Goal: Transaction & Acquisition: Purchase product/service

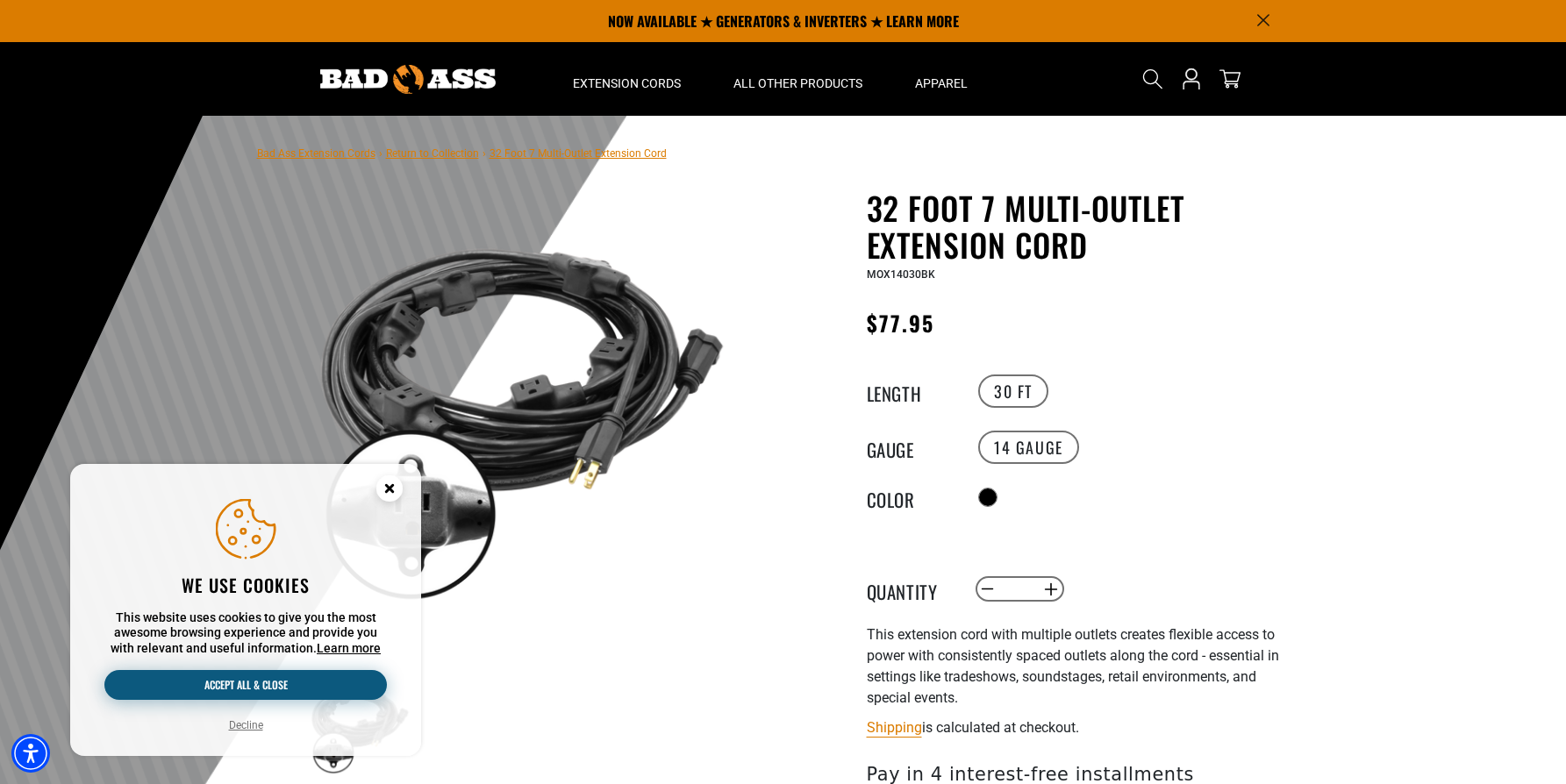
click at [260, 682] on button "Accept all & close" at bounding box center [246, 685] width 283 height 30
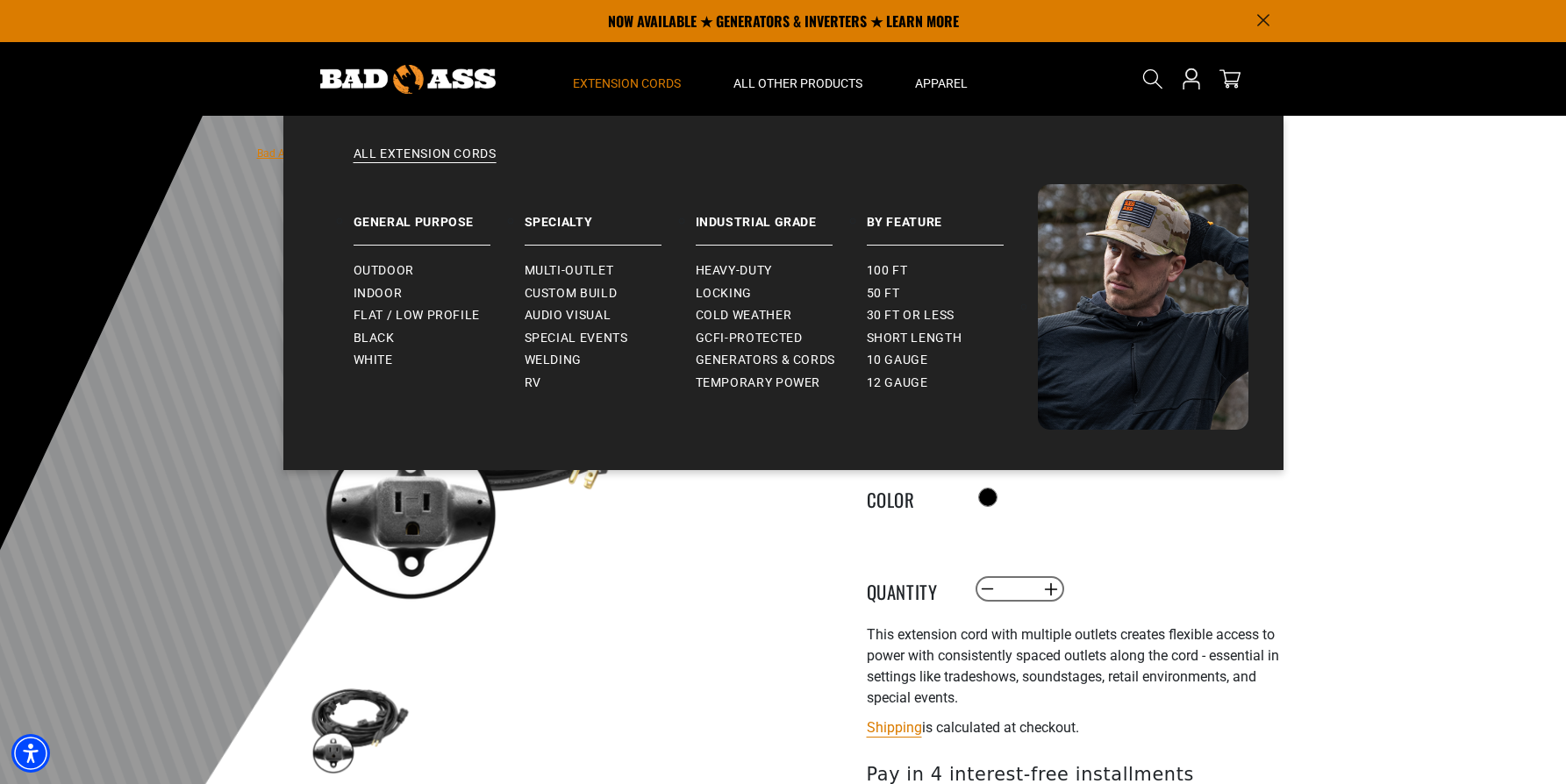
scroll to position [6, 0]
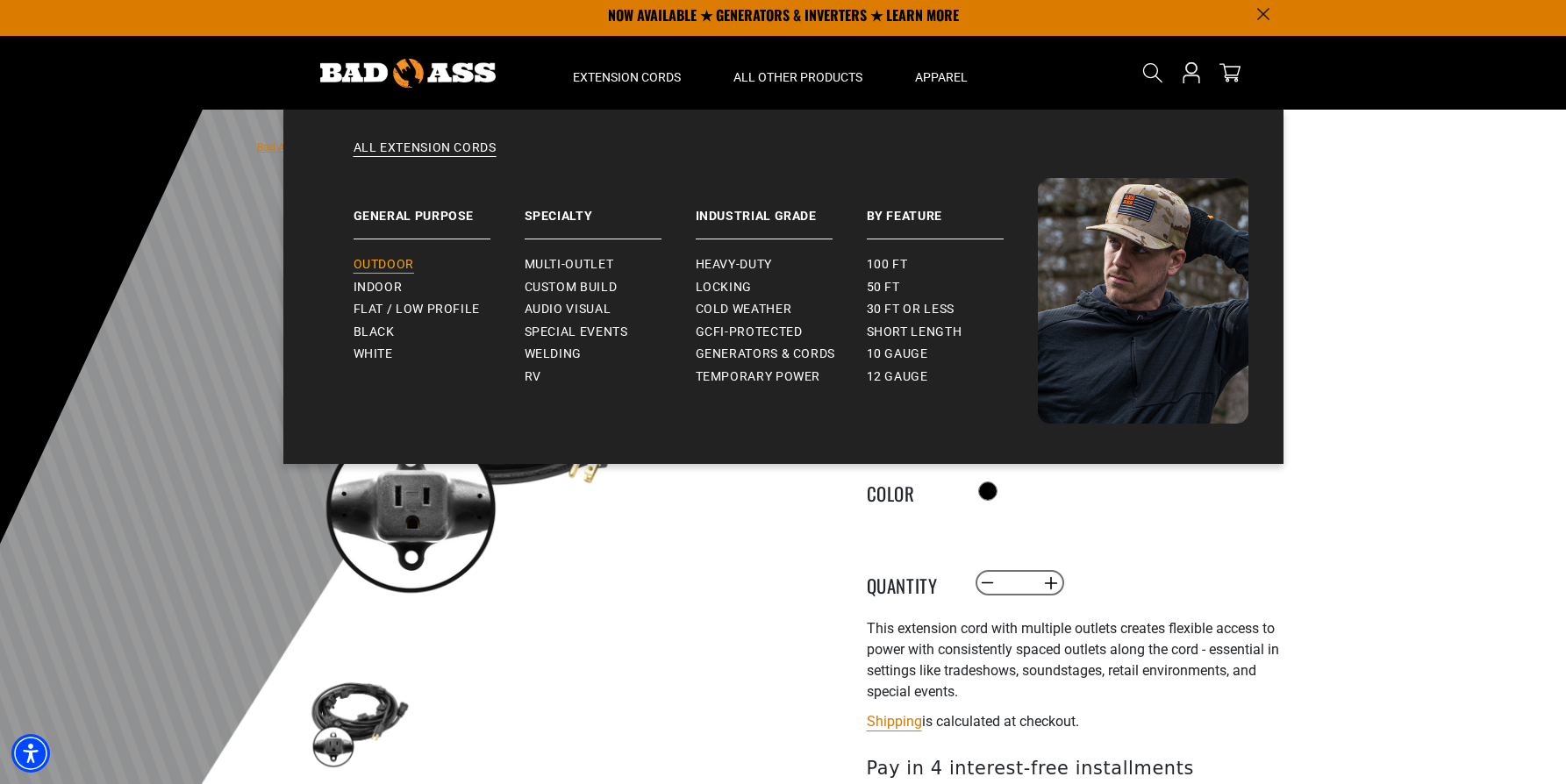
click at [401, 265] on span "Outdoor" at bounding box center [383, 265] width 60 height 16
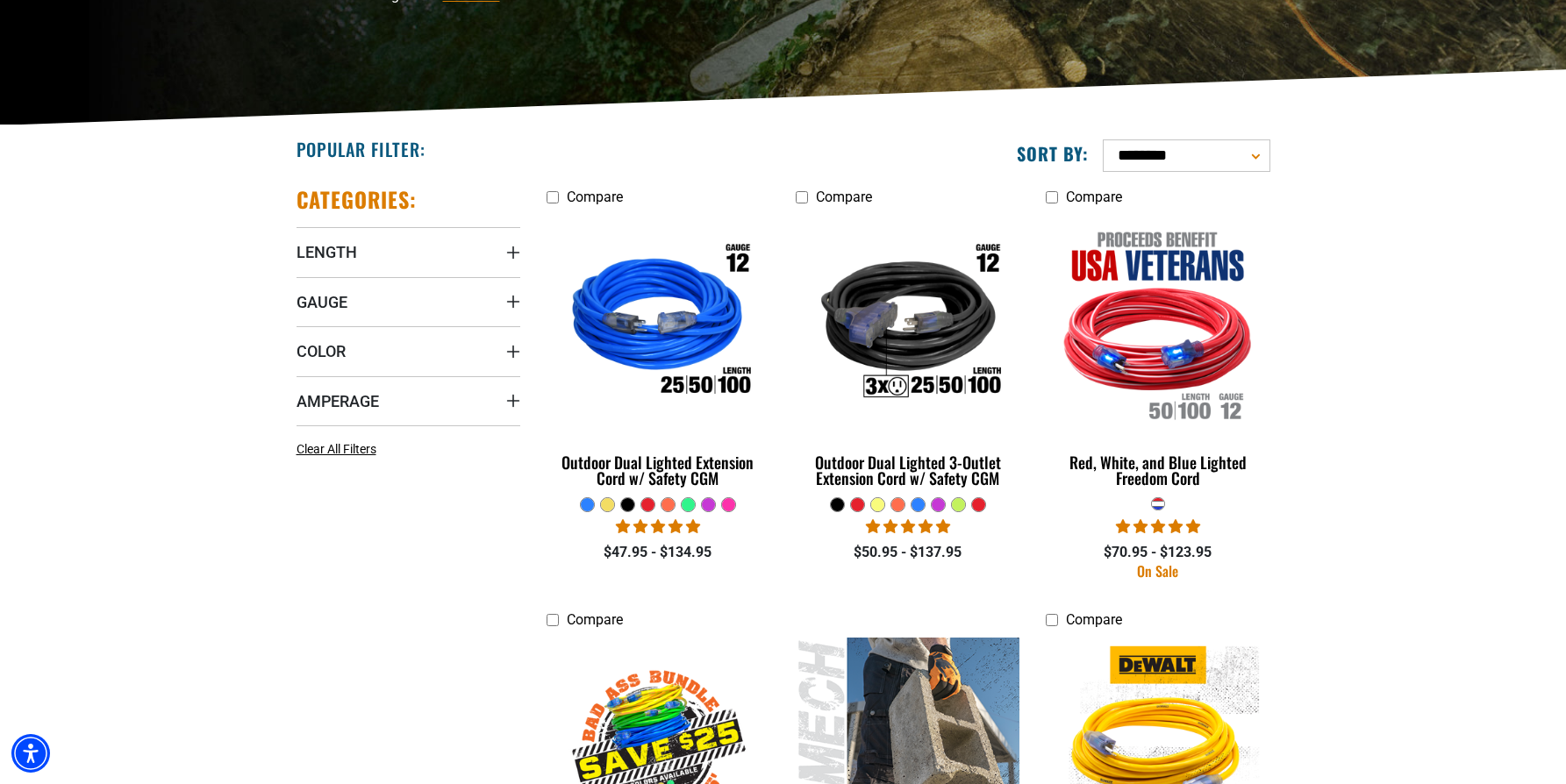
scroll to position [329, 0]
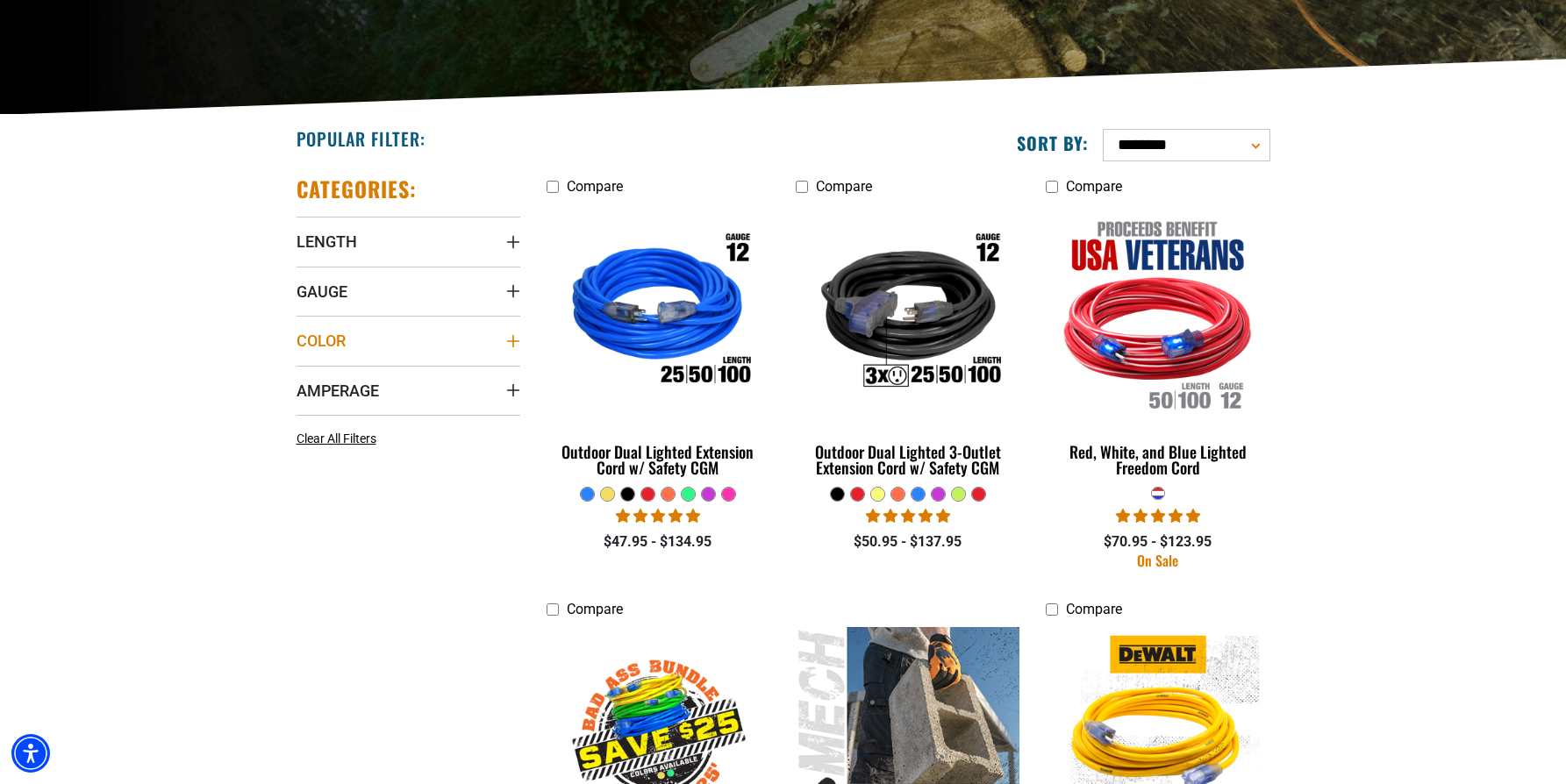
click at [329, 339] on span "Color" at bounding box center [320, 340] width 49 height 20
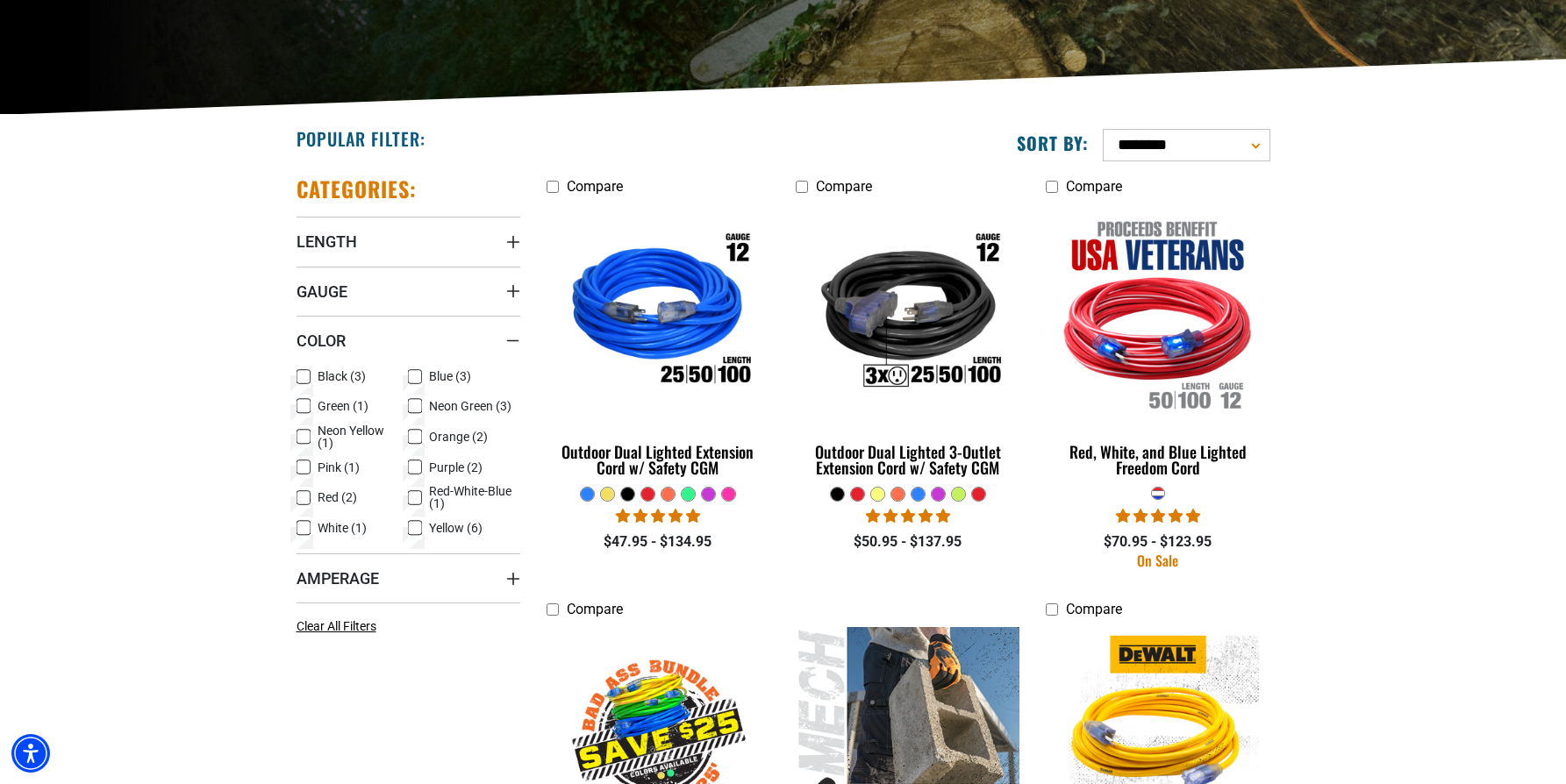
click at [304, 377] on icon at bounding box center [303, 377] width 14 height 23
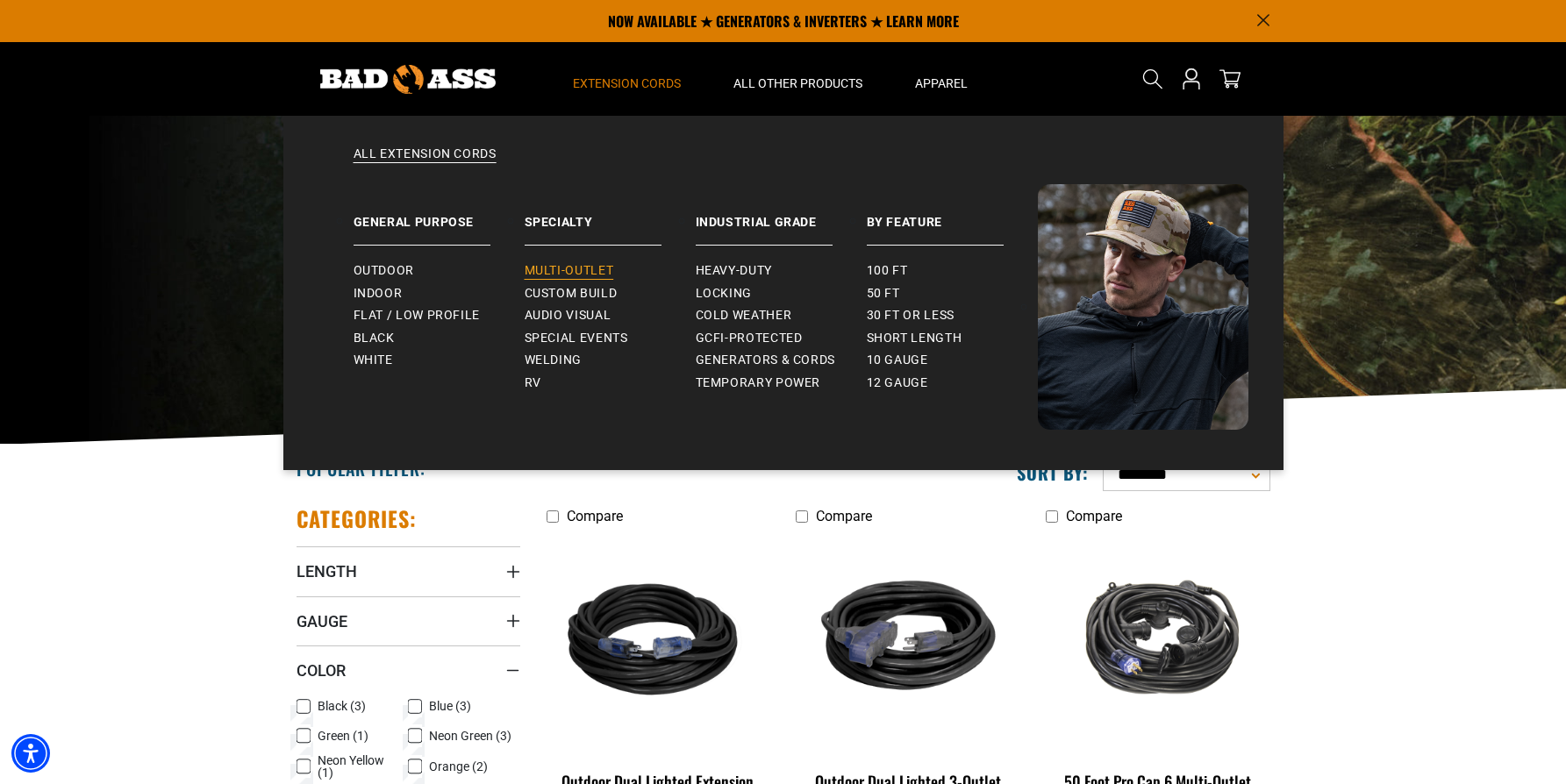
click at [581, 274] on span "Multi-Outlet" at bounding box center [569, 271] width 90 height 16
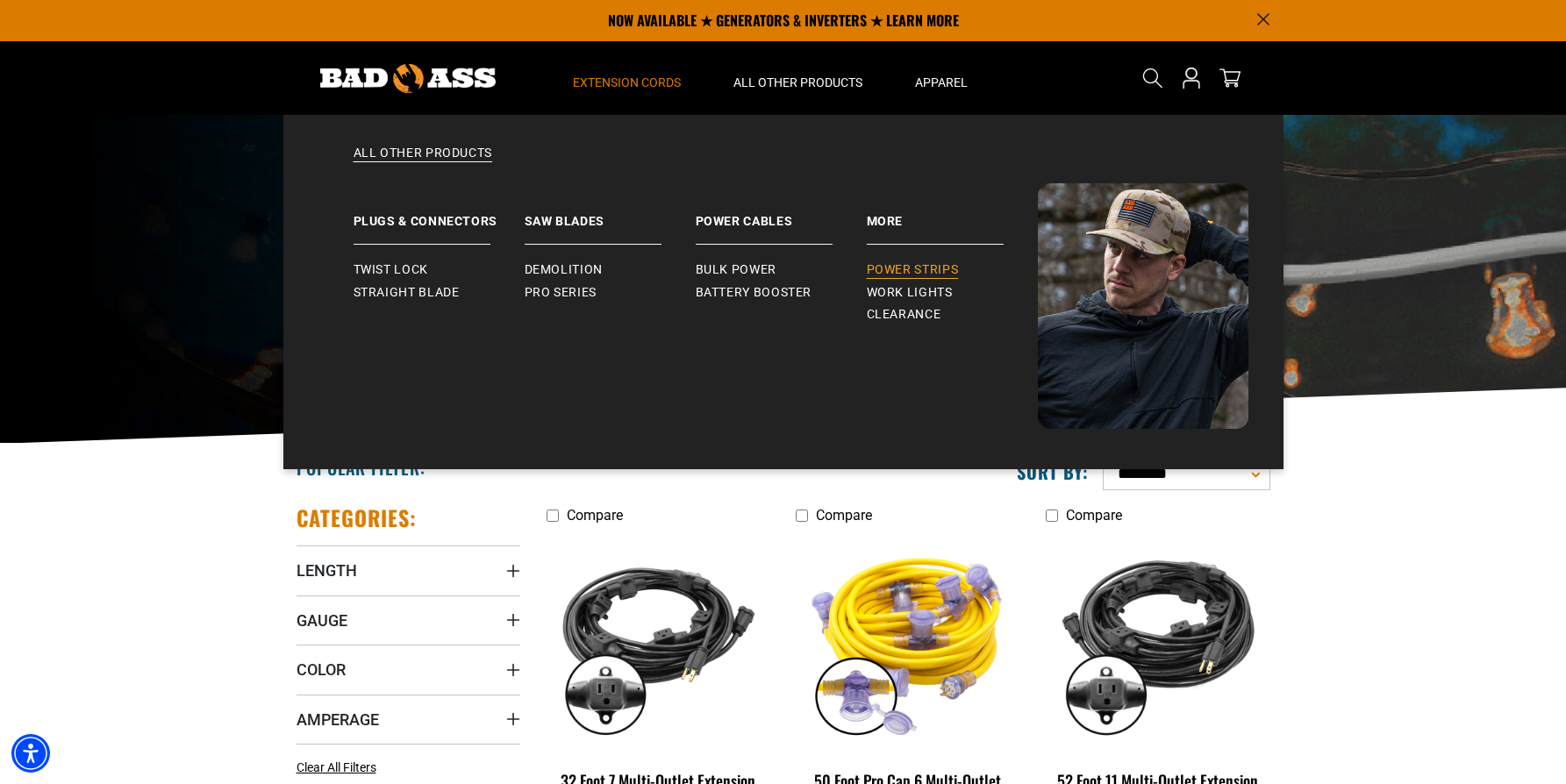
scroll to position [1, 0]
click at [909, 273] on span "Power Strips" at bounding box center [912, 270] width 92 height 16
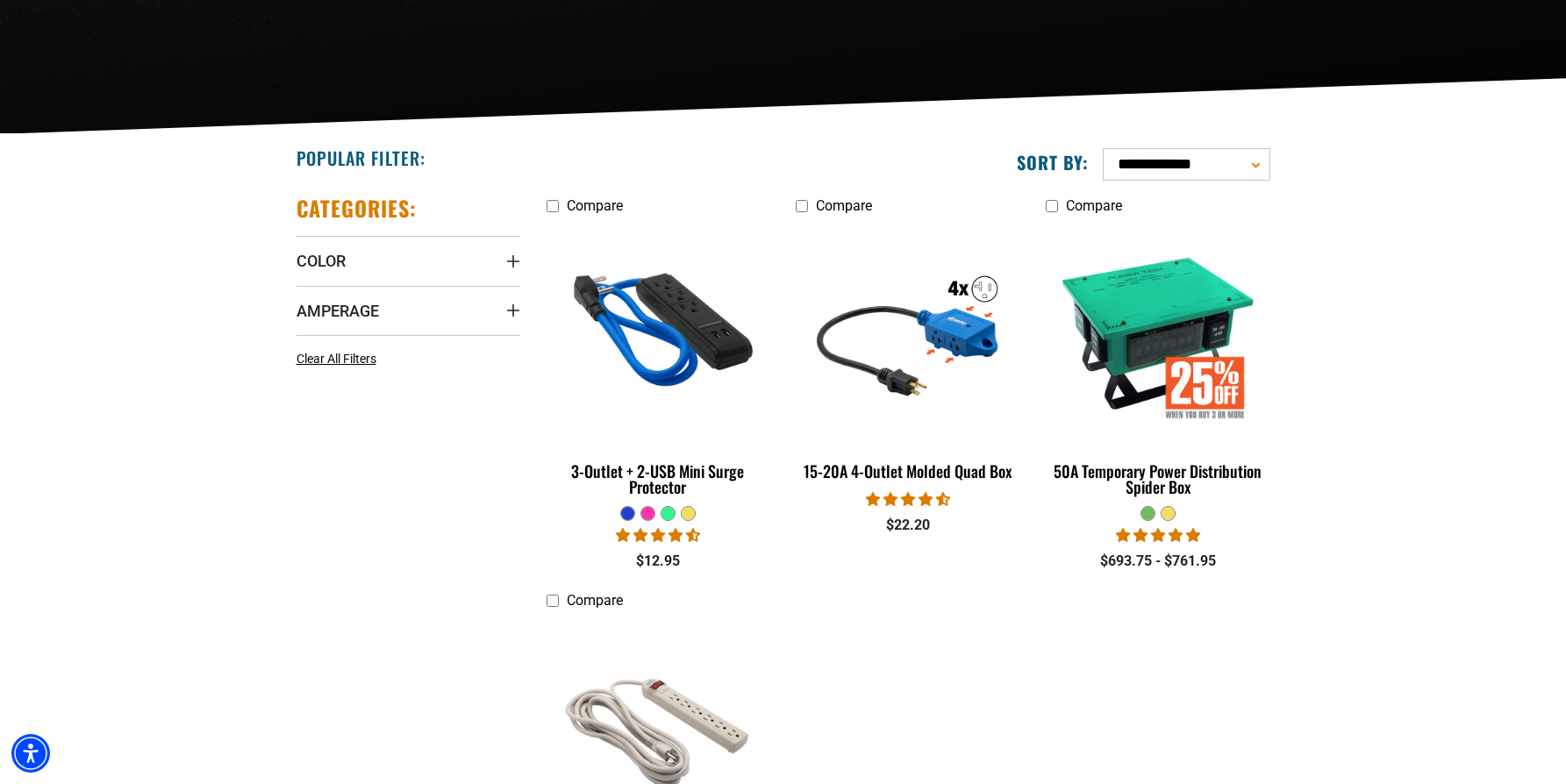
scroll to position [354, 0]
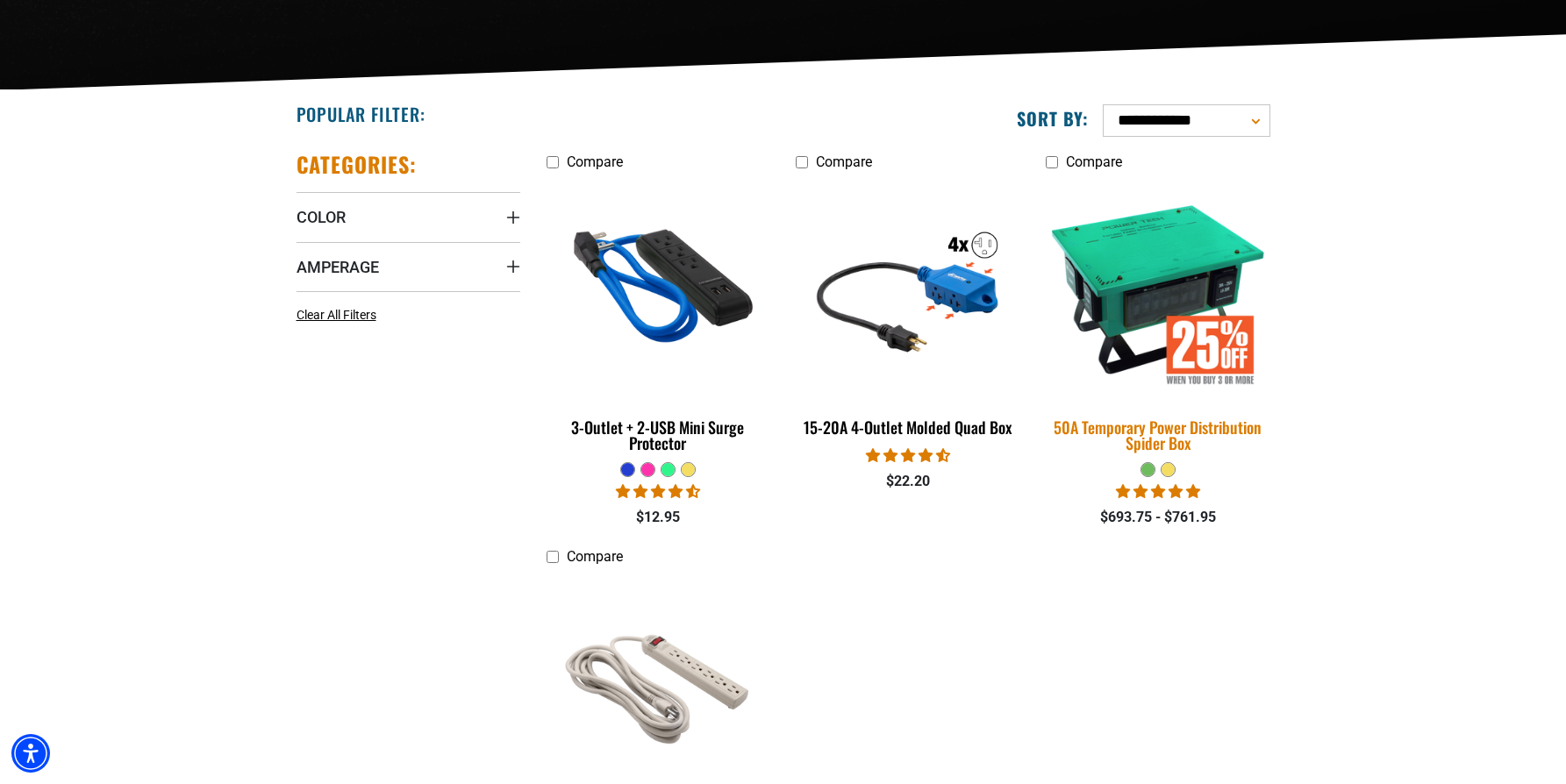
click at [1133, 289] on img at bounding box center [1158, 288] width 246 height 224
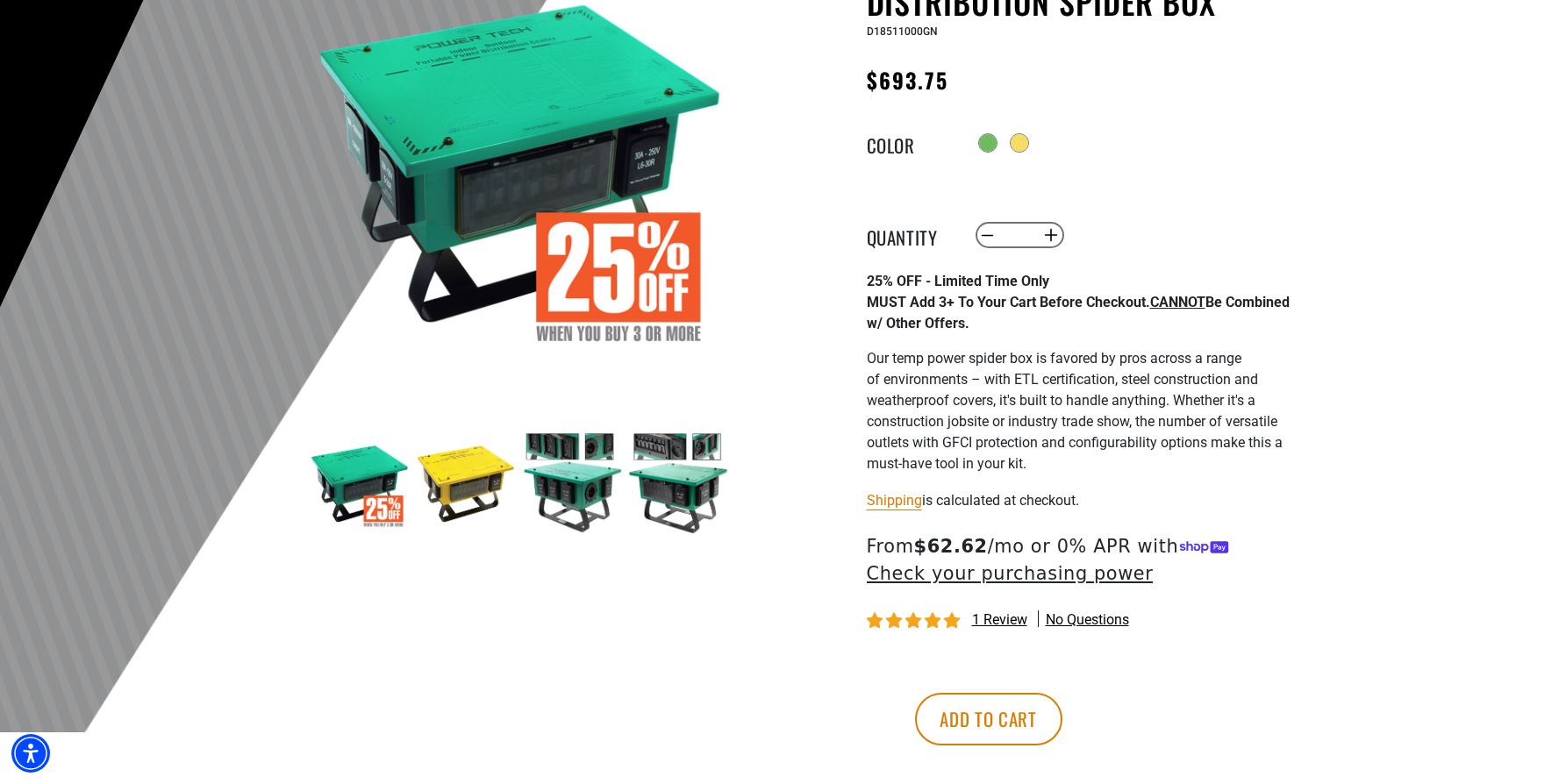
scroll to position [262, 0]
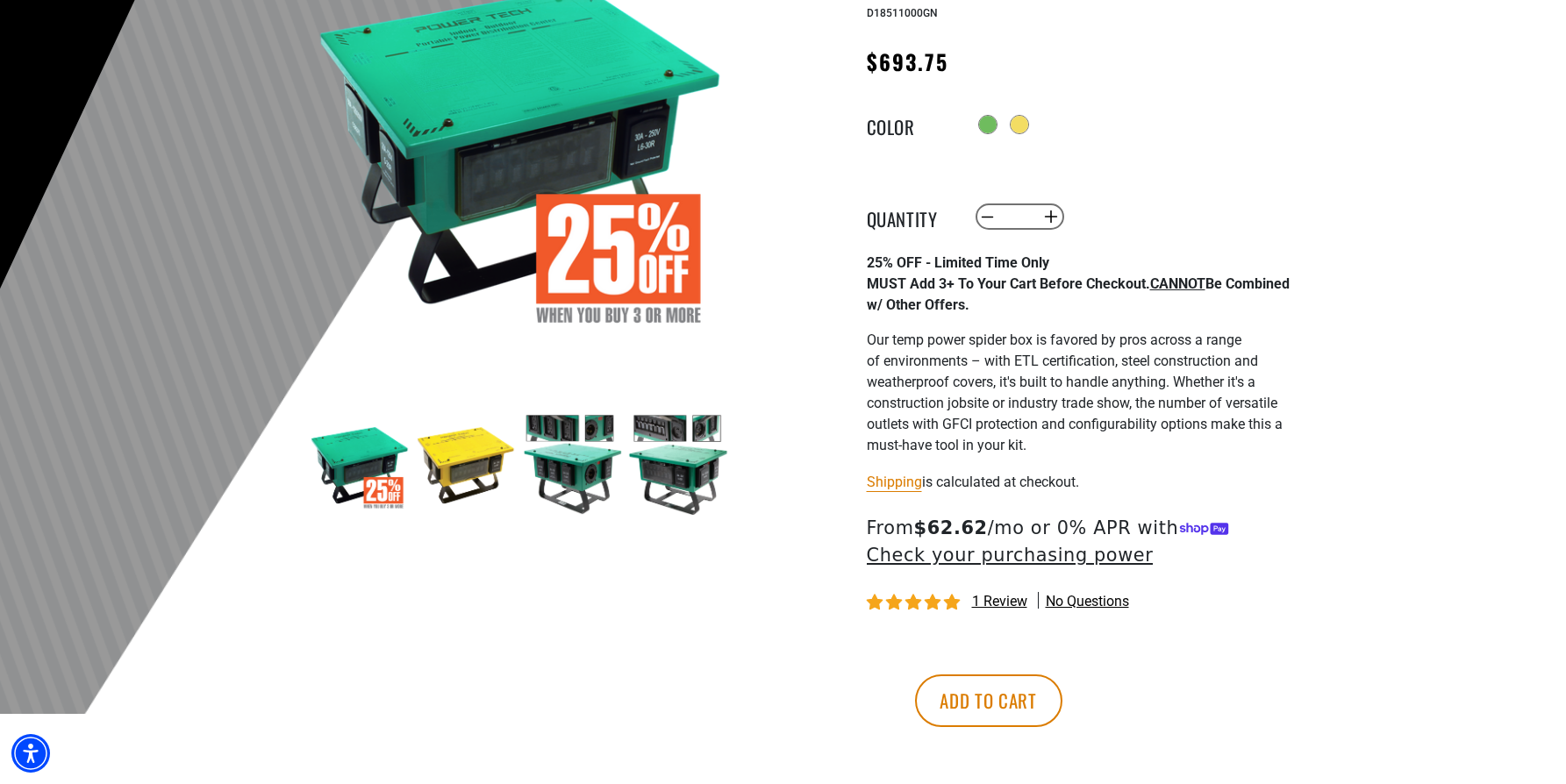
click at [564, 457] on img at bounding box center [572, 465] width 102 height 102
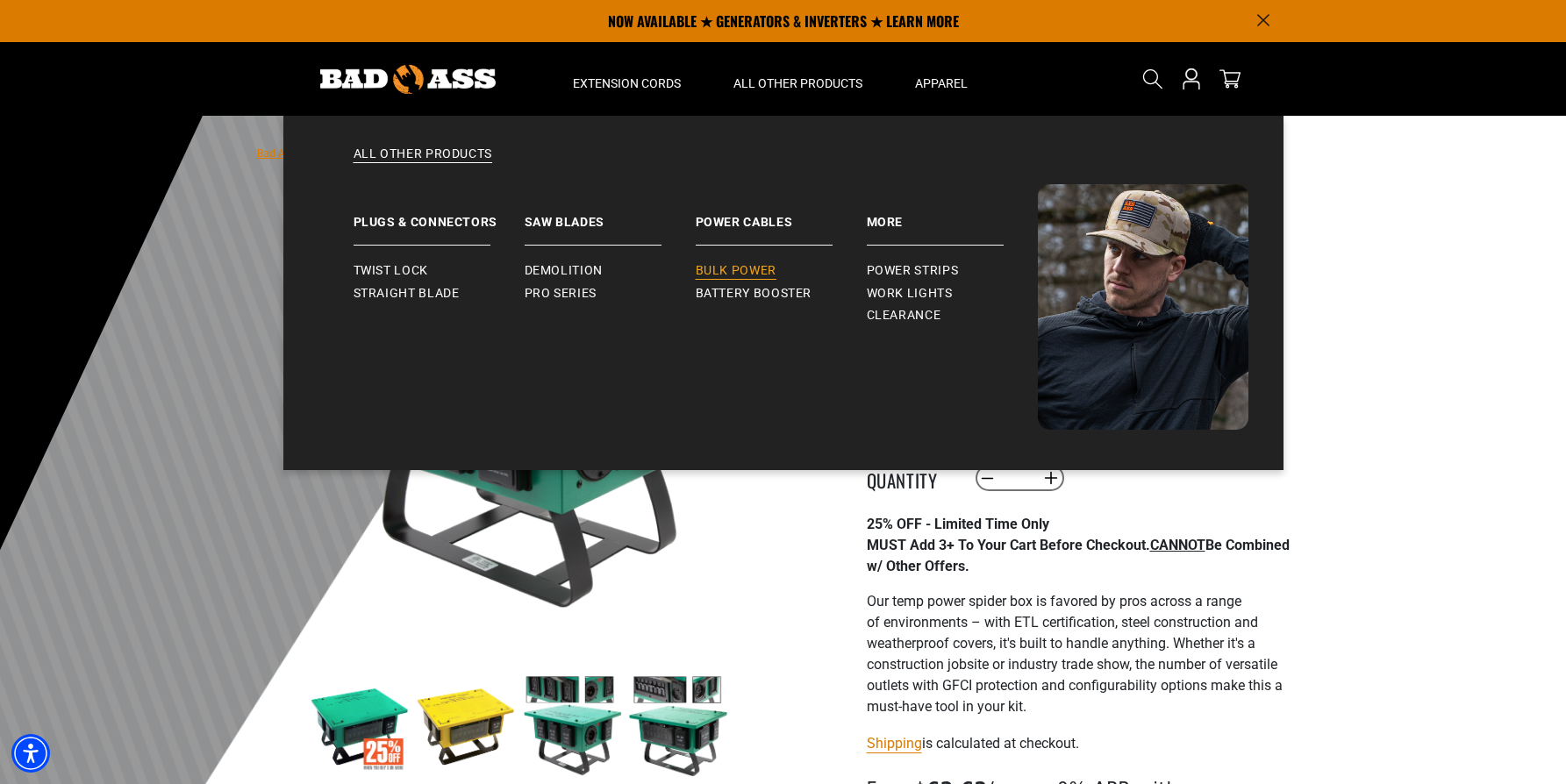
scroll to position [1, 0]
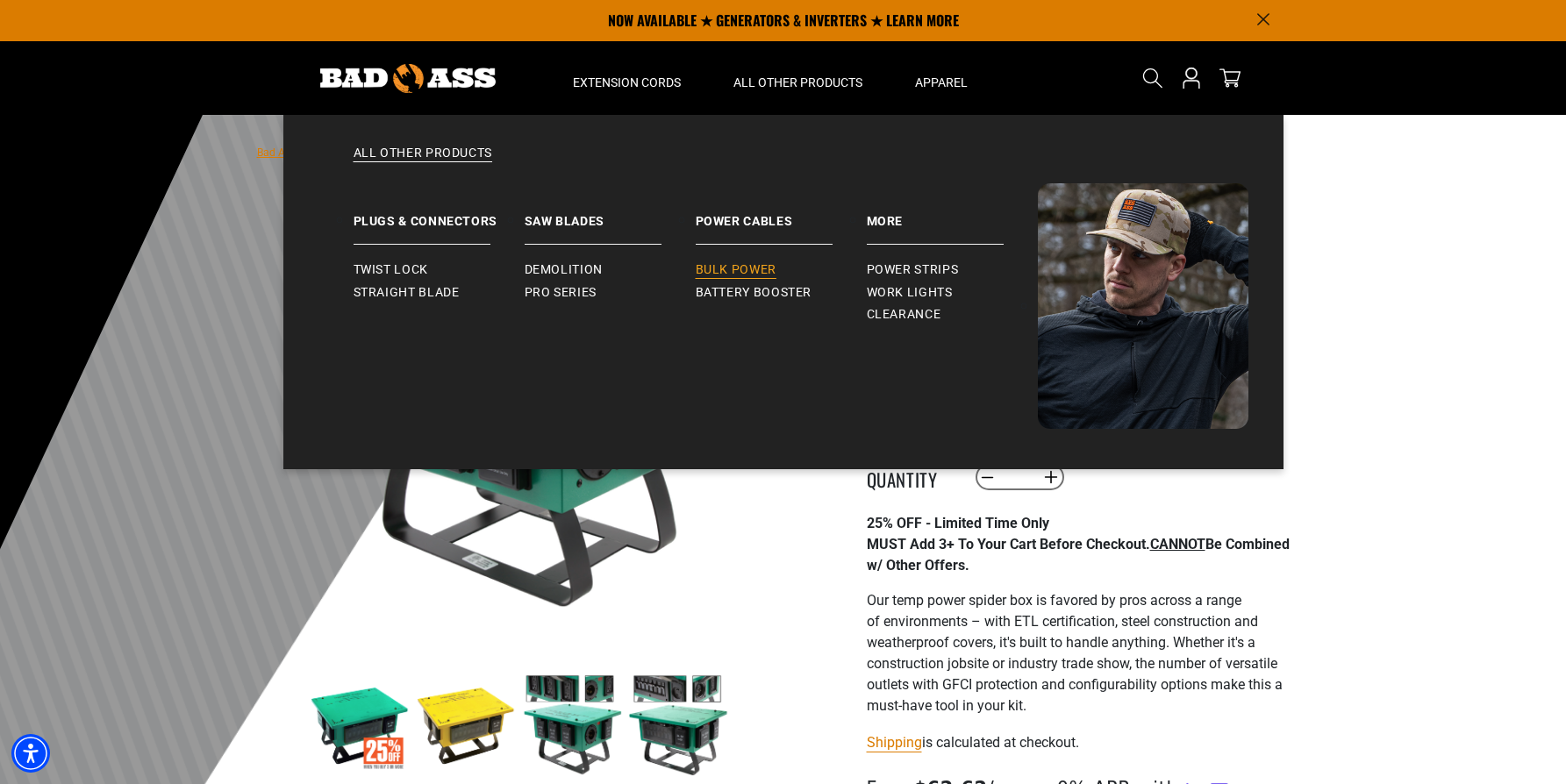
click at [731, 269] on span "Bulk Power" at bounding box center [736, 270] width 80 height 16
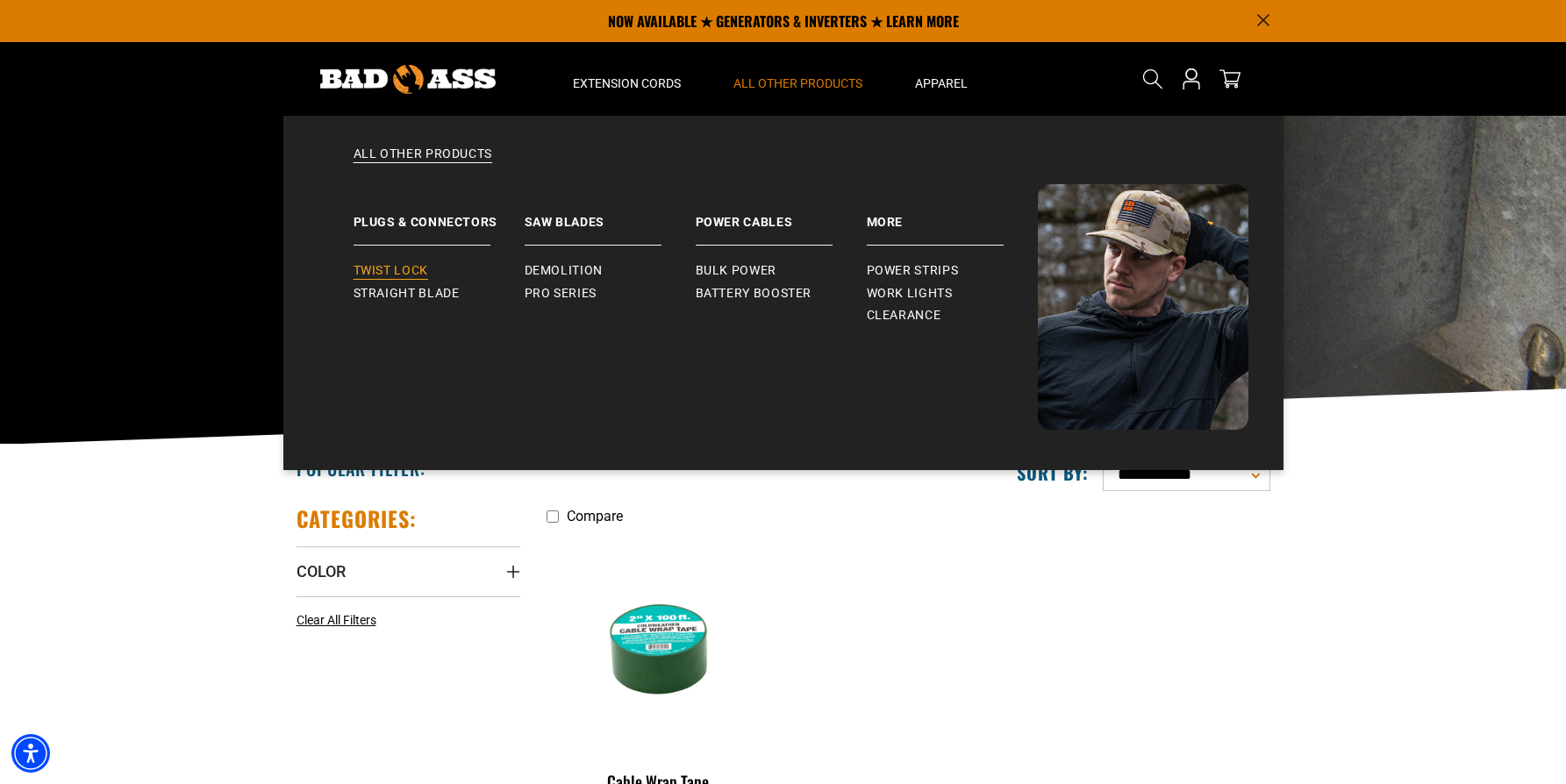
click at [405, 272] on span "Twist Lock" at bounding box center [391, 271] width 75 height 16
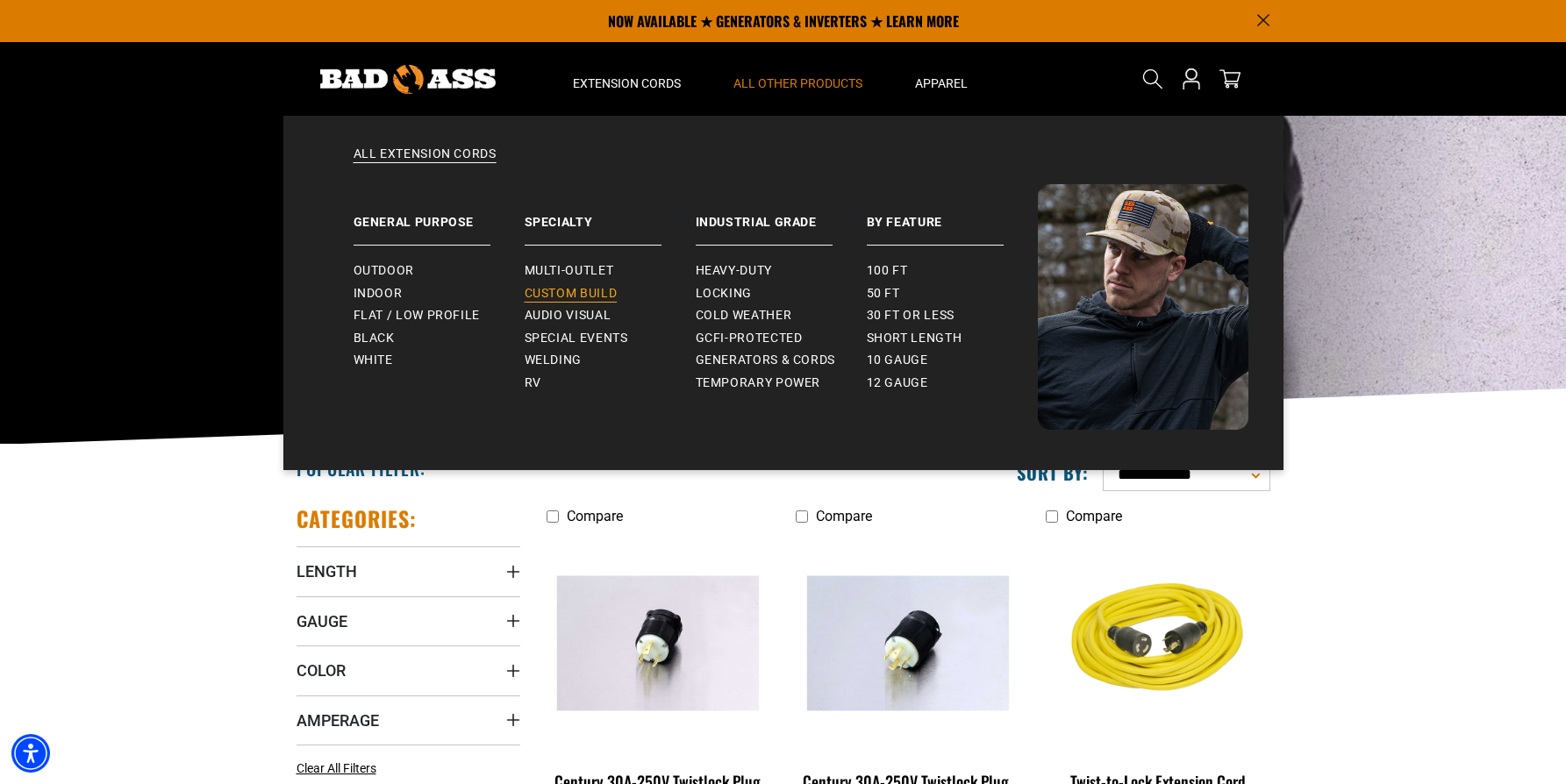
click at [576, 289] on span "Custom Build" at bounding box center [570, 293] width 93 height 16
click at [936, 341] on span "Short Length" at bounding box center [914, 338] width 96 height 16
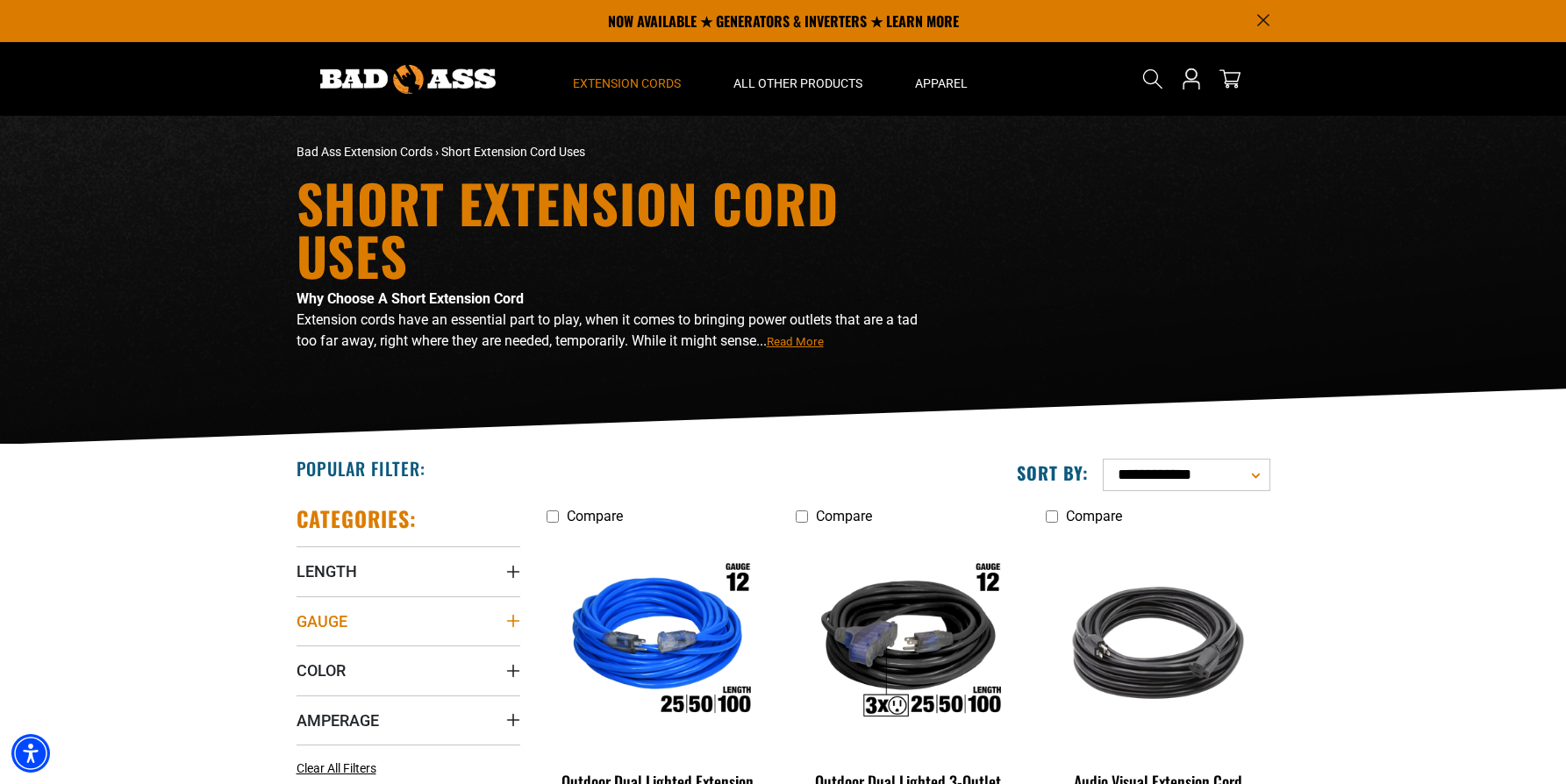
click at [350, 622] on summary "Gauge" at bounding box center [408, 621] width 224 height 49
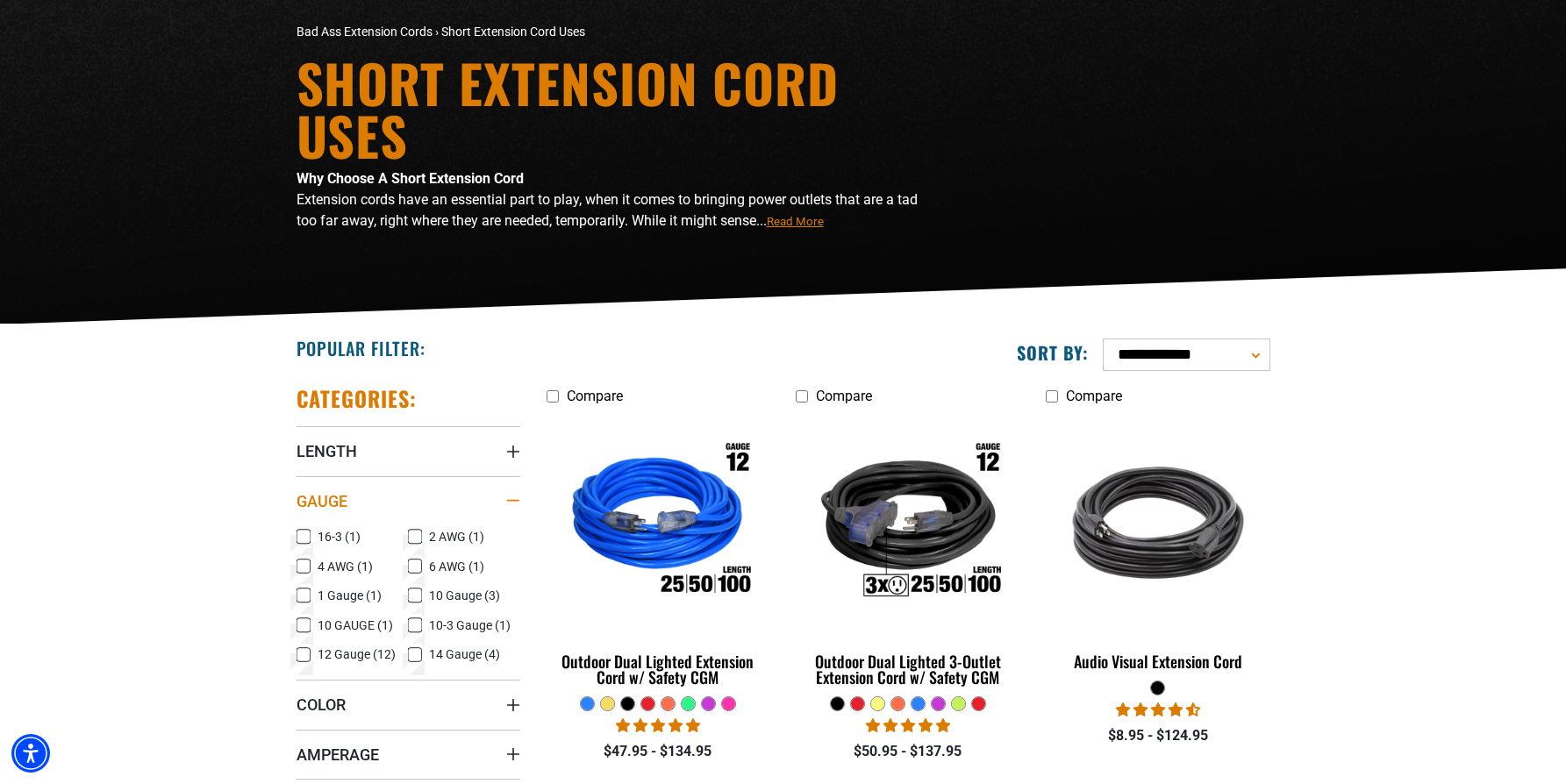
scroll to position [127, 0]
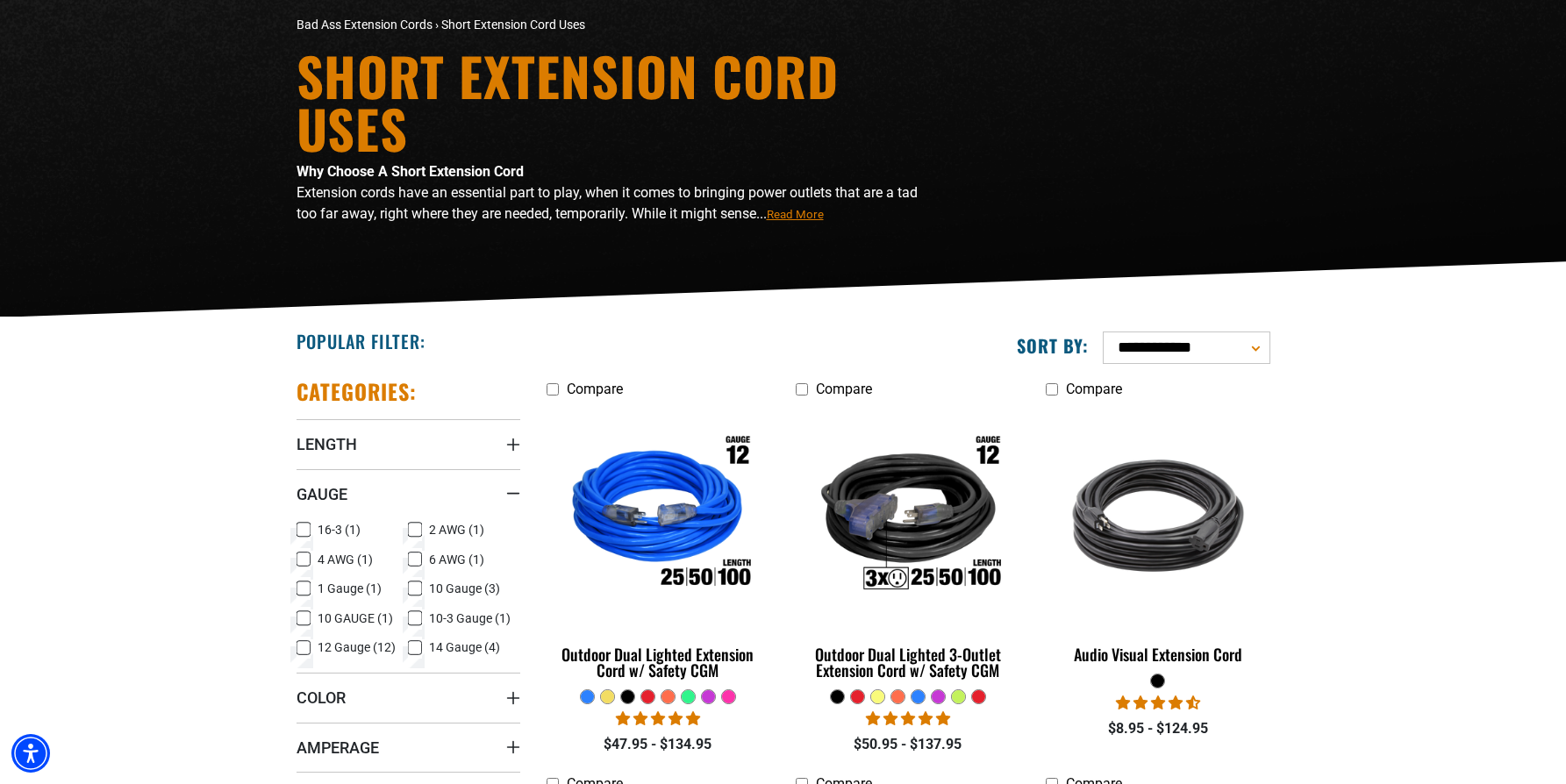
click at [302, 529] on icon at bounding box center [303, 530] width 14 height 23
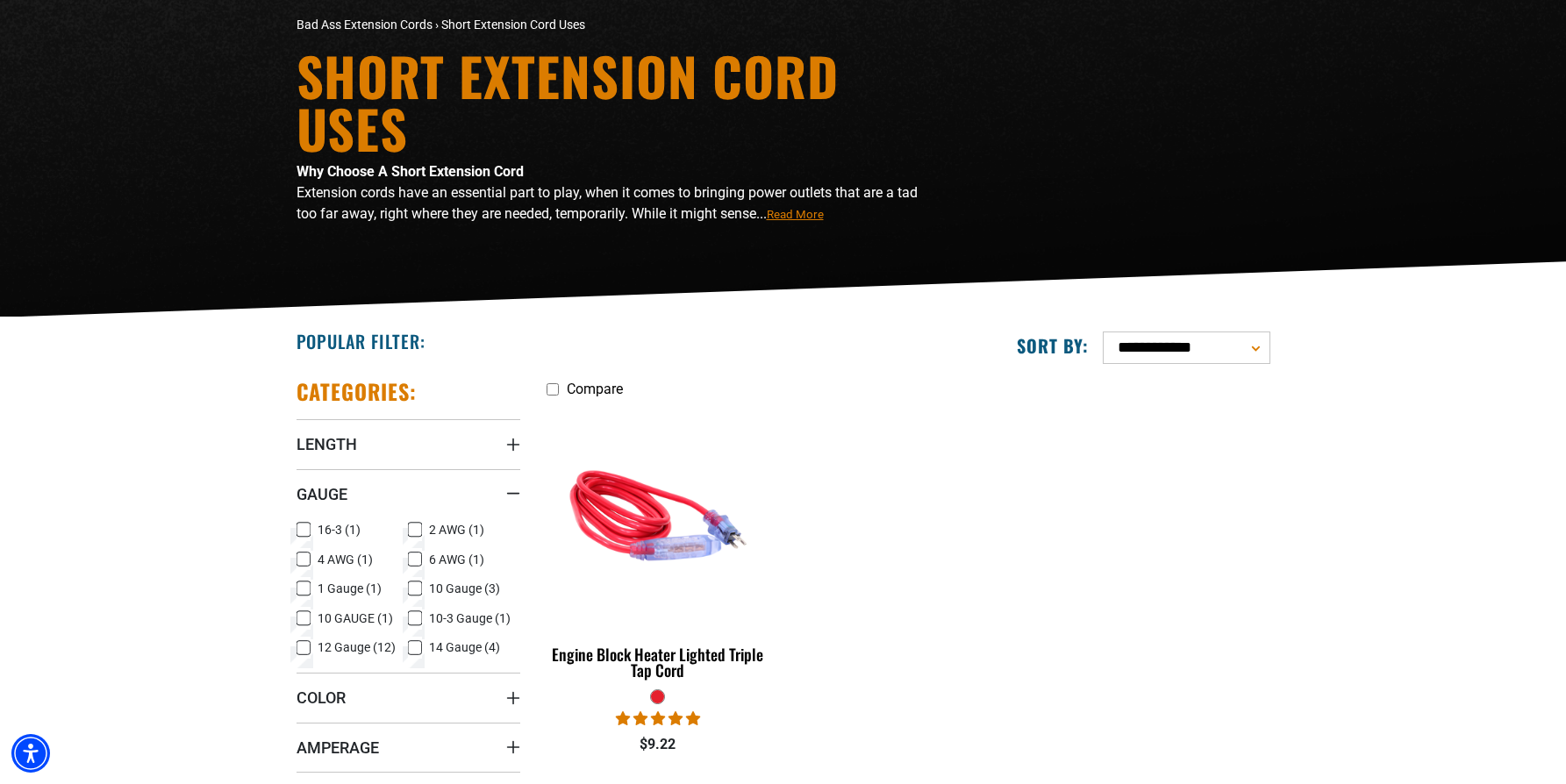
scroll to position [127, 0]
click at [415, 646] on icon at bounding box center [415, 648] width 14 height 23
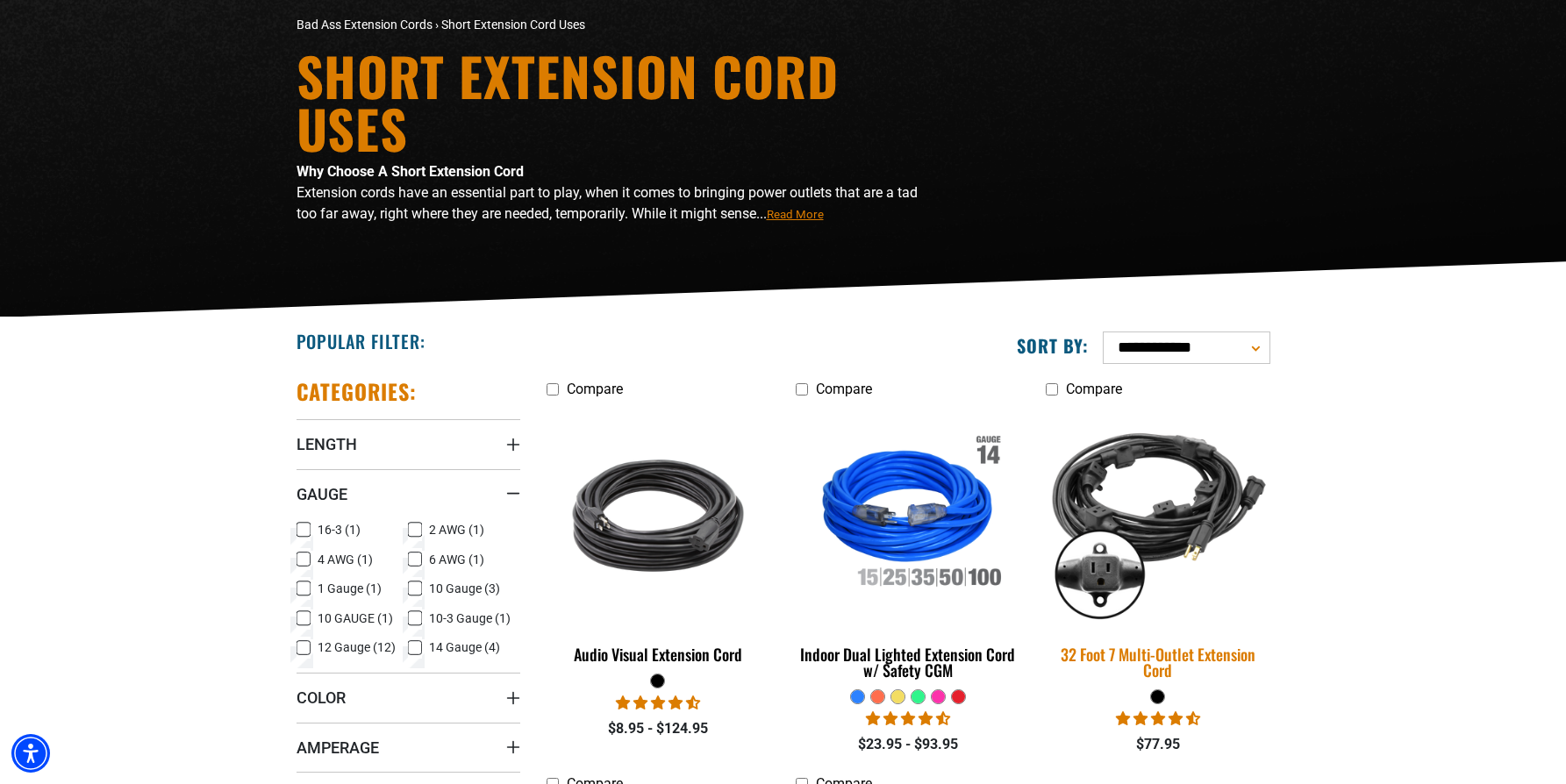
click at [1157, 541] on img at bounding box center [1158, 515] width 246 height 224
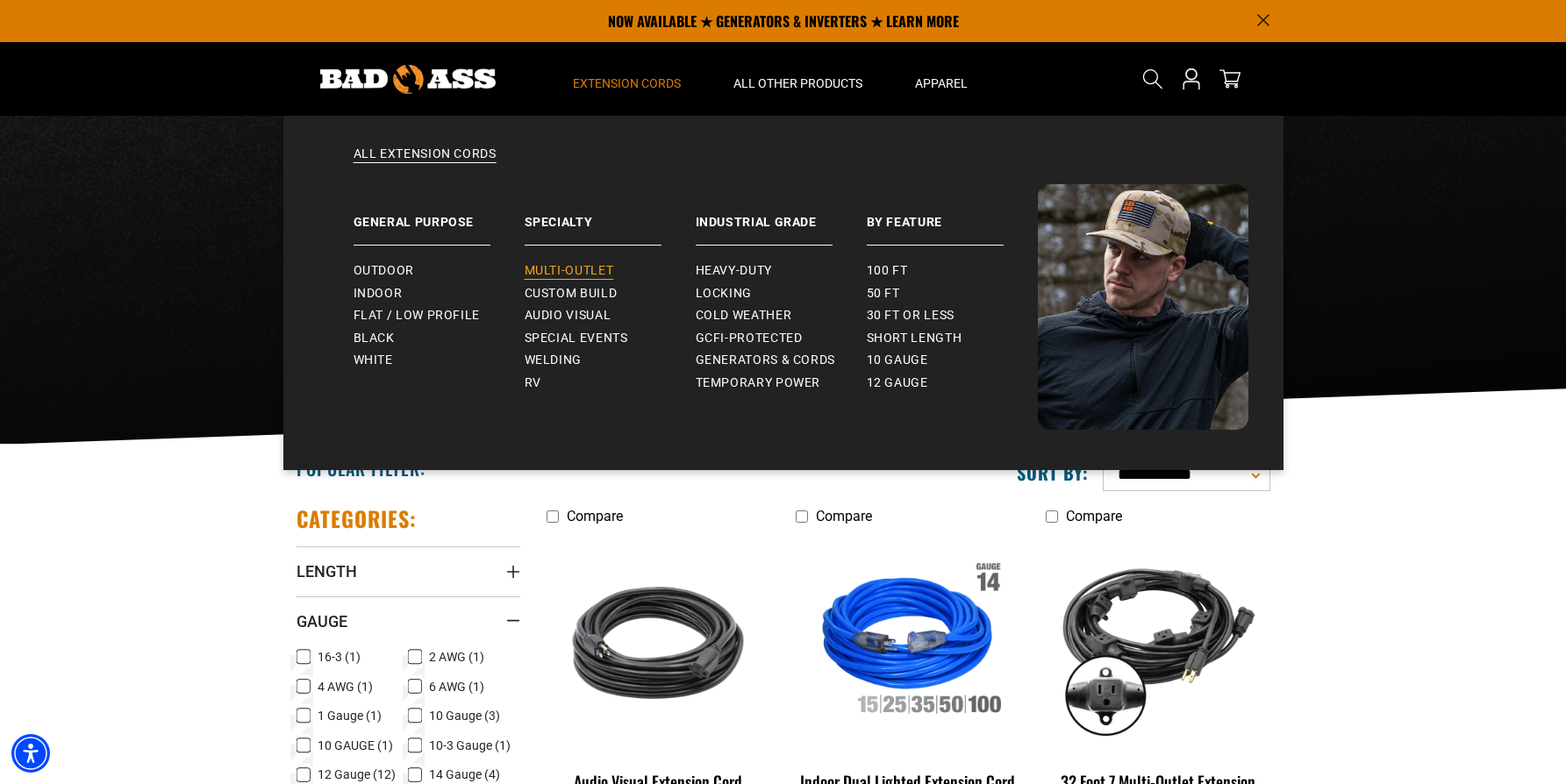
click at [590, 267] on span "Multi-Outlet" at bounding box center [569, 271] width 90 height 16
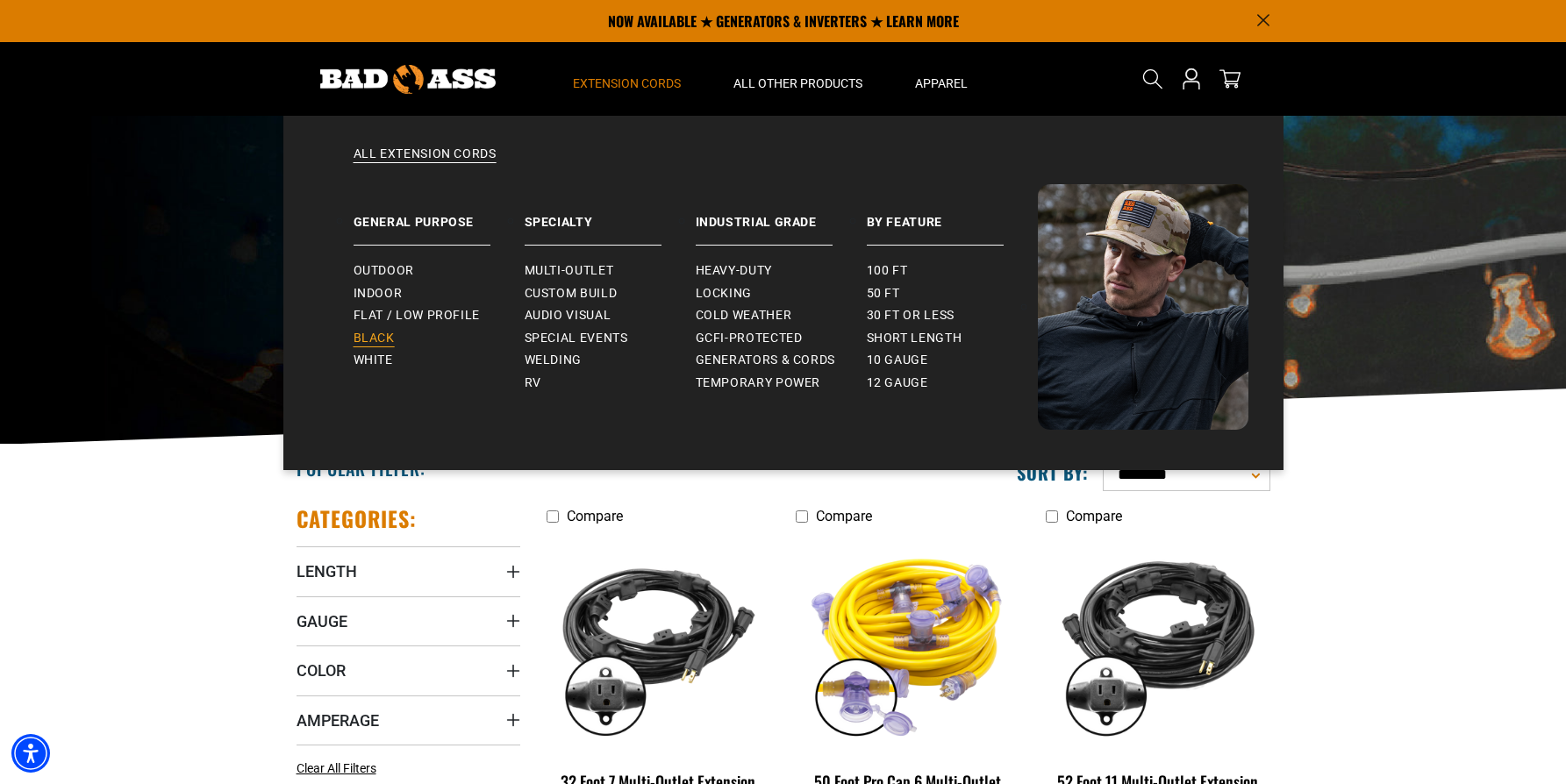
click at [373, 336] on span "Black" at bounding box center [374, 338] width 41 height 16
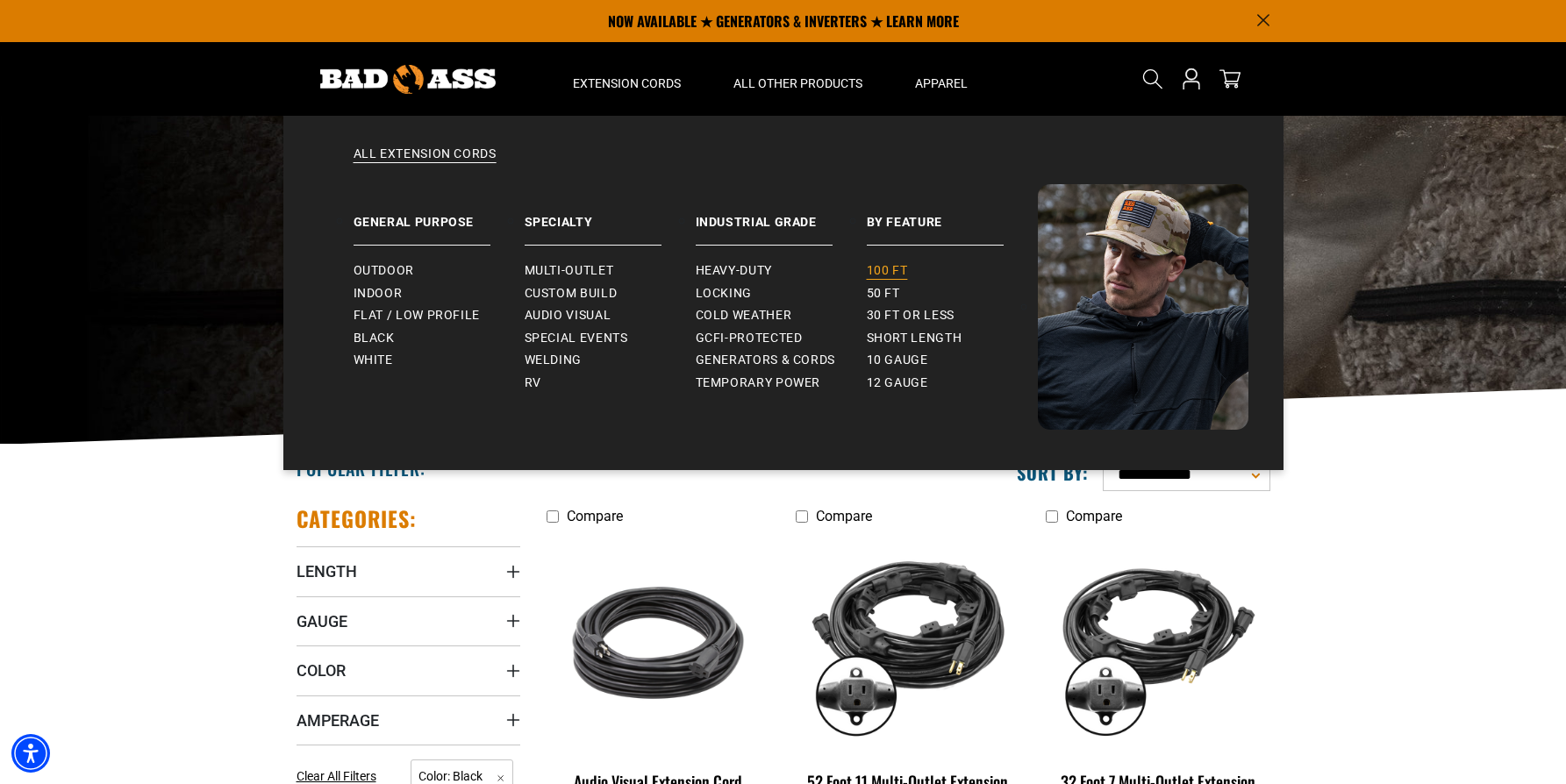
scroll to position [1, 1]
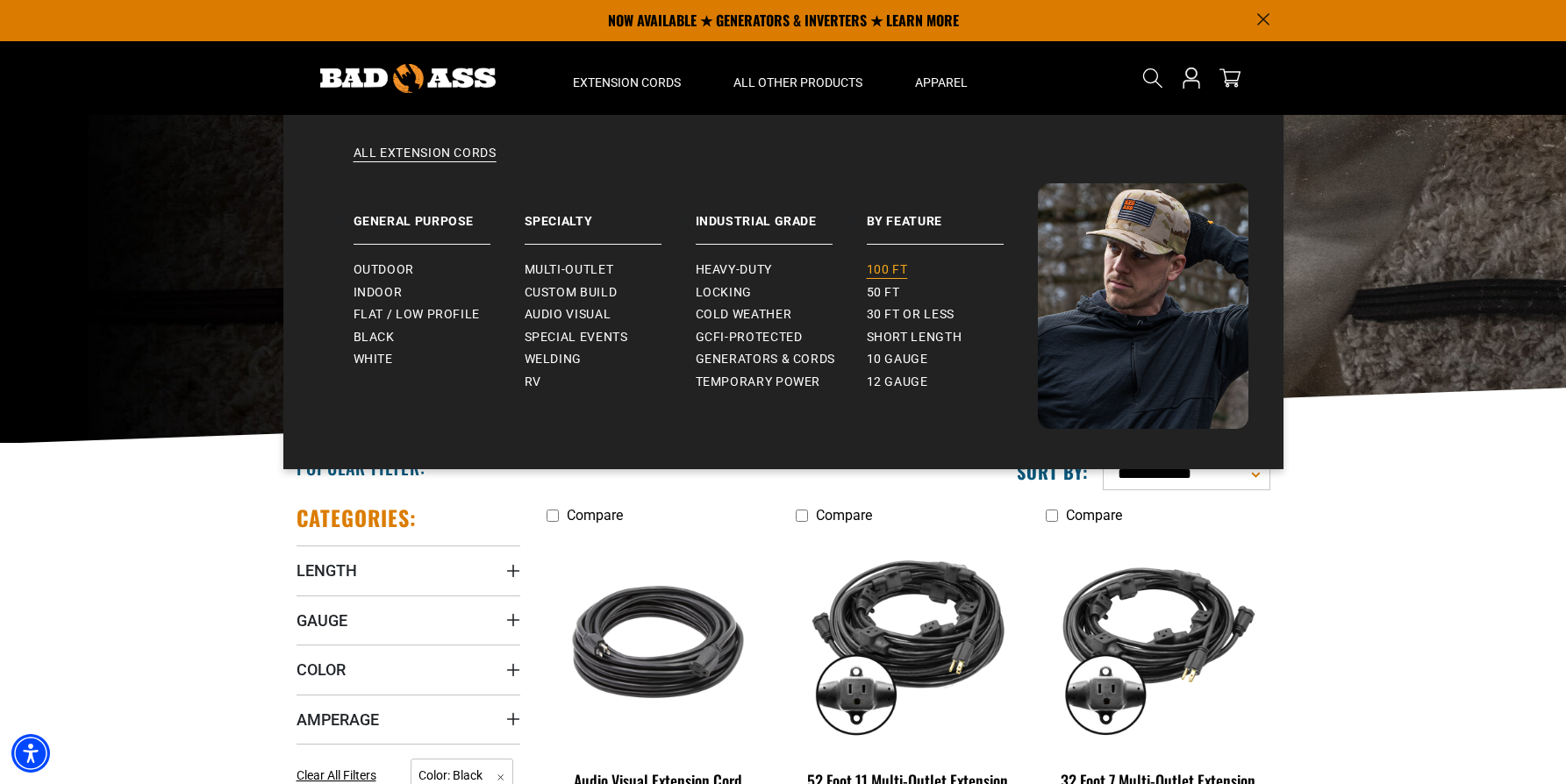
click at [887, 274] on span "100 ft" at bounding box center [887, 270] width 41 height 16
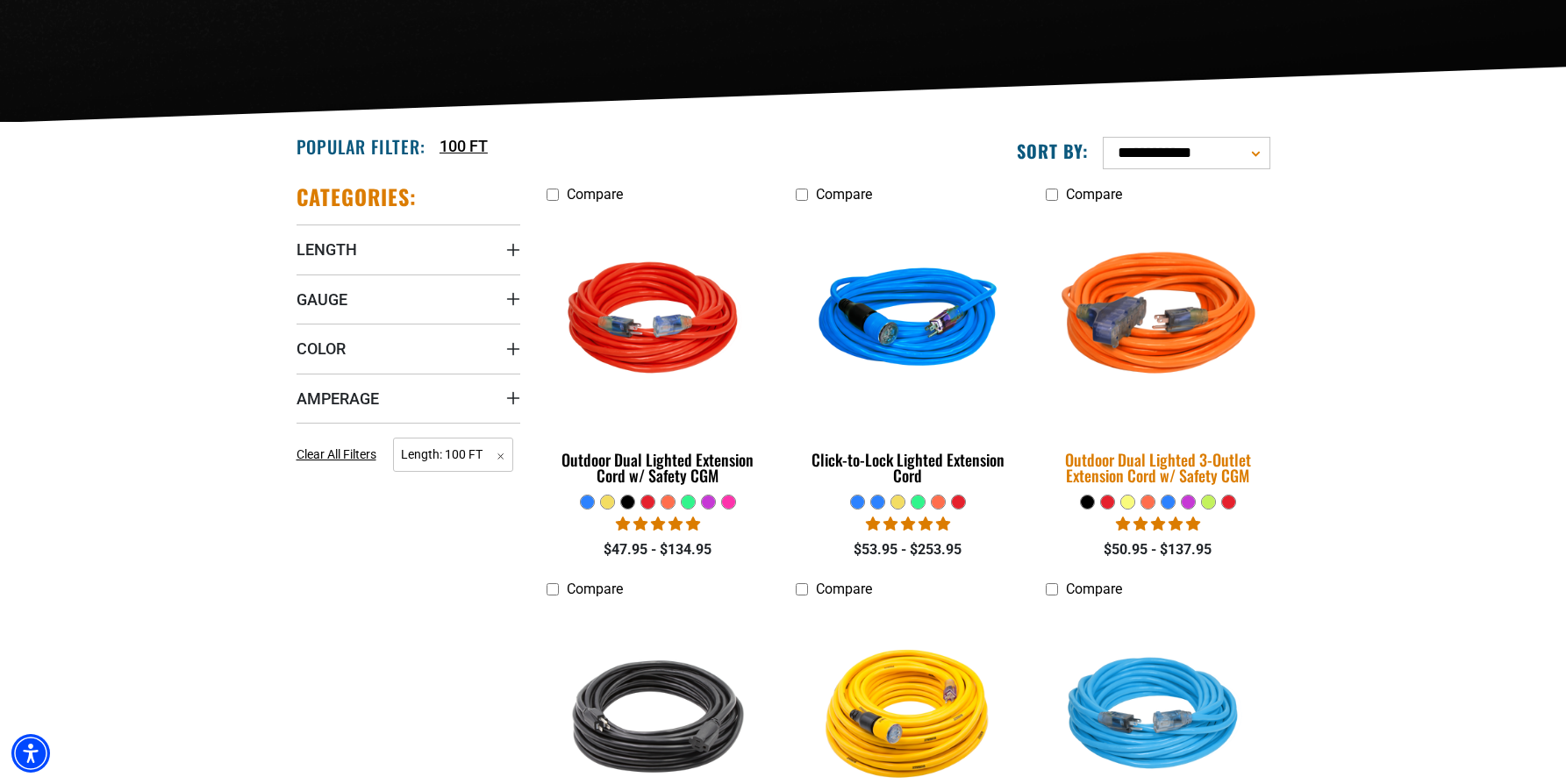
scroll to position [325, 1]
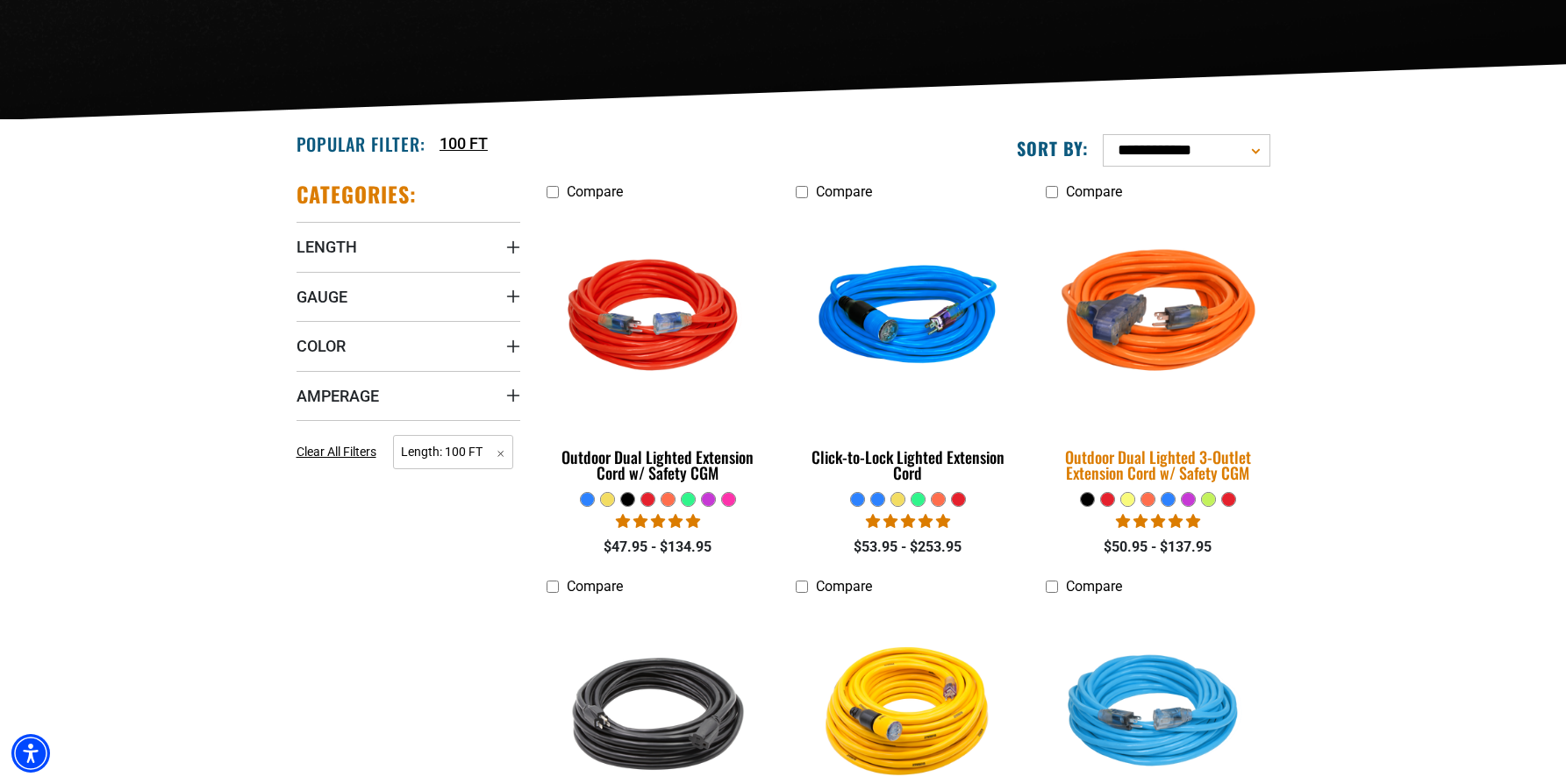
click at [1147, 338] on img at bounding box center [1158, 318] width 246 height 224
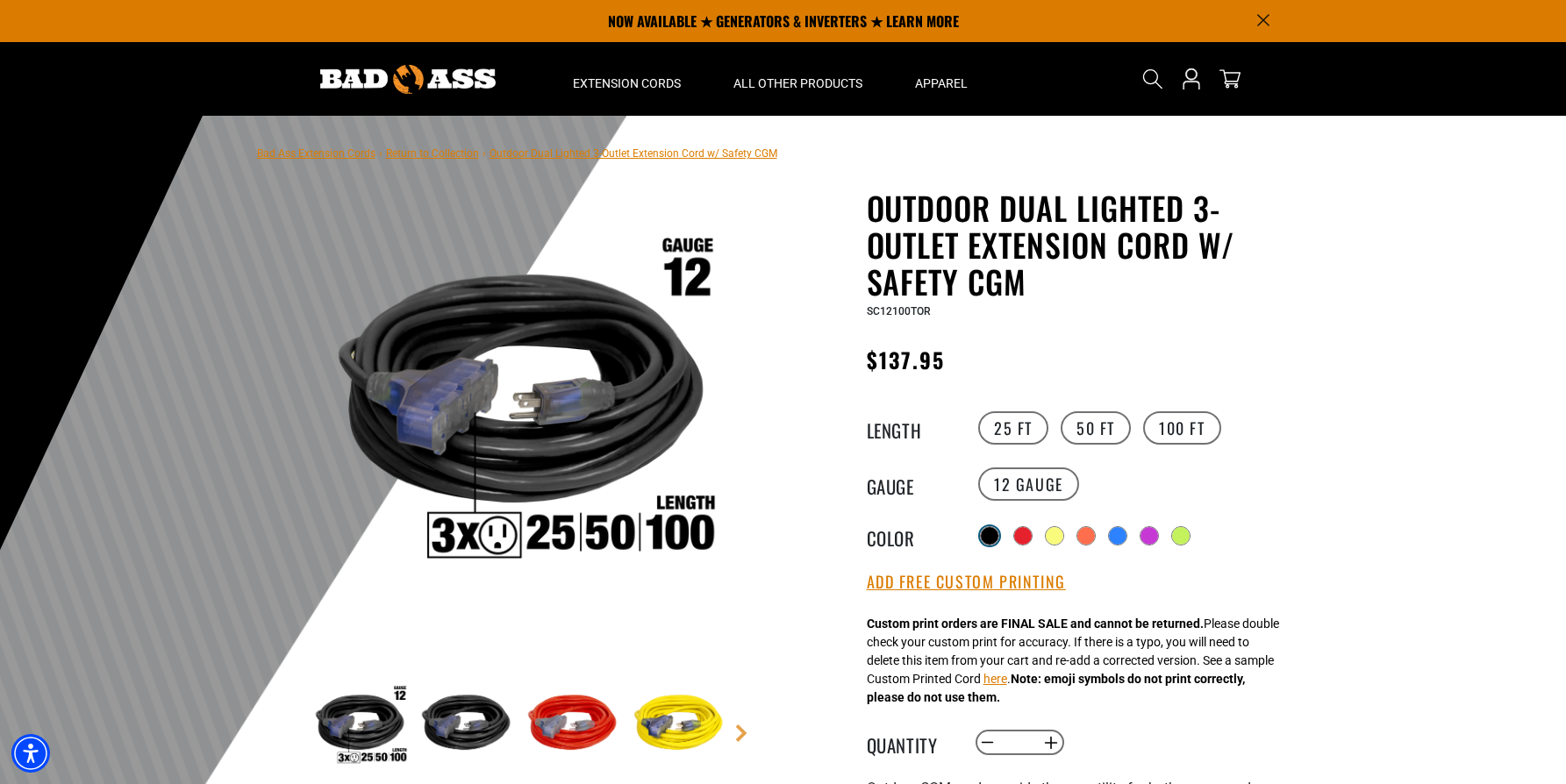
click at [988, 533] on div at bounding box center [990, 536] width 17 height 17
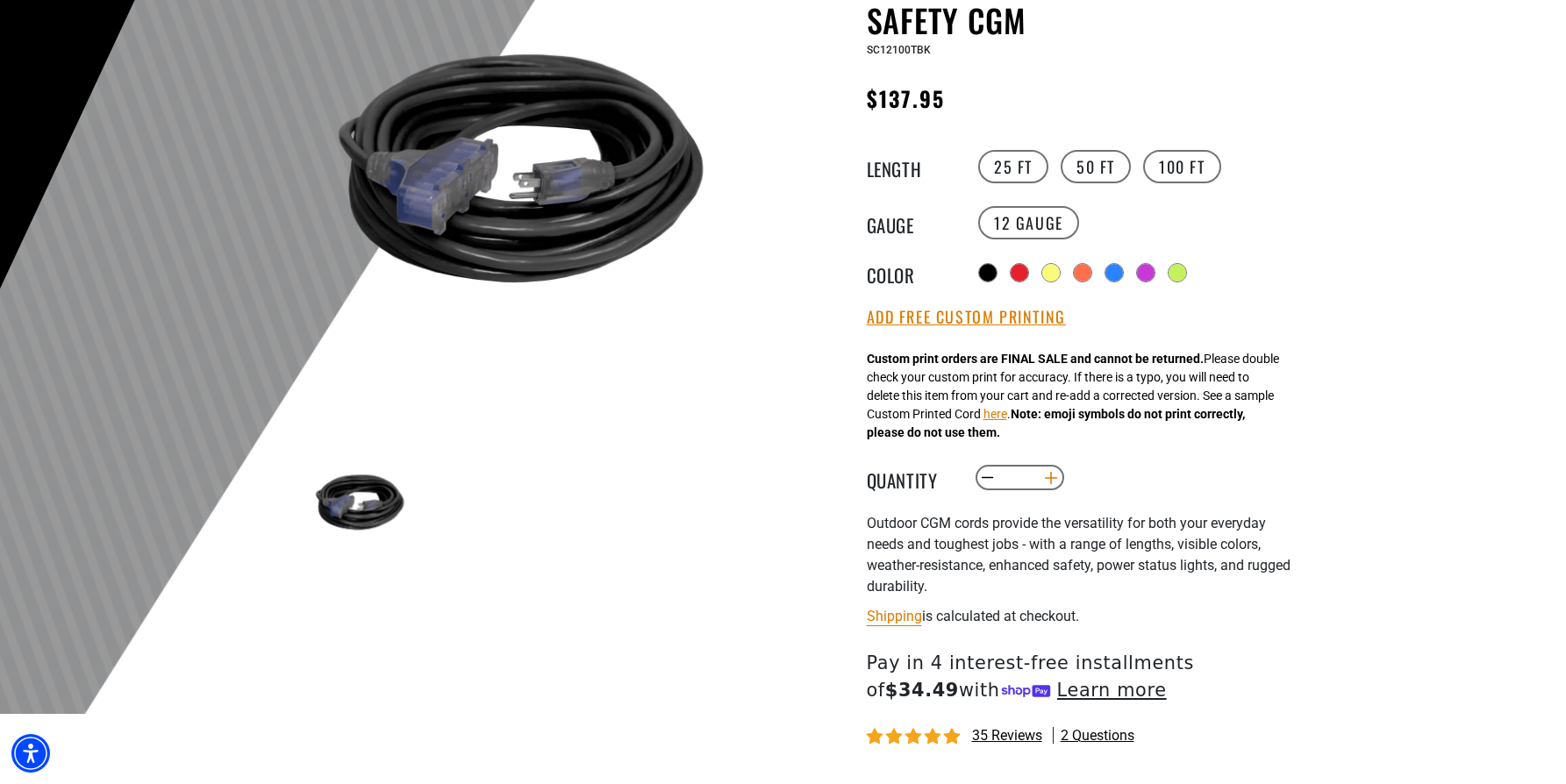
scroll to position [262, 1]
click at [1053, 480] on button "Increase quantity for Outdoor Dual Lighted 3-Outlet Extension Cord w/ Safety CGM" at bounding box center [1051, 477] width 27 height 30
click at [1056, 478] on button "Increase quantity for Outdoor Dual Lighted 3-Outlet Extension Cord w/ Safety CGM" at bounding box center [1051, 477] width 27 height 30
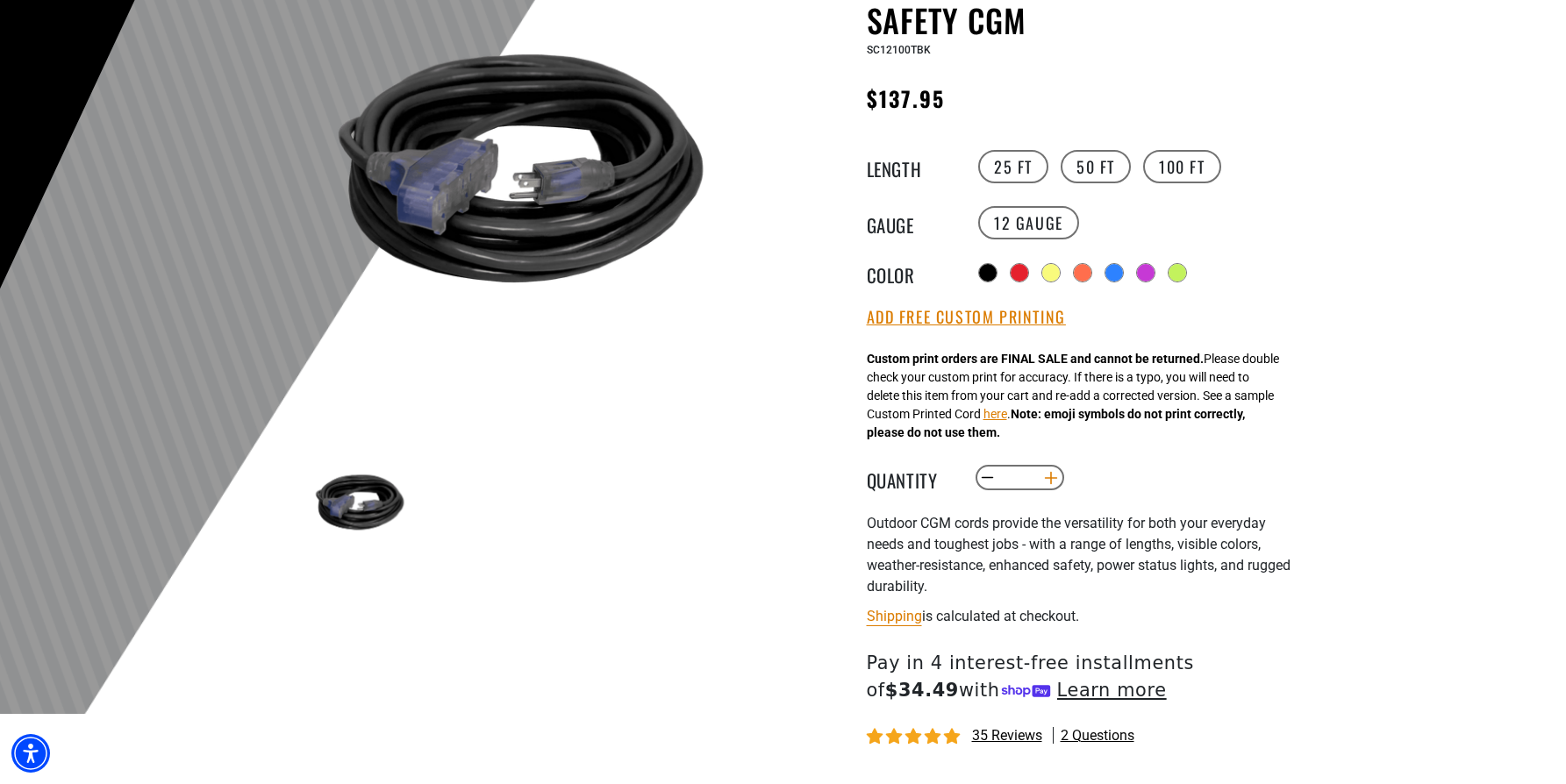
type input "*"
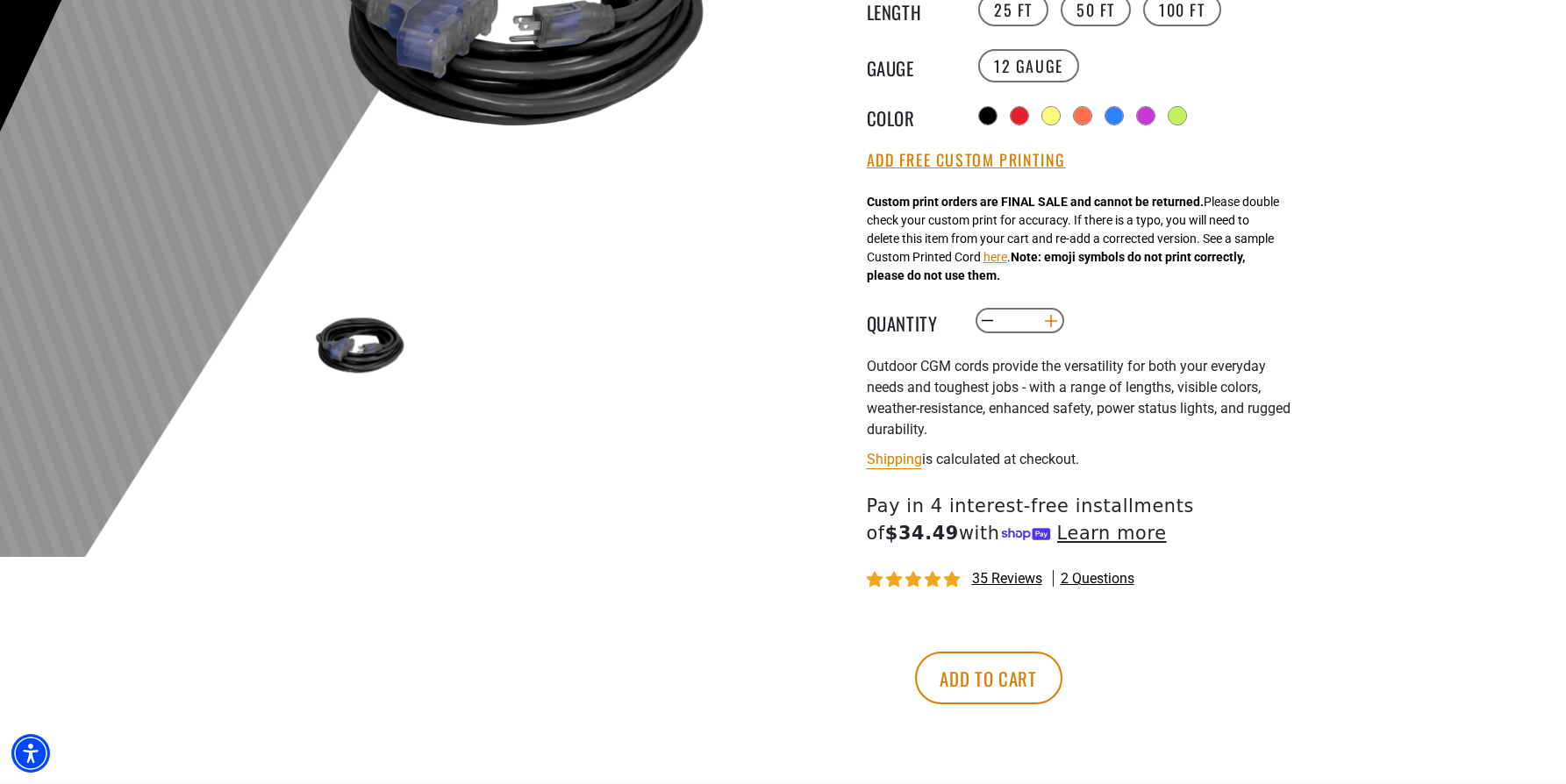
scroll to position [461, 0]
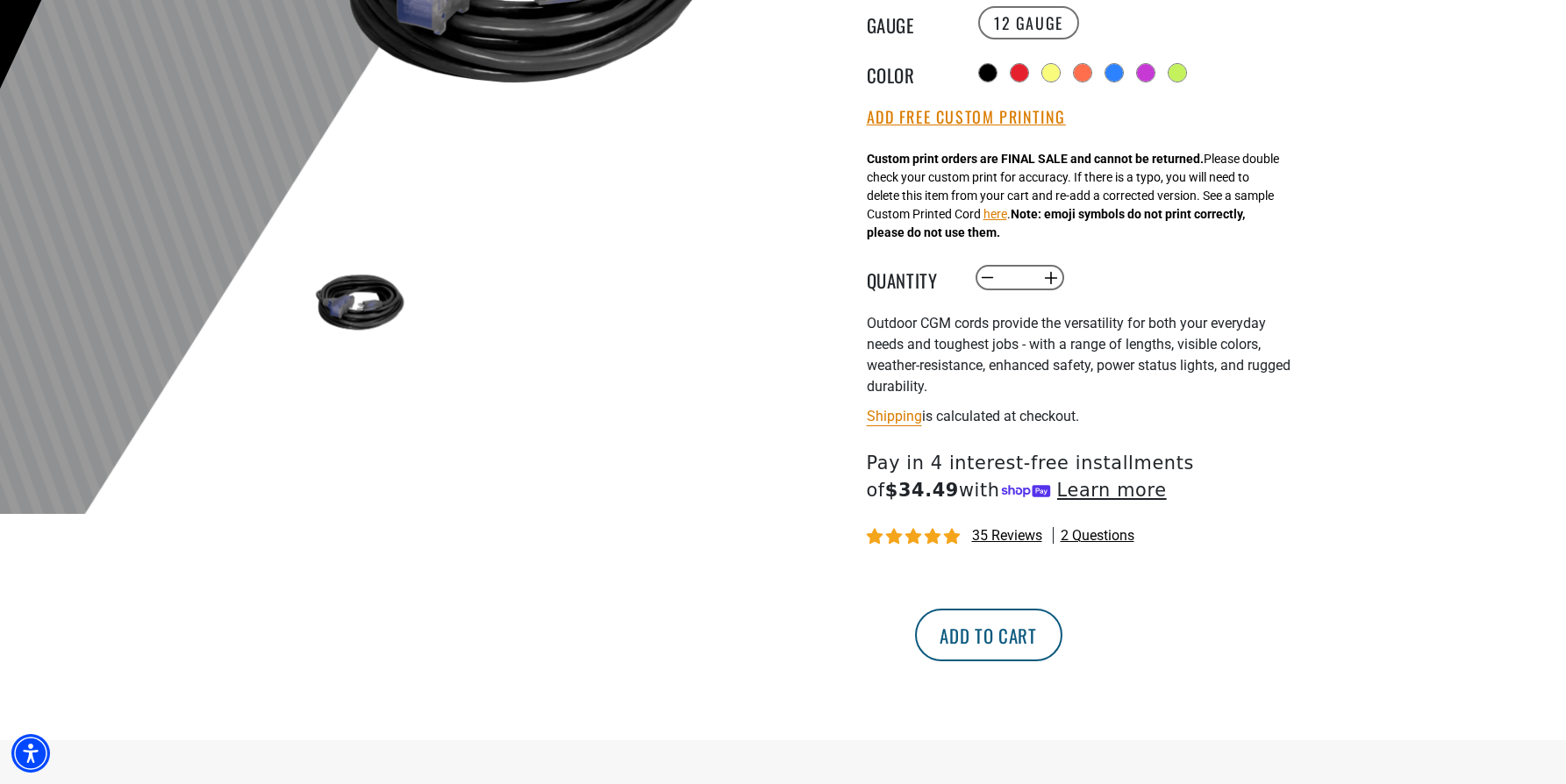
click at [1062, 640] on button "Add to cart" at bounding box center [989, 634] width 147 height 53
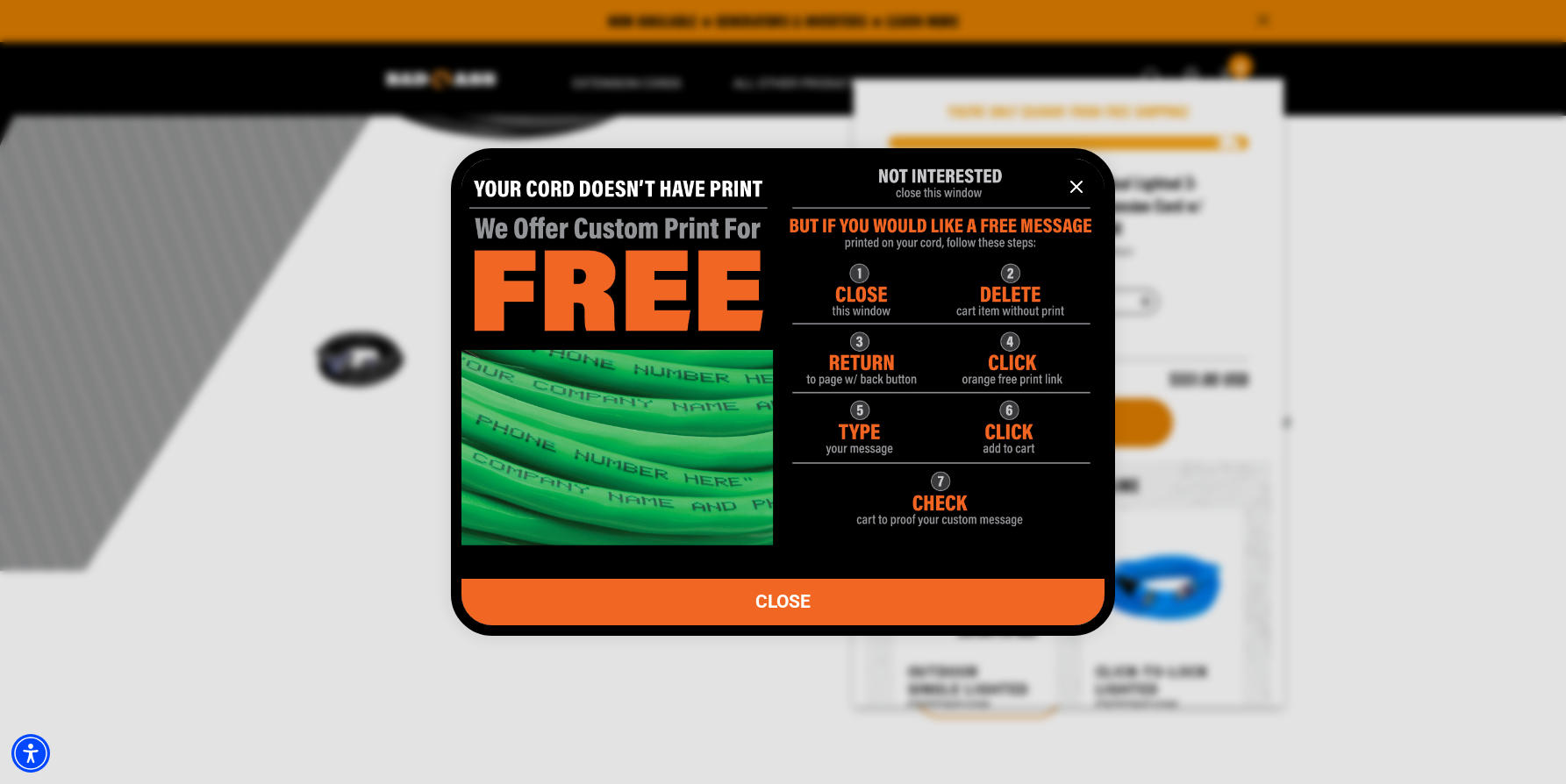
scroll to position [357, 0]
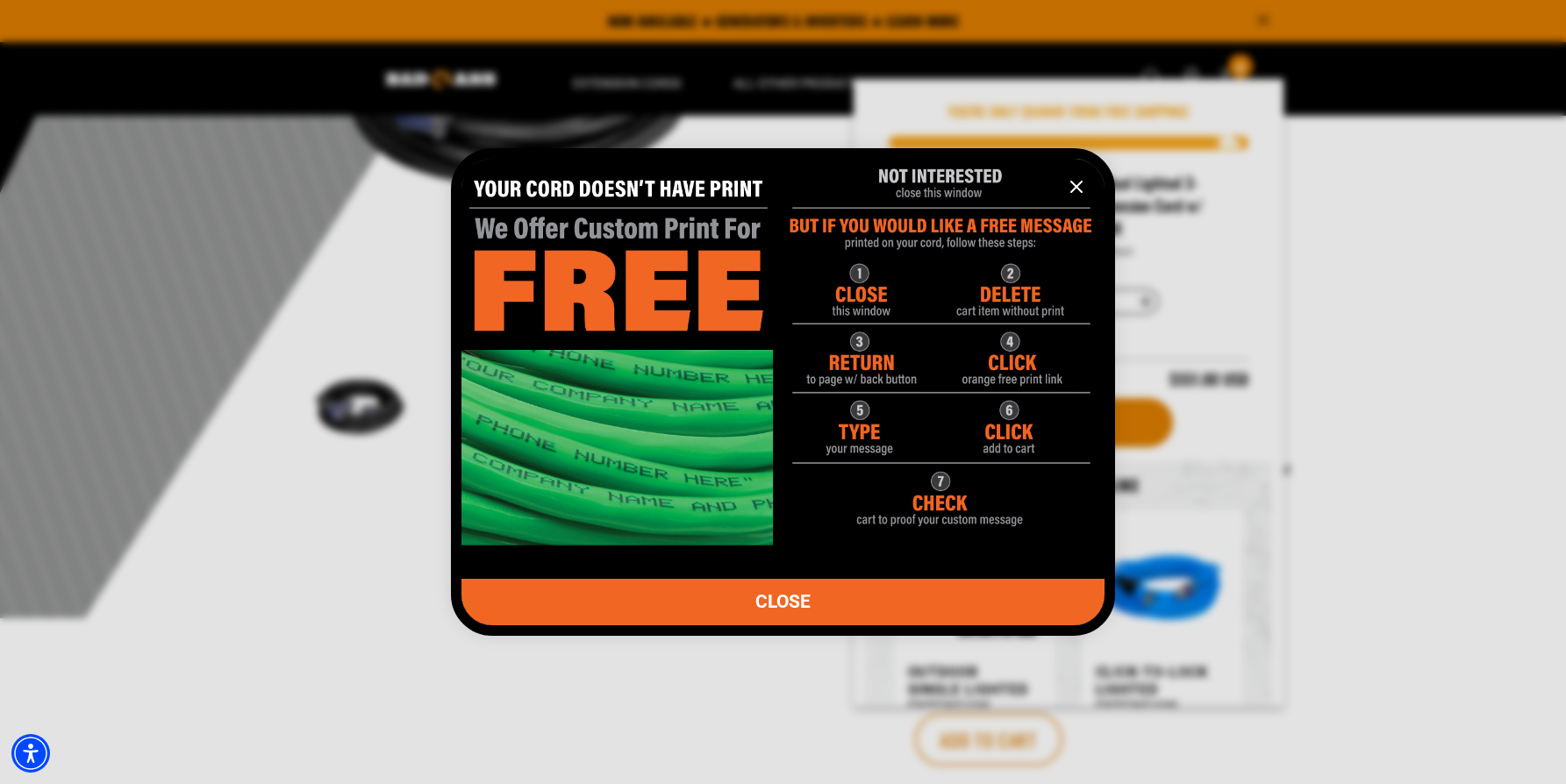
click at [1078, 189] on icon "information" at bounding box center [1077, 187] width 21 height 21
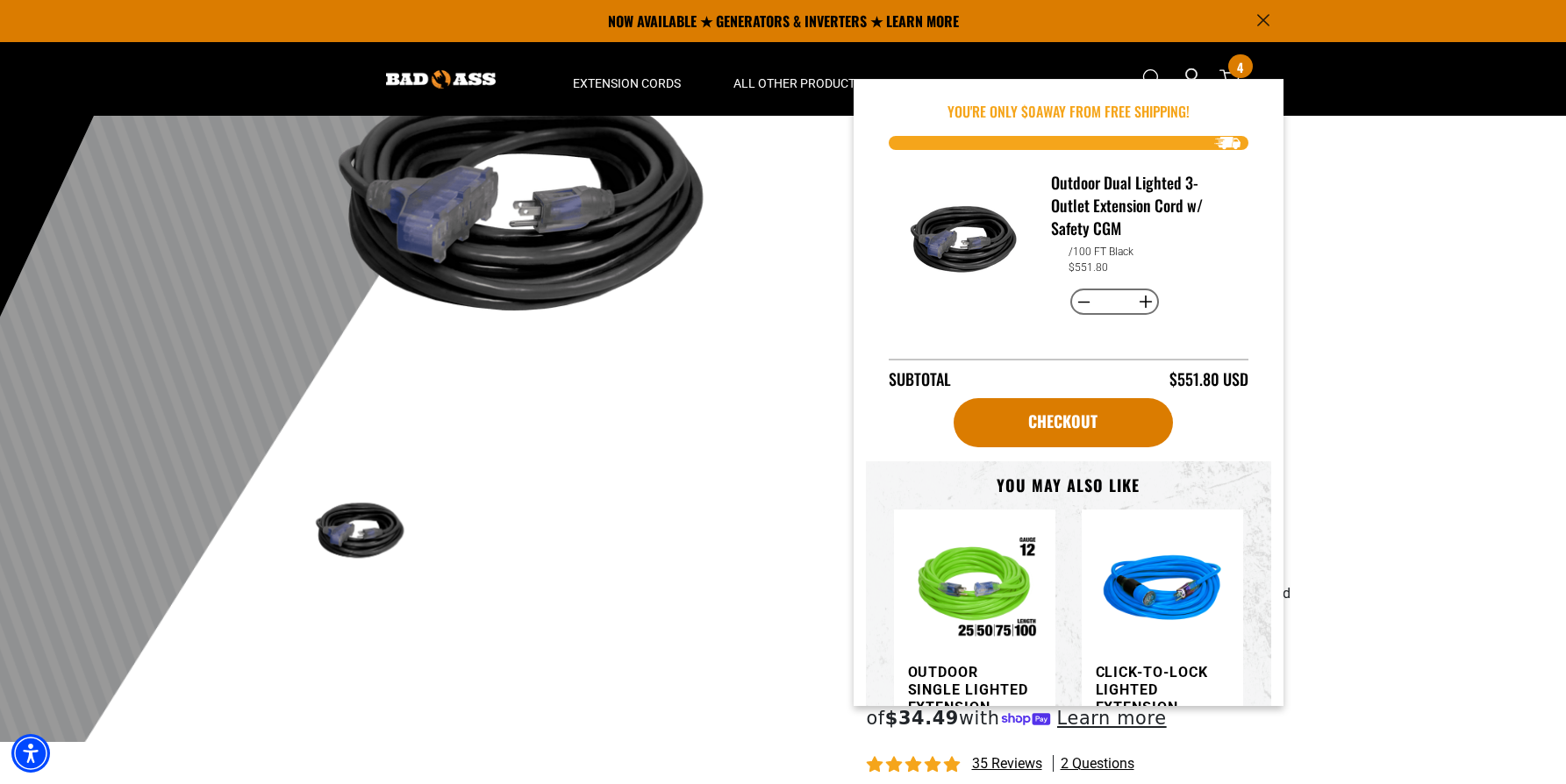
scroll to position [230, 0]
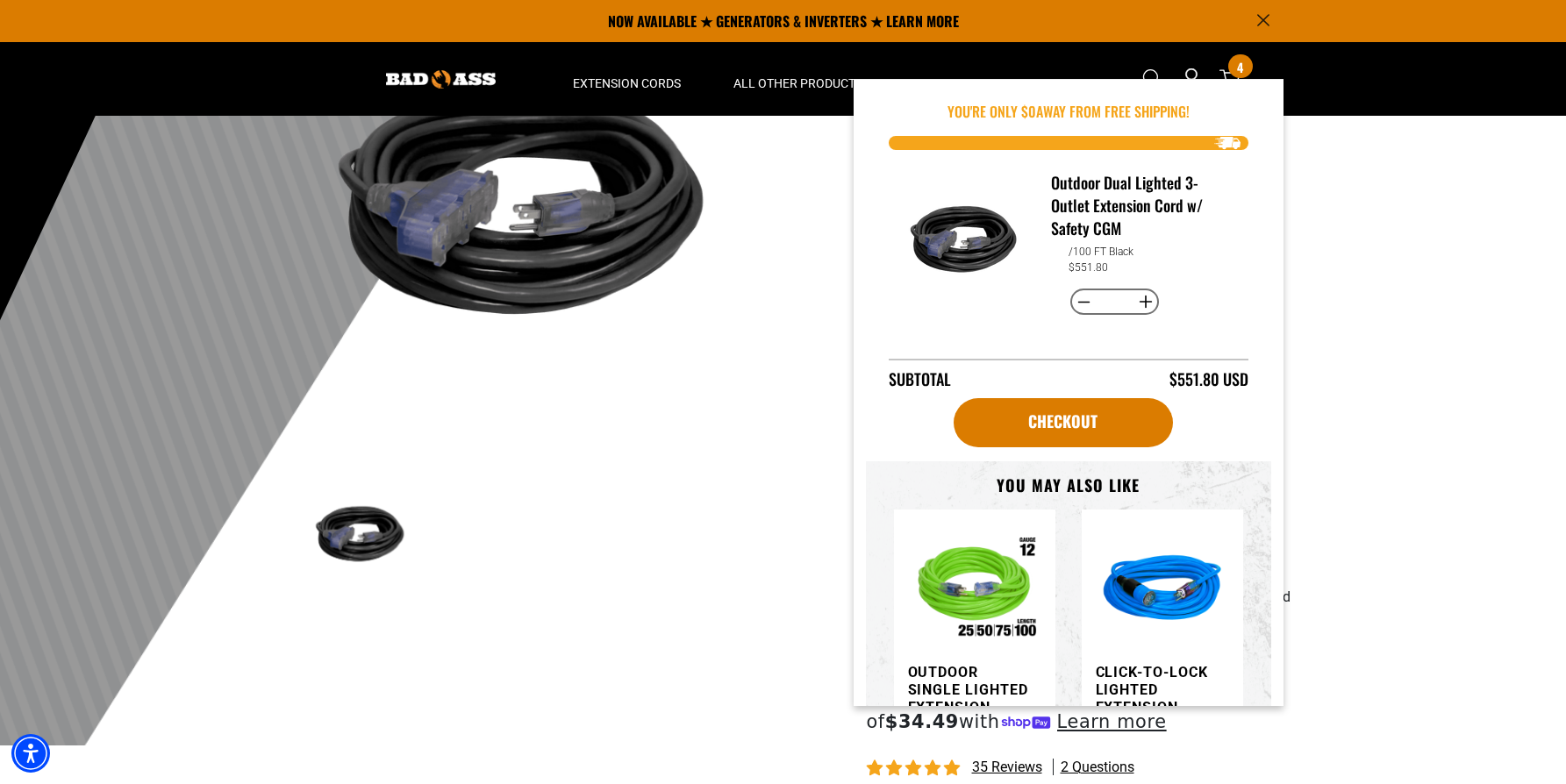
click at [1334, 307] on div at bounding box center [783, 316] width 1566 height 859
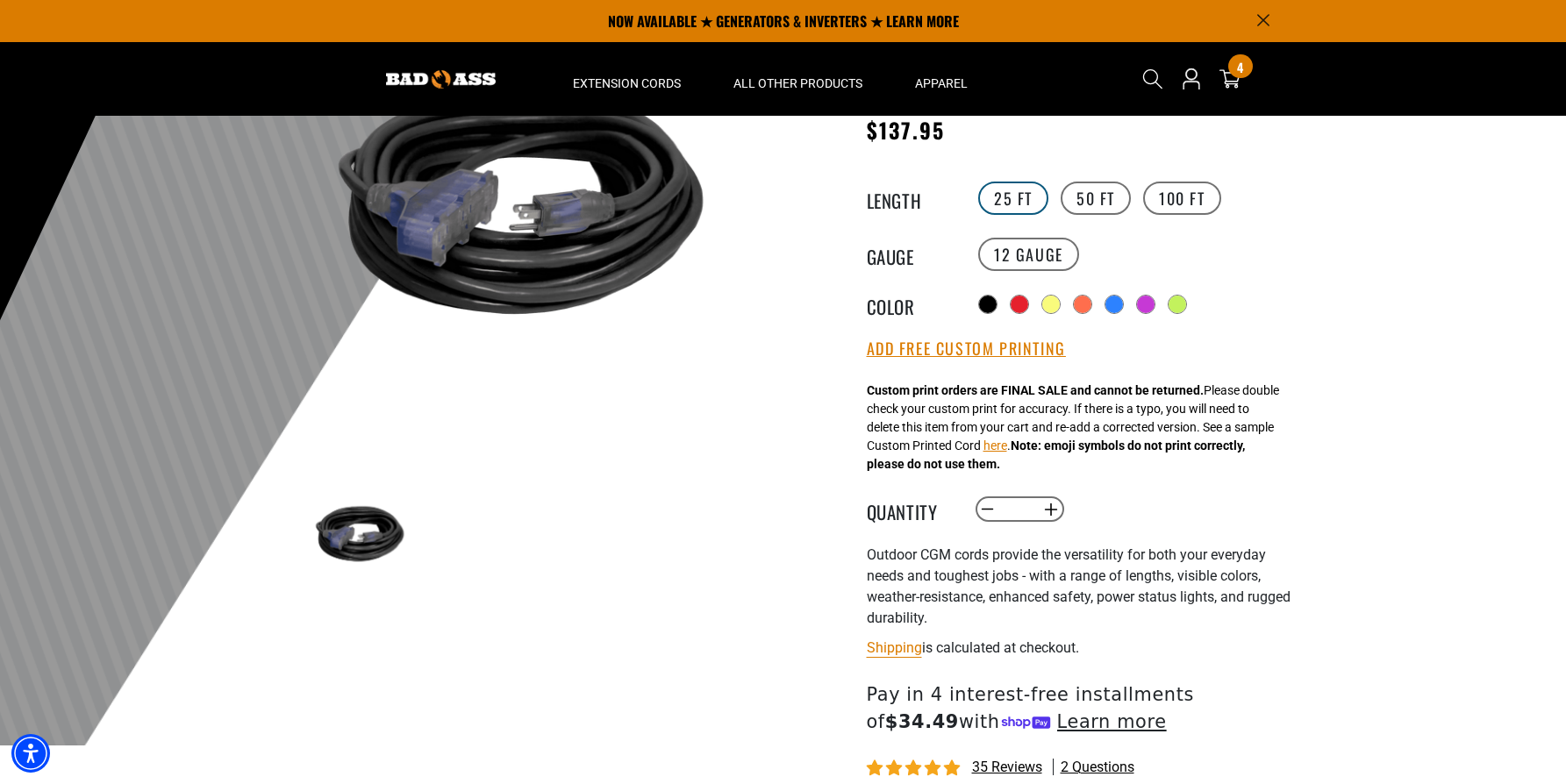
click at [1013, 200] on label "25 FT" at bounding box center [1013, 198] width 70 height 33
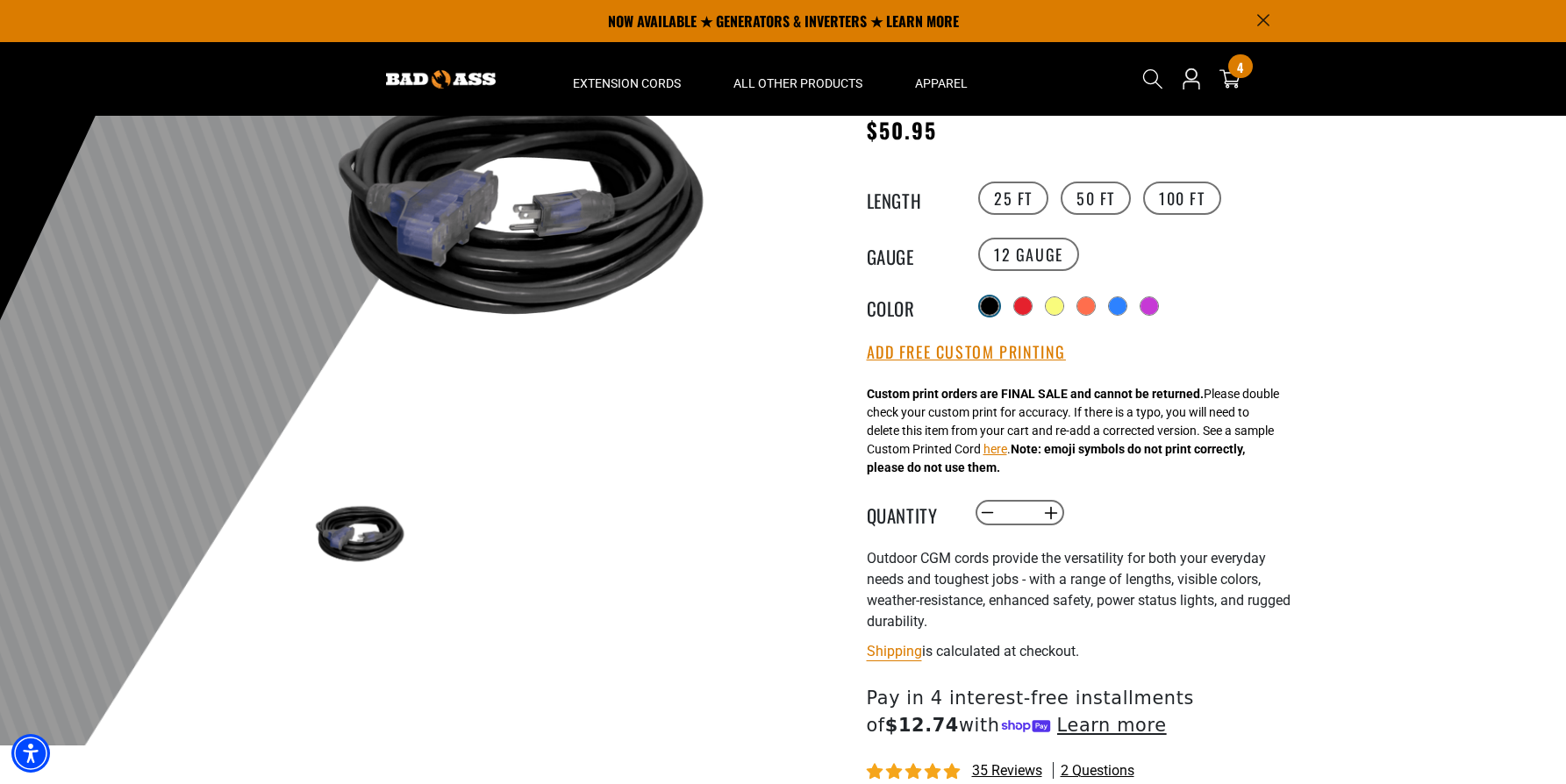
click at [987, 300] on div at bounding box center [990, 306] width 17 height 17
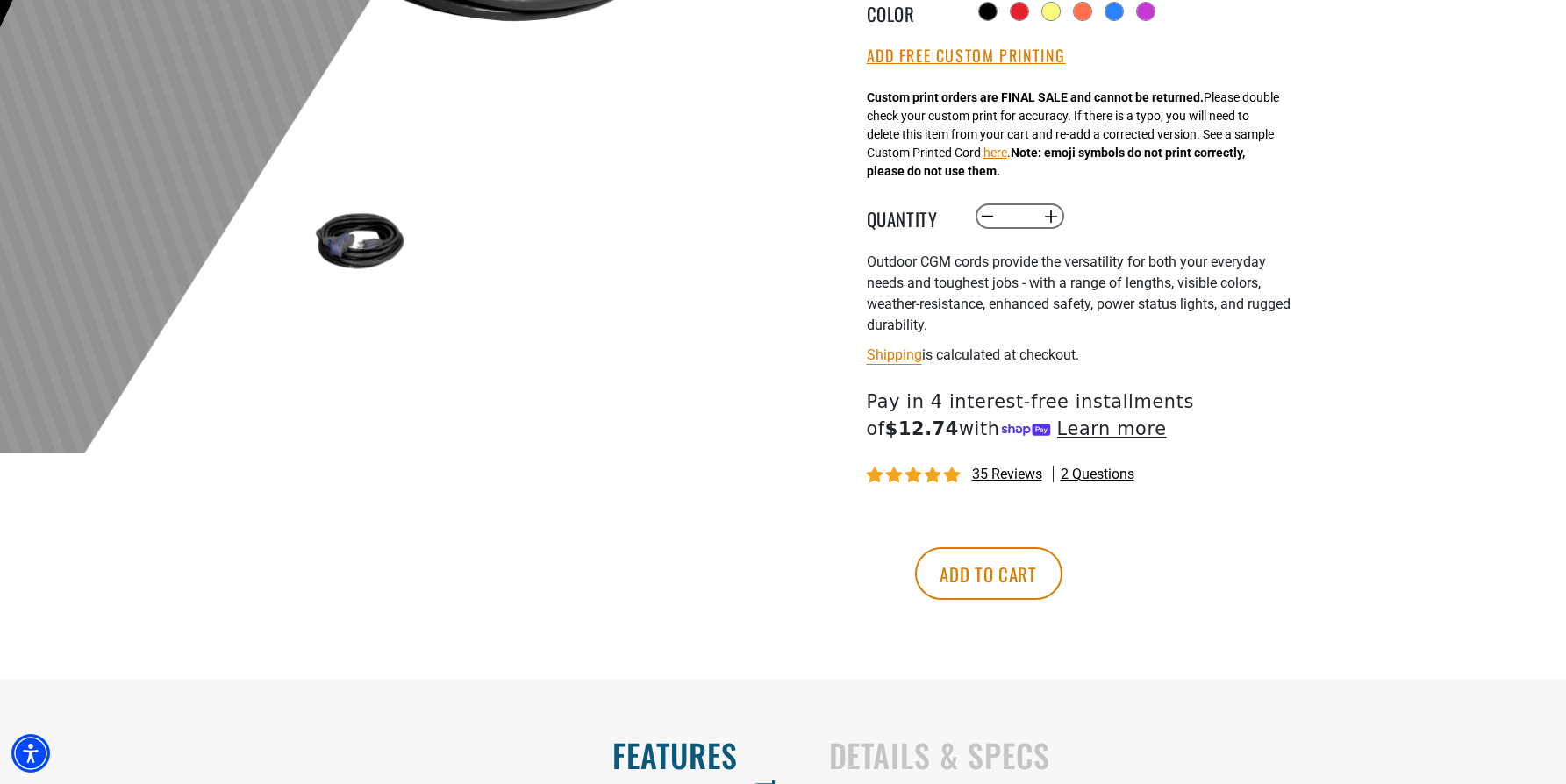
scroll to position [551, 0]
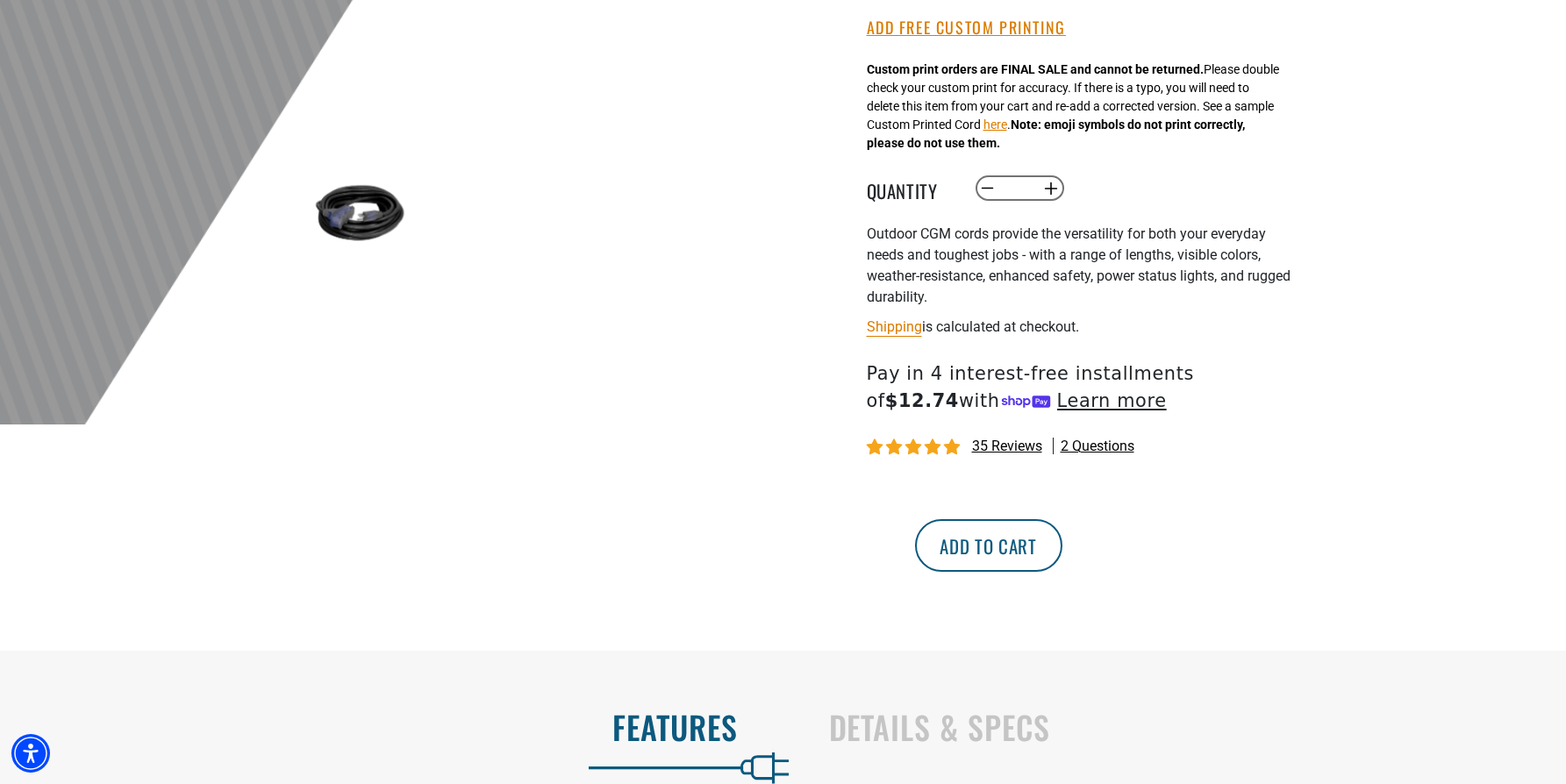
click at [1062, 551] on button "Add to cart" at bounding box center [989, 545] width 147 height 53
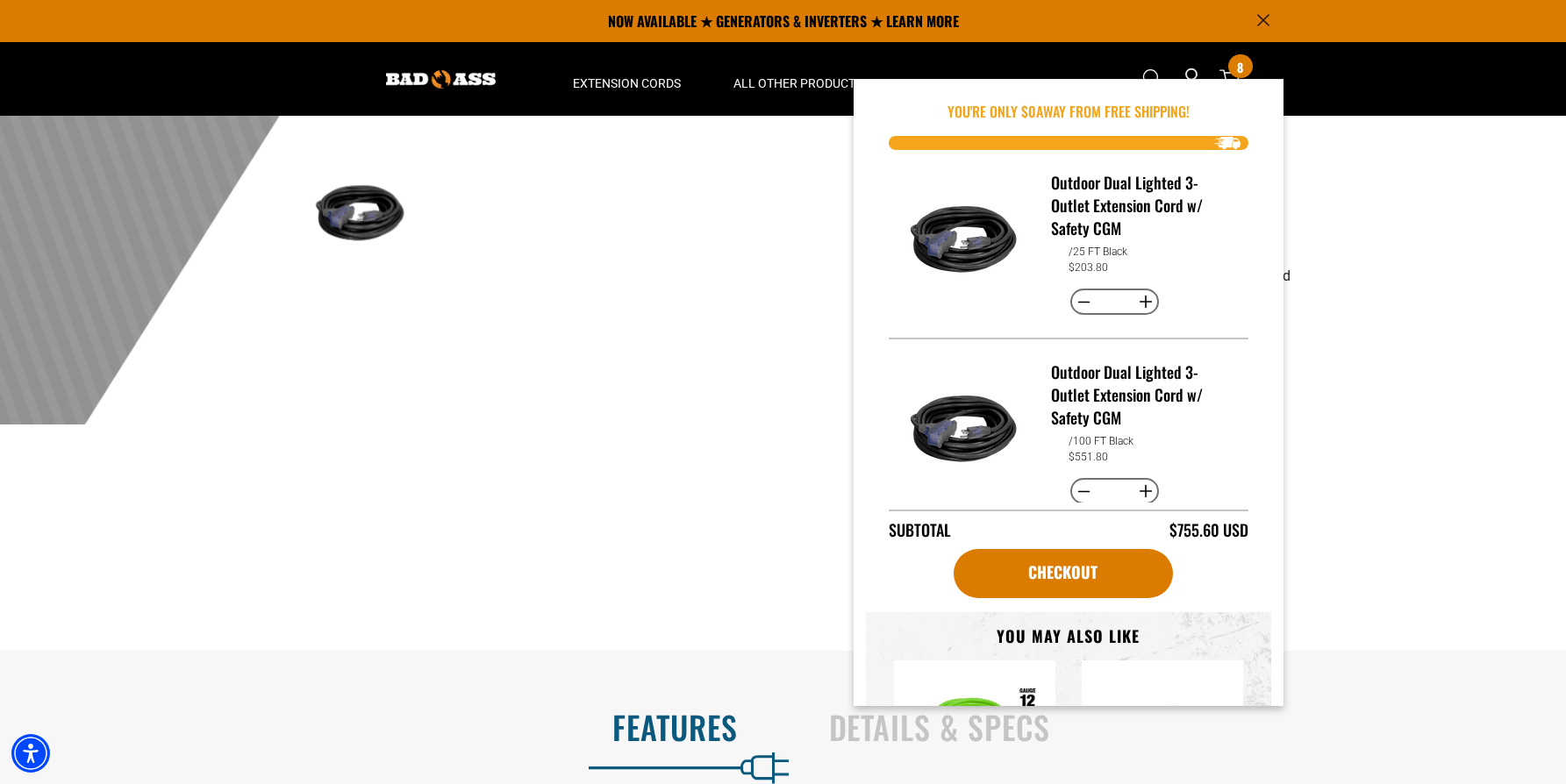
scroll to position [520, 0]
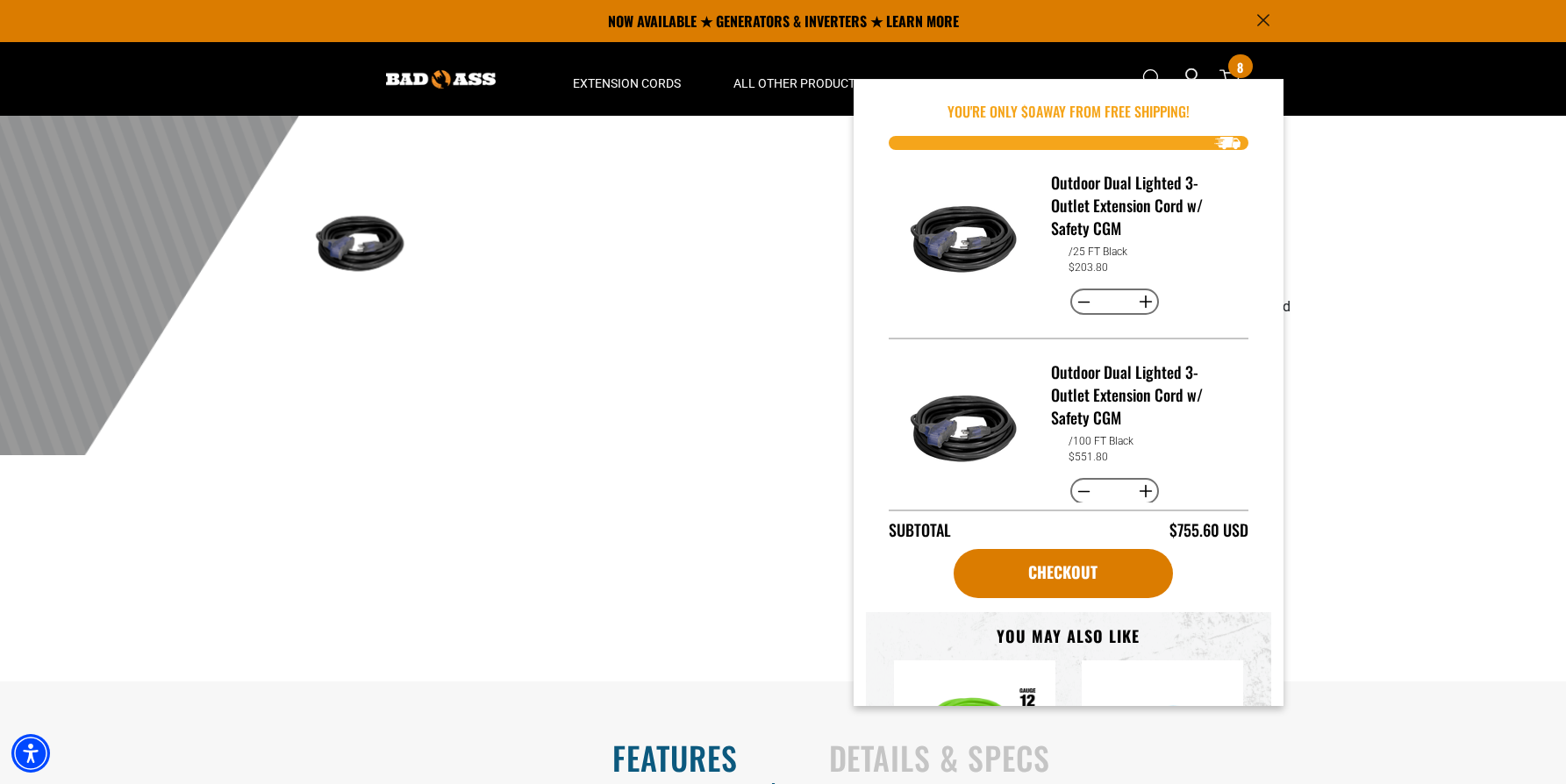
click at [696, 478] on div "1 of 8 1" at bounding box center [520, 176] width 526 height 1012
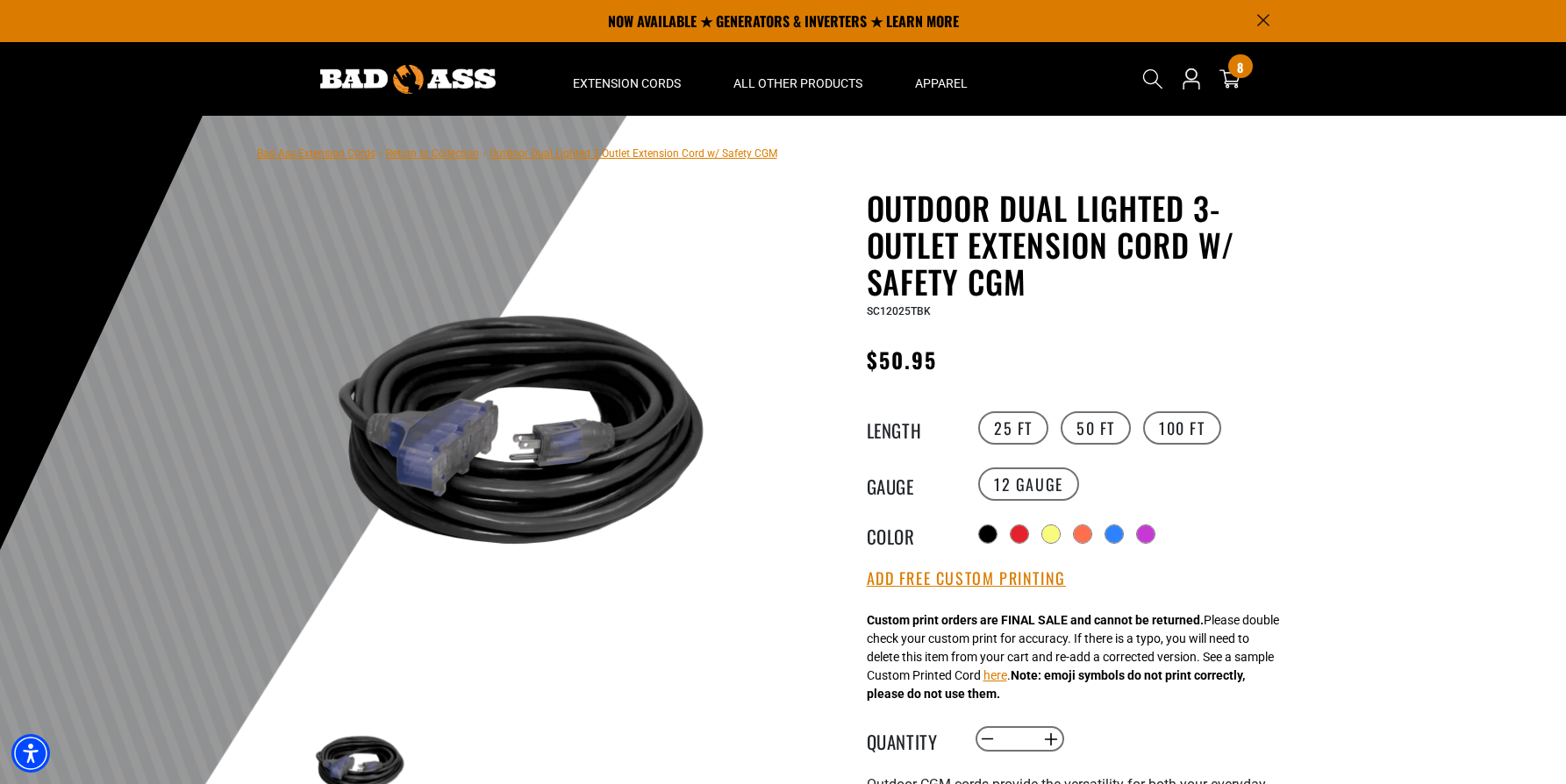
scroll to position [0, 0]
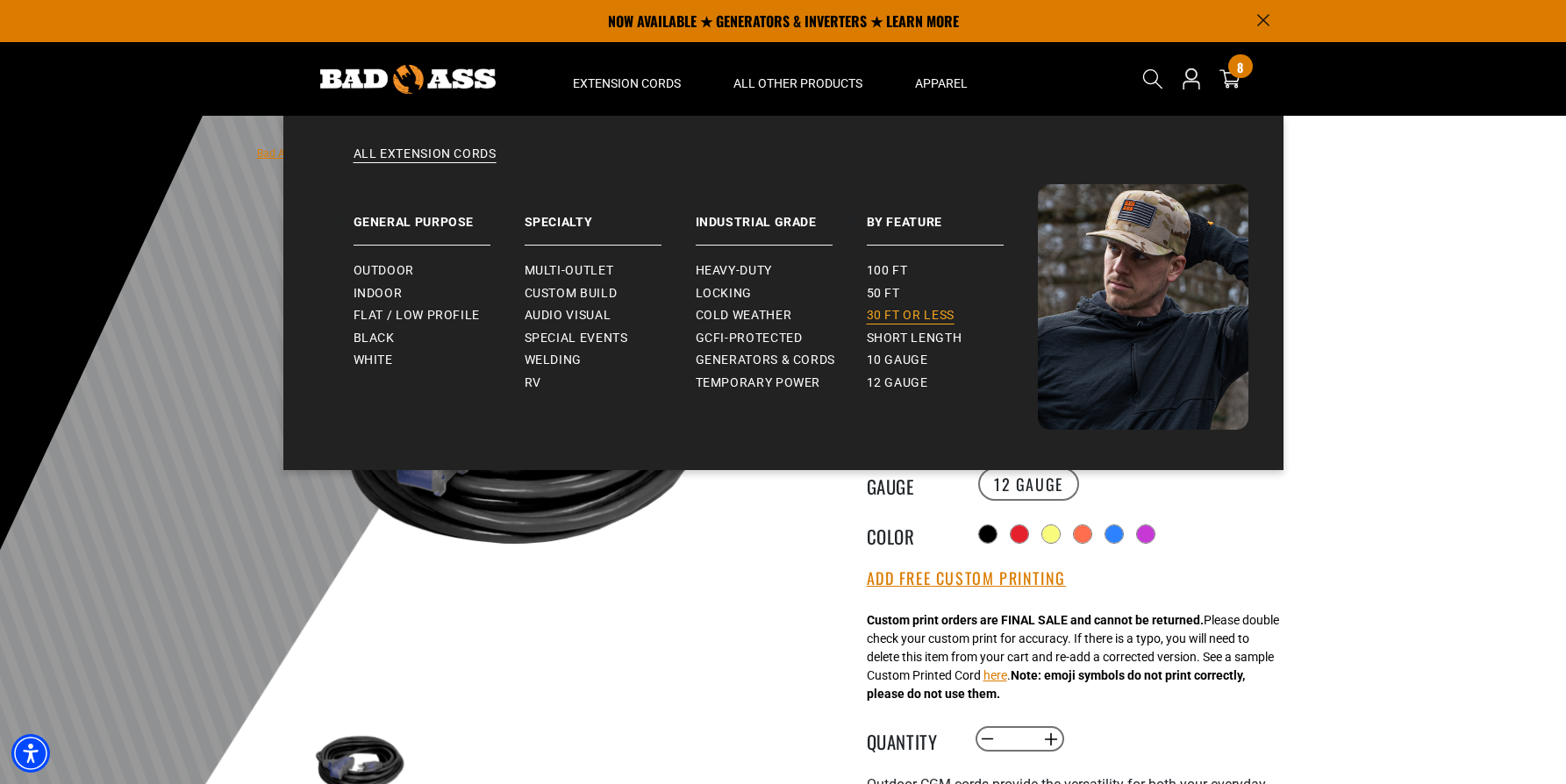
click at [908, 317] on span "30 ft or less" at bounding box center [911, 315] width 88 height 16
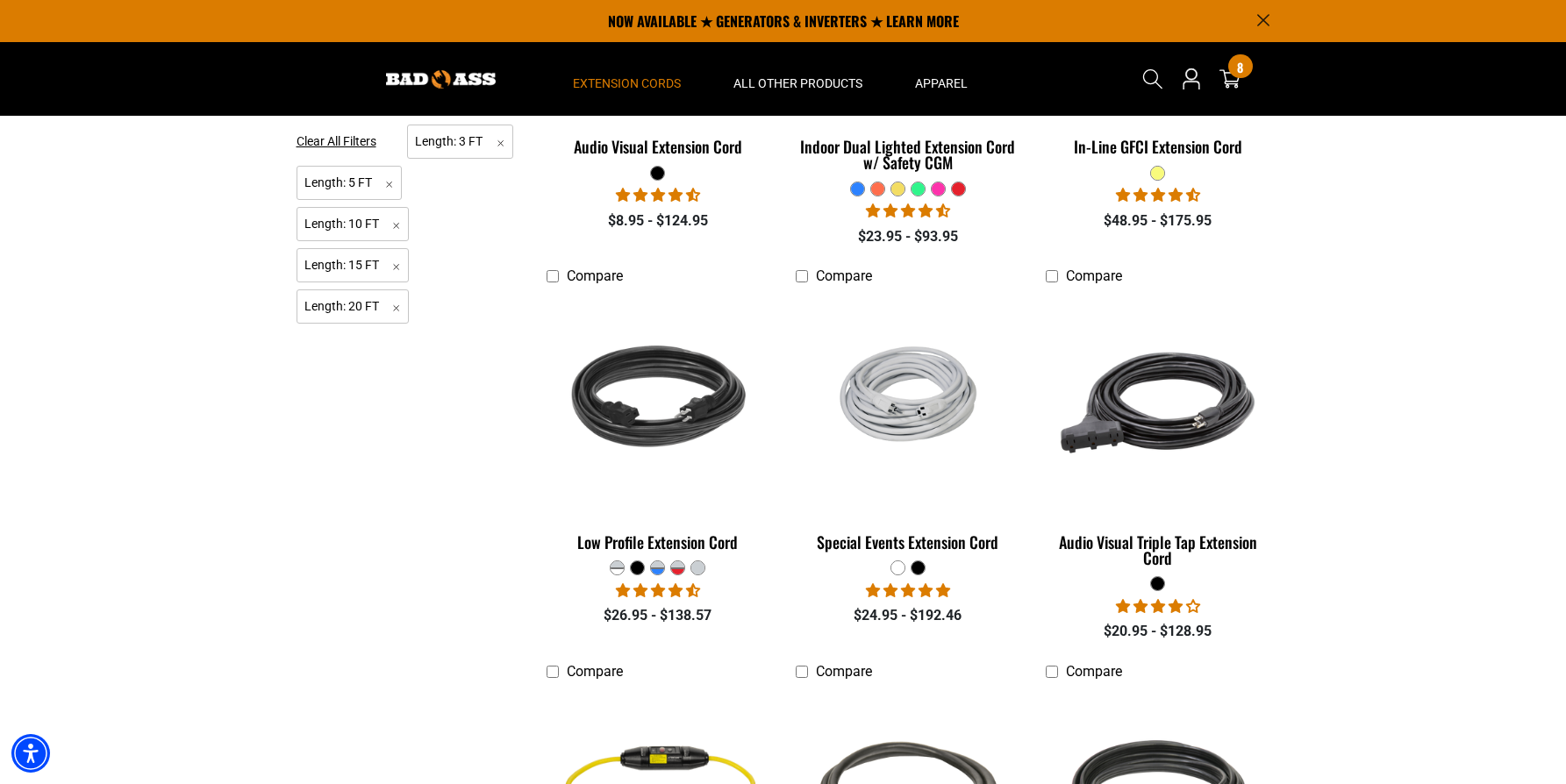
scroll to position [627, 0]
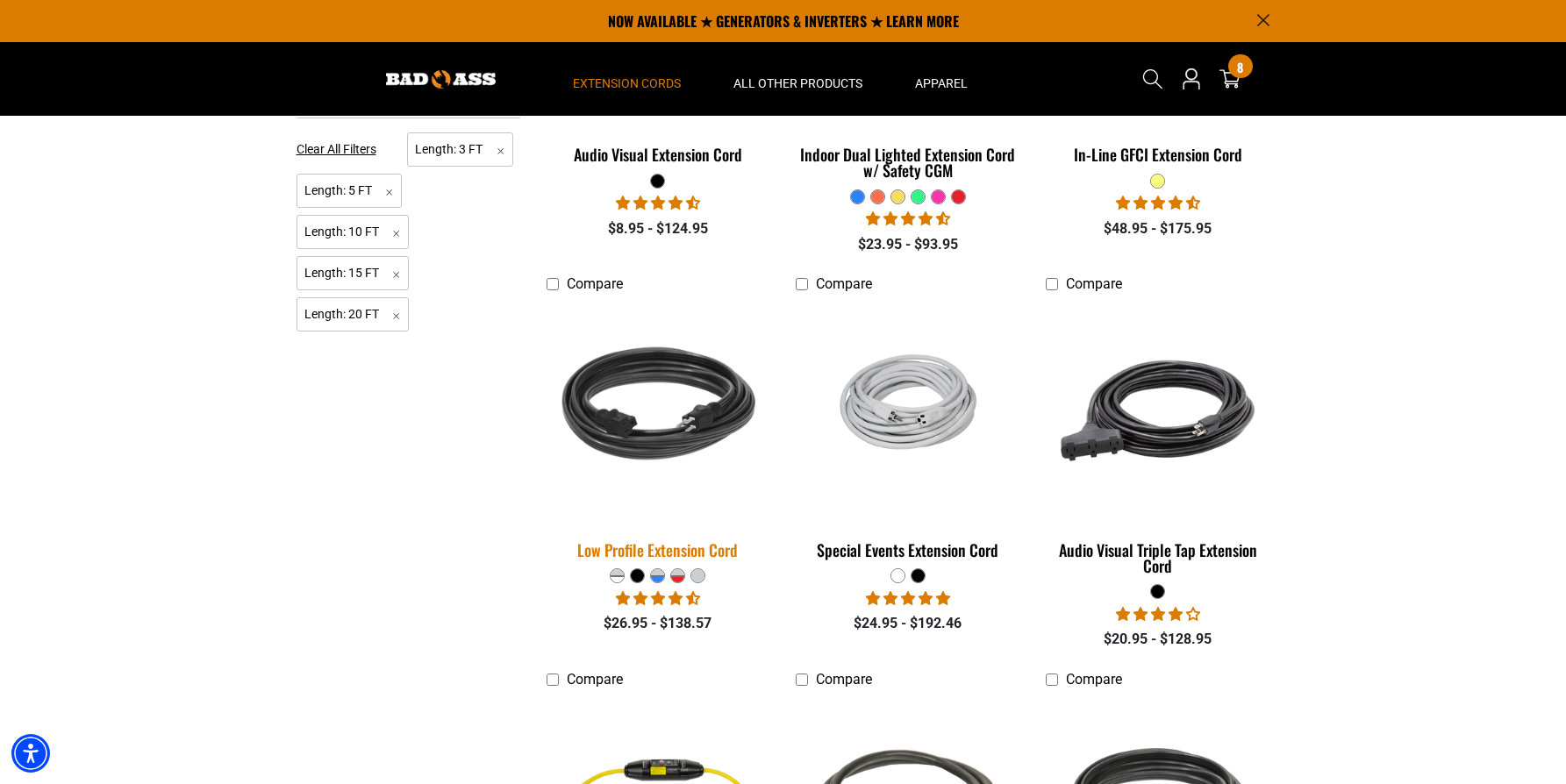
click at [660, 432] on img at bounding box center [657, 411] width 246 height 224
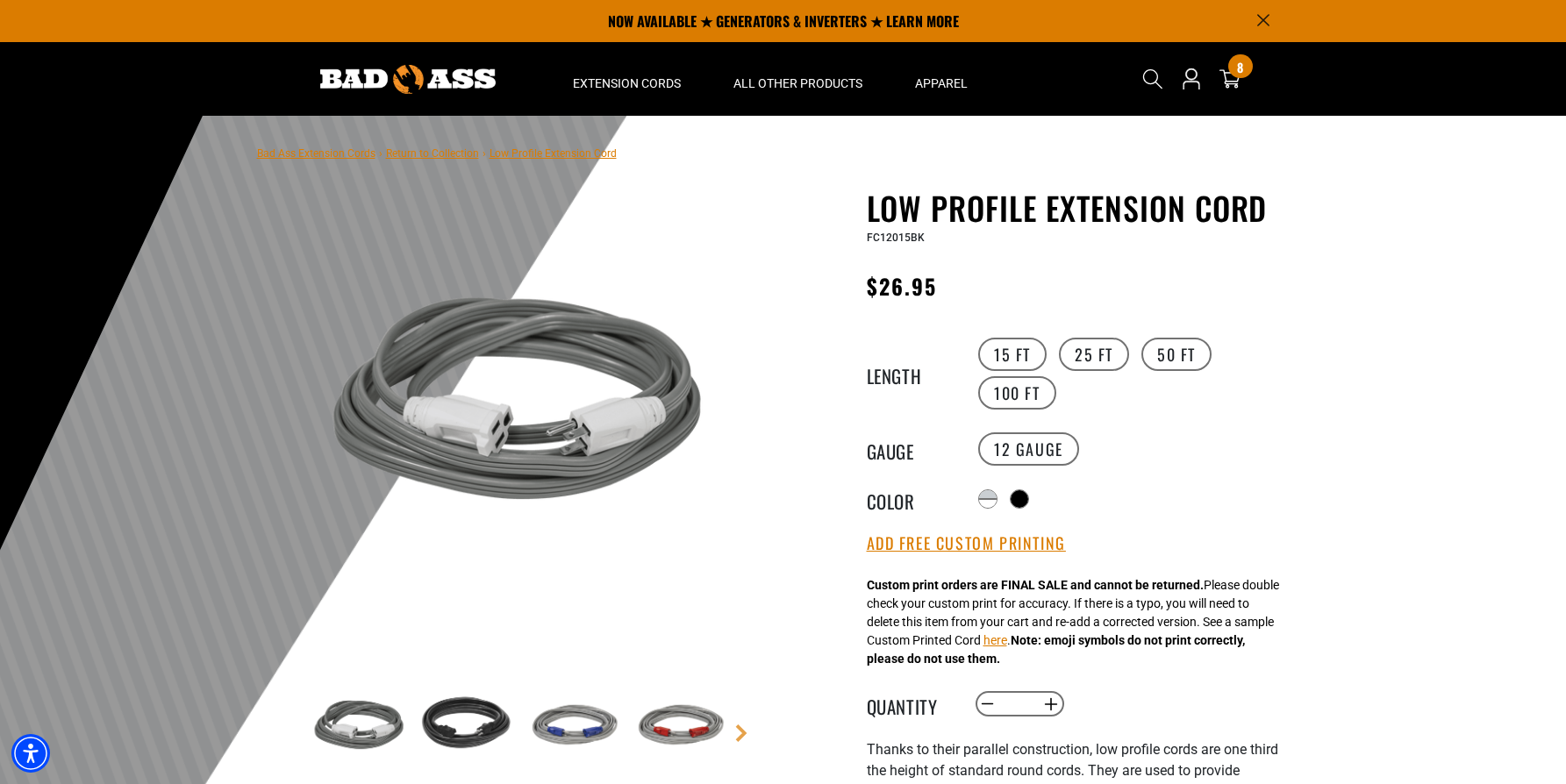
click at [471, 734] on img at bounding box center [465, 726] width 102 height 102
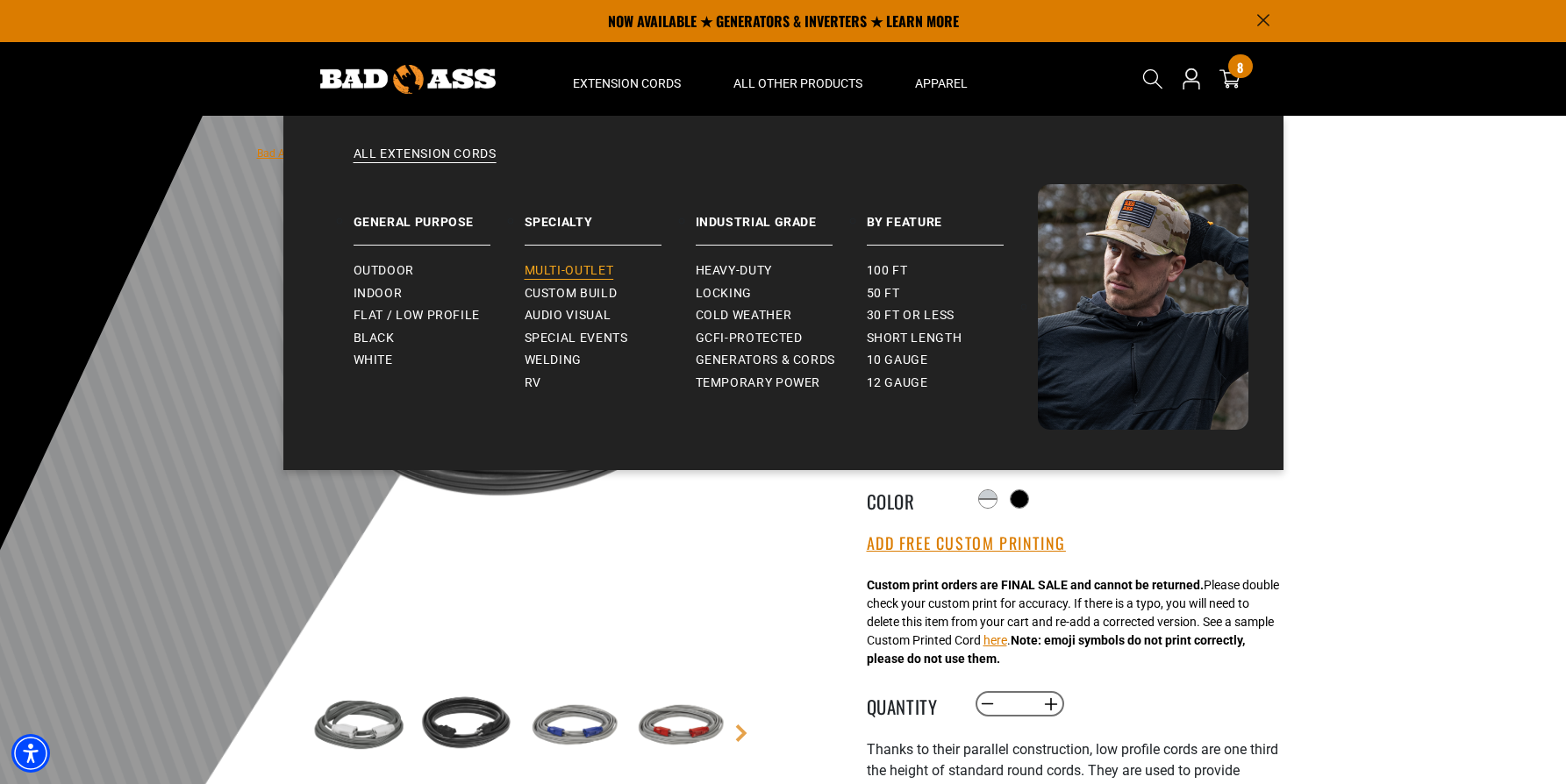
click at [575, 273] on span "Multi-Outlet" at bounding box center [569, 271] width 90 height 16
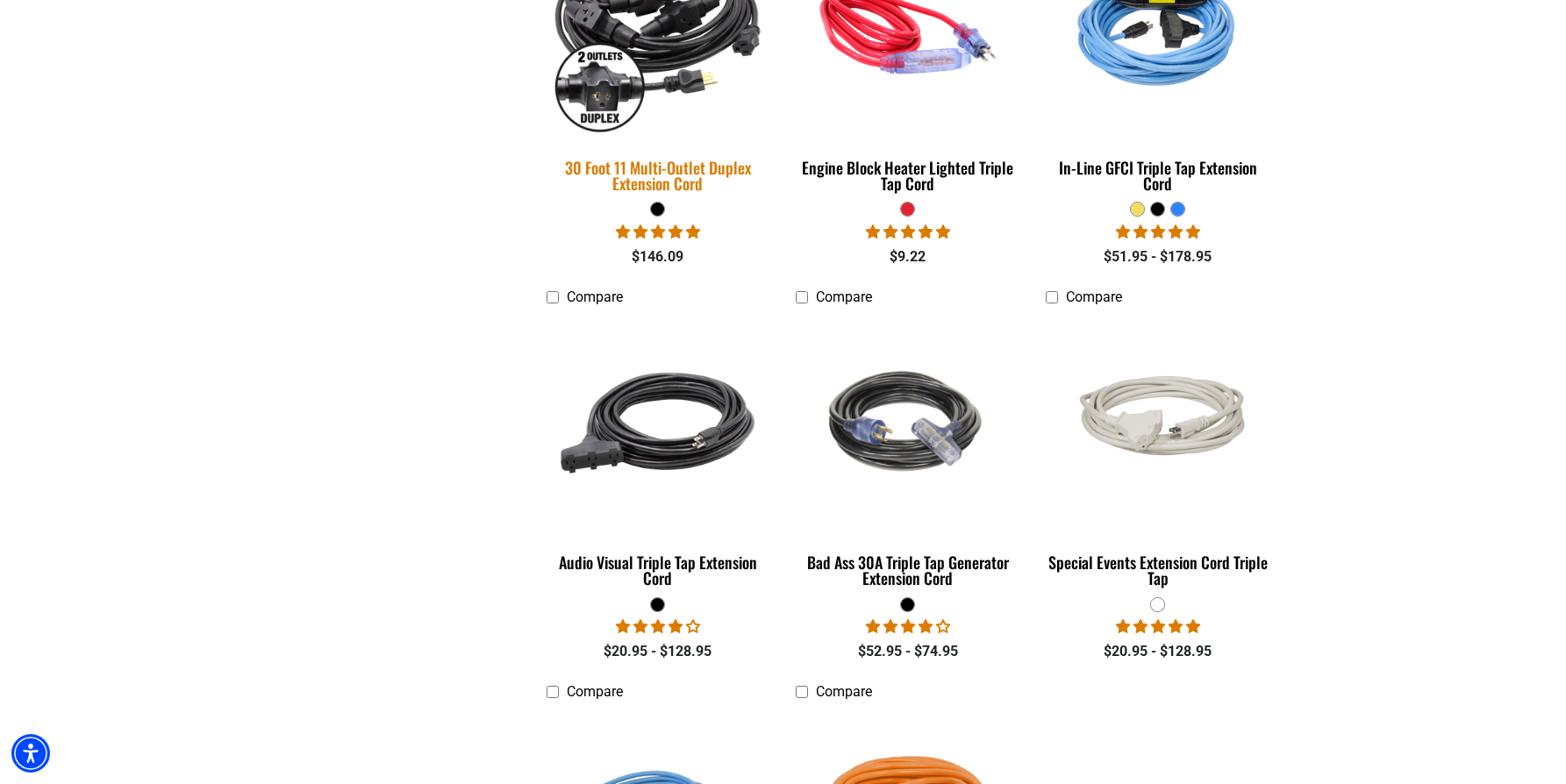
scroll to position [1011, 0]
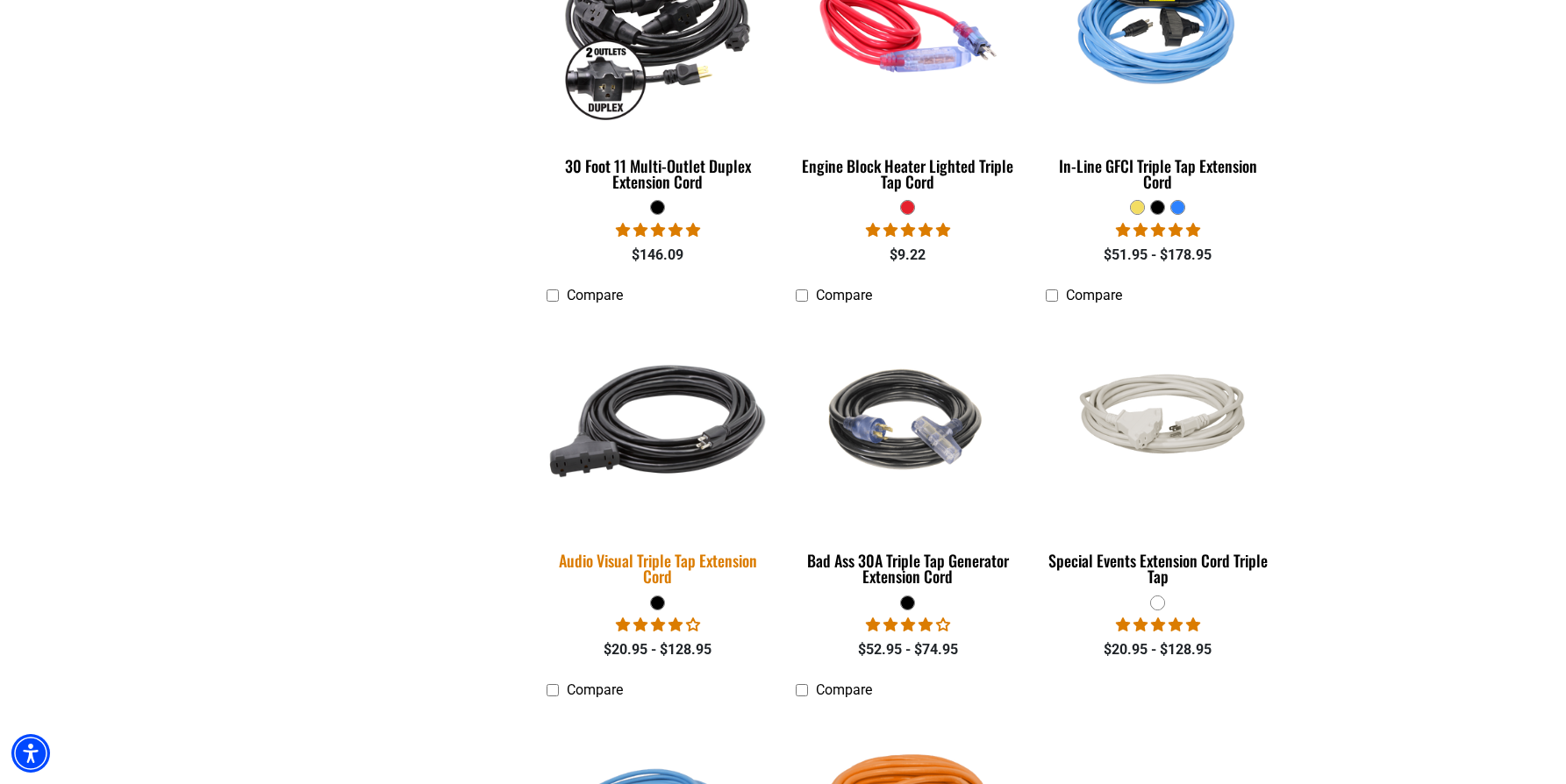
click at [673, 434] on img at bounding box center [657, 421] width 246 height 224
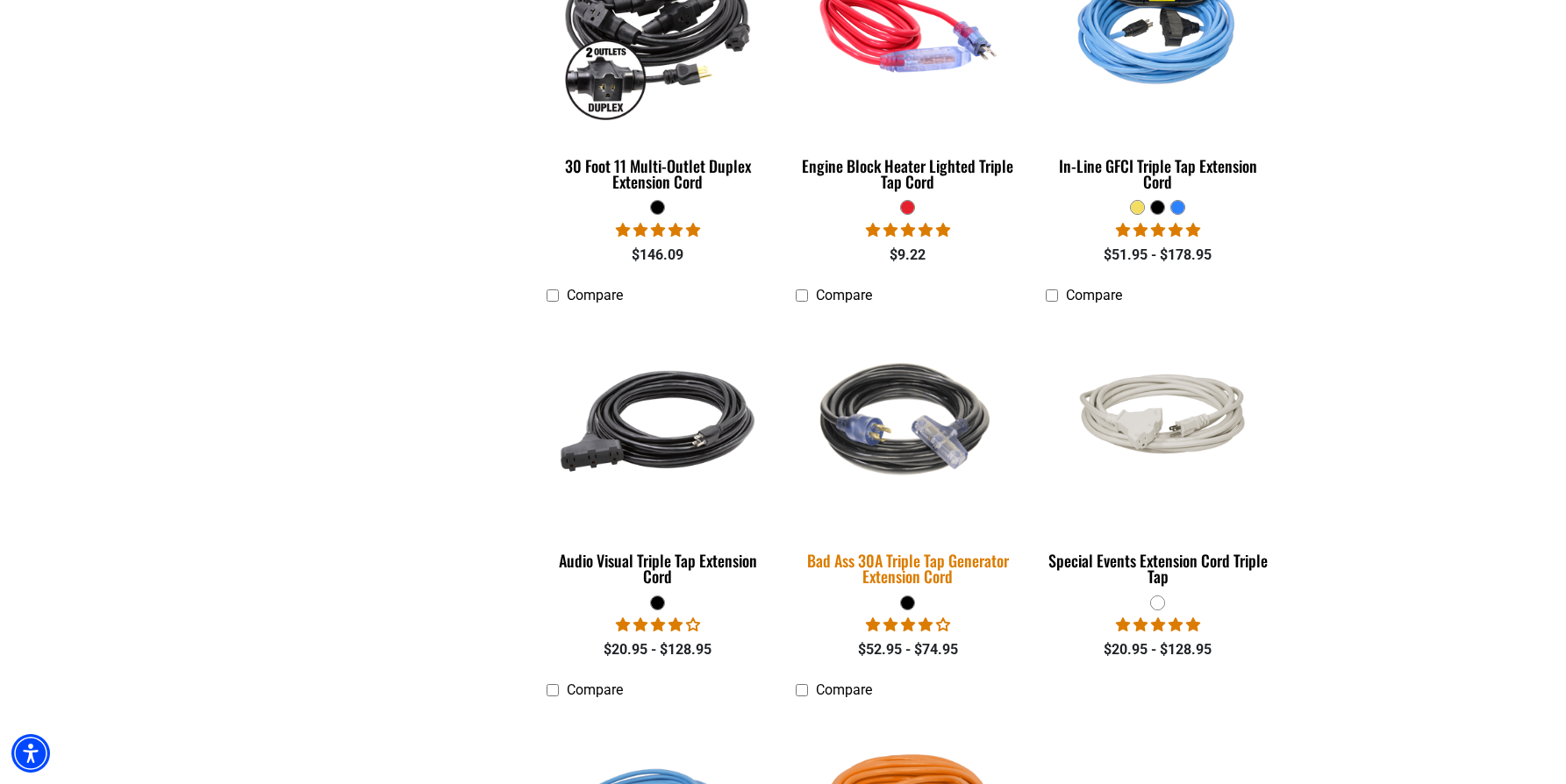
click at [899, 450] on img at bounding box center [908, 421] width 246 height 224
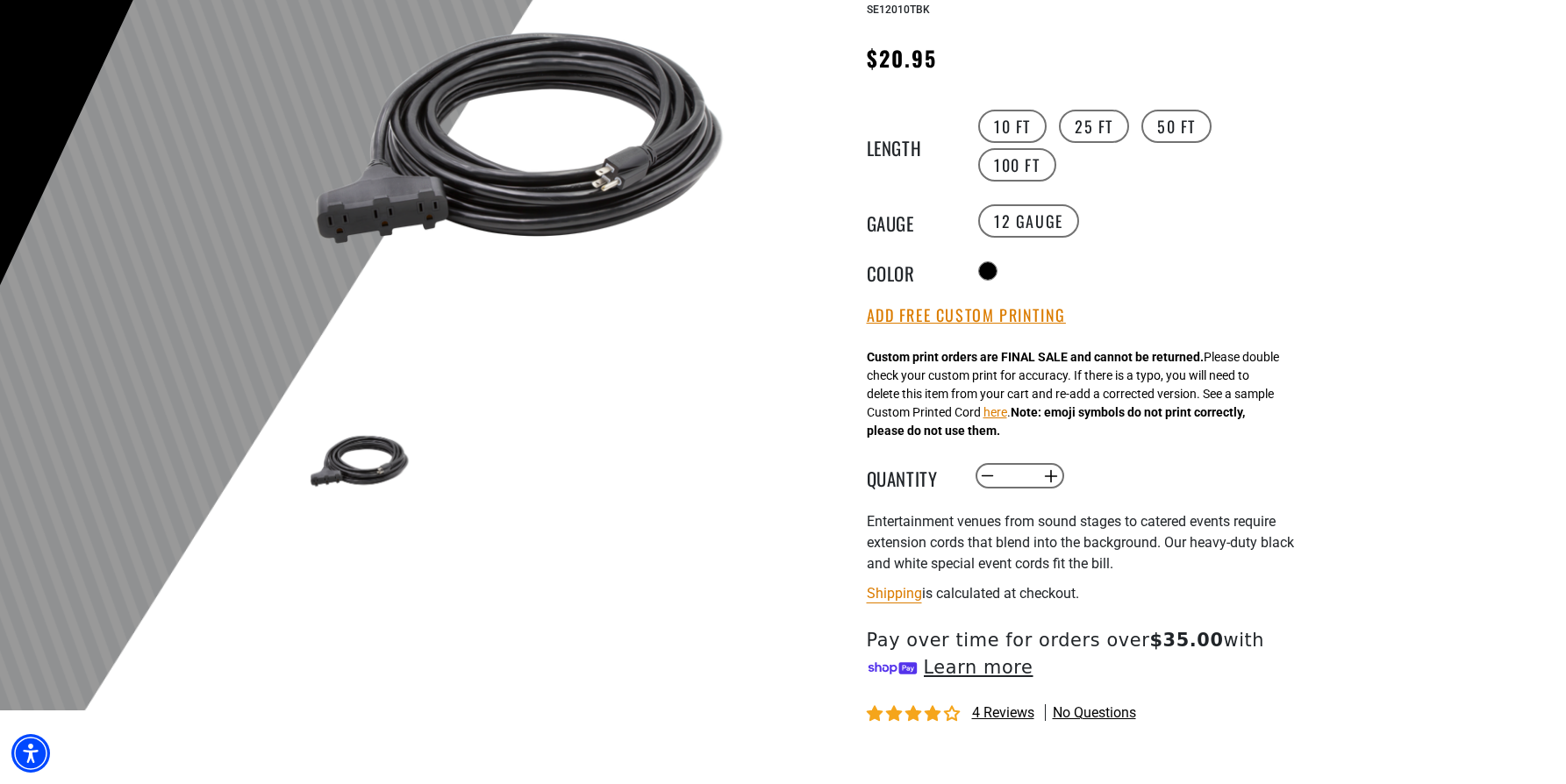
scroll to position [265, 0]
click at [1055, 474] on button "Increase quantity for Audio Visual Triple Tap Extension Cord" at bounding box center [1051, 475] width 27 height 30
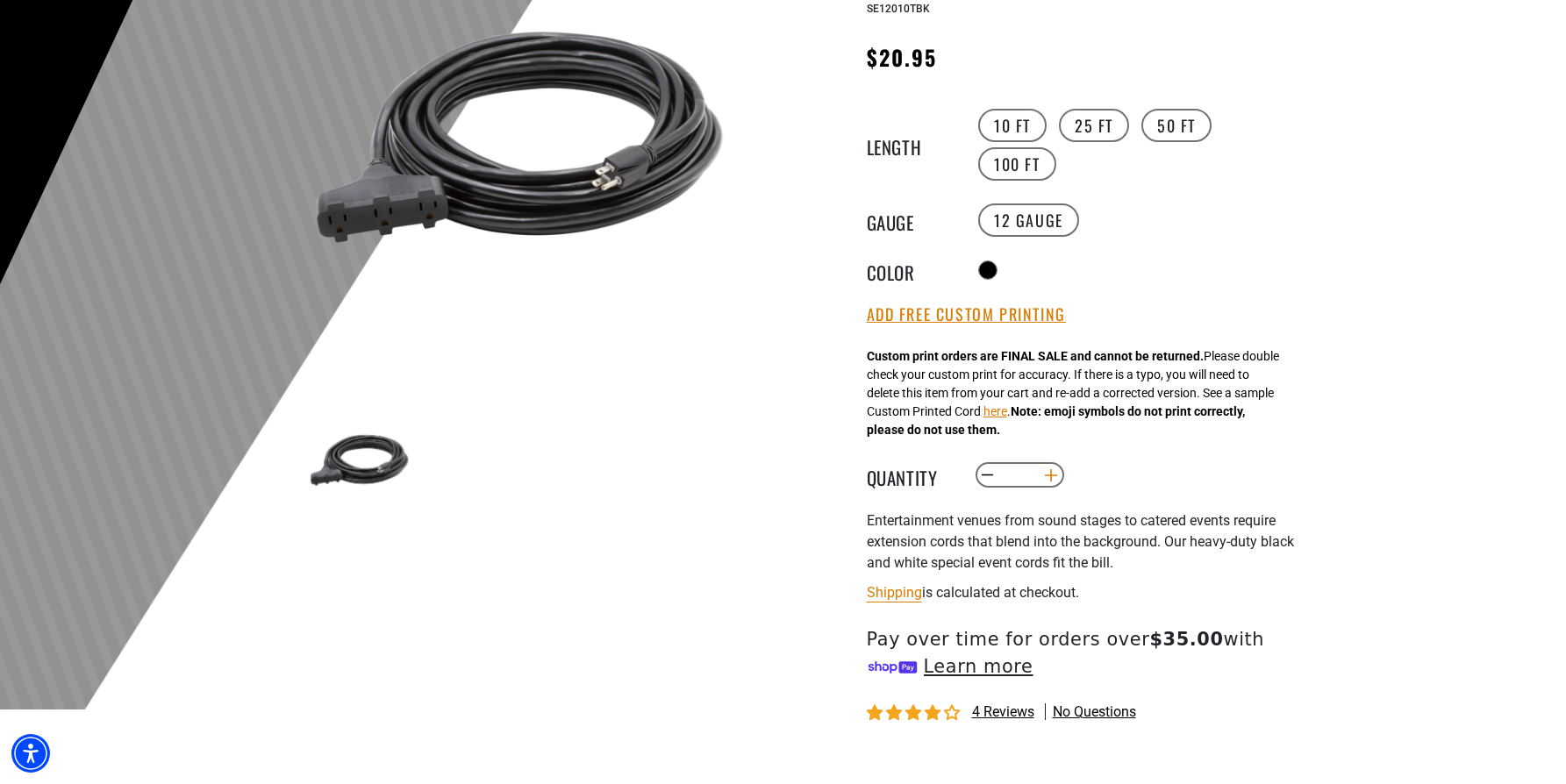
click at [1055, 474] on button "Increase quantity for Audio Visual Triple Tap Extension Cord" at bounding box center [1051, 475] width 27 height 30
type input "*"
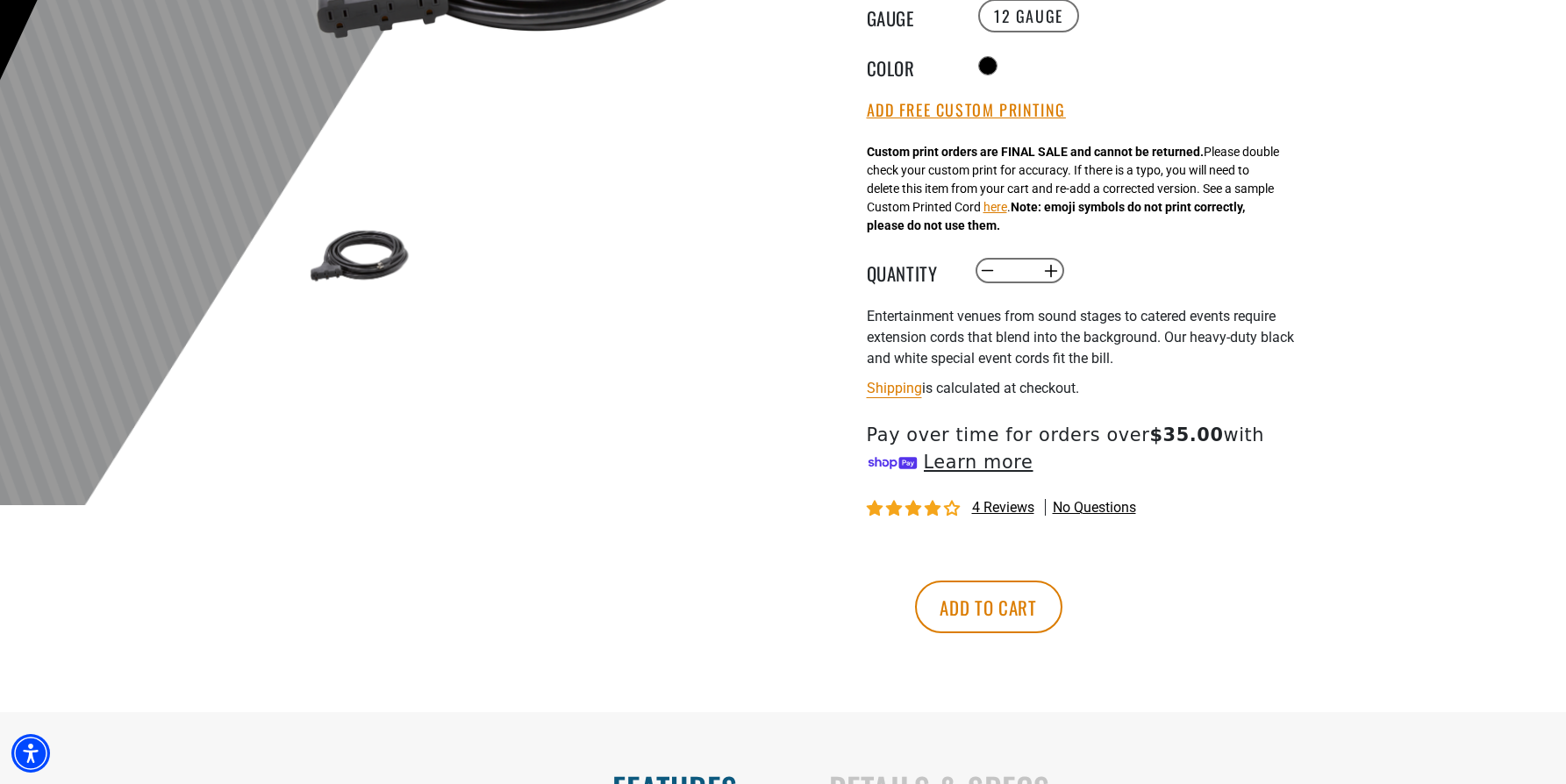
scroll to position [549, 0]
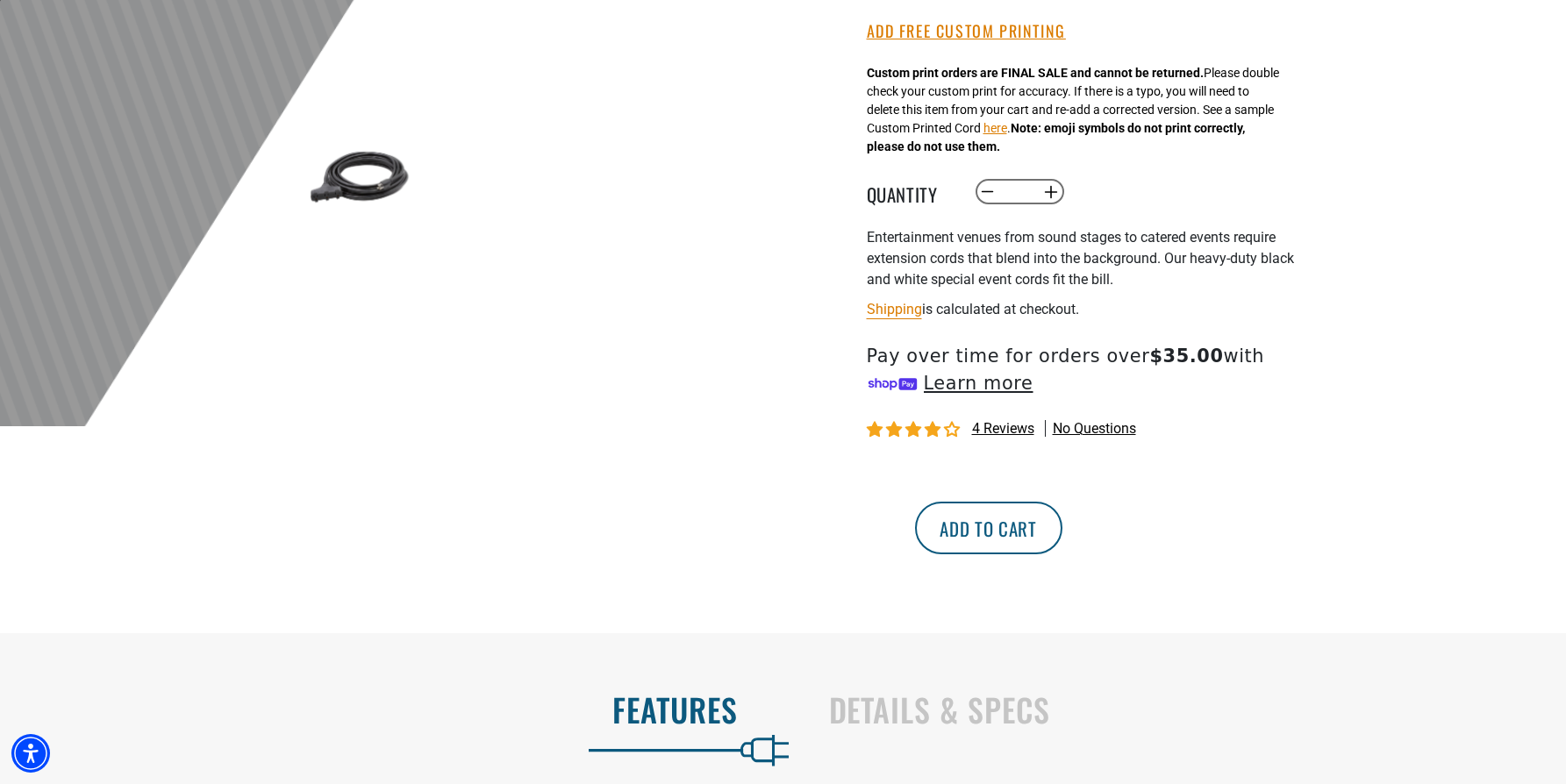
click at [1062, 531] on button "Add to cart" at bounding box center [989, 527] width 147 height 53
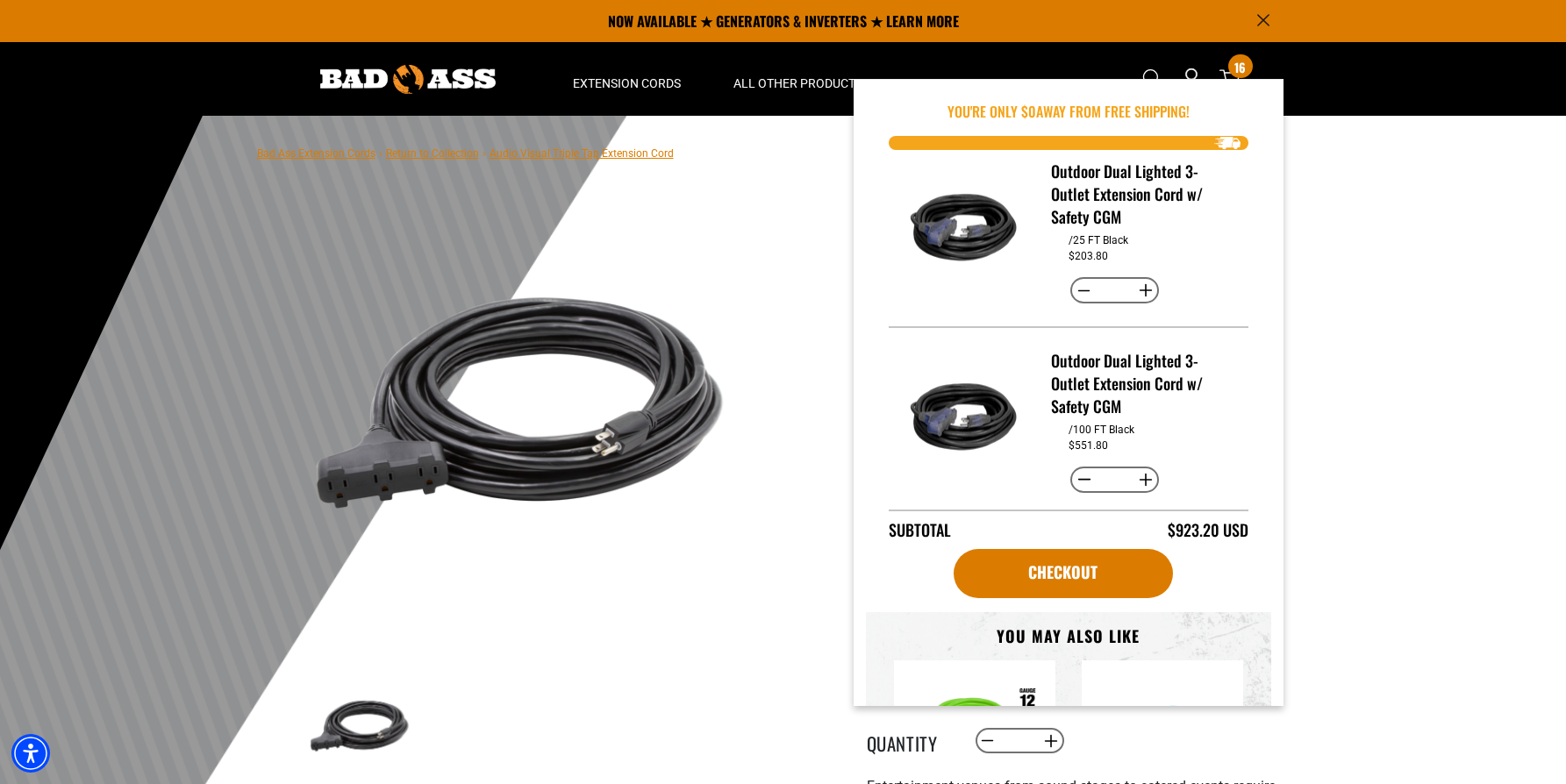
scroll to position [0, 0]
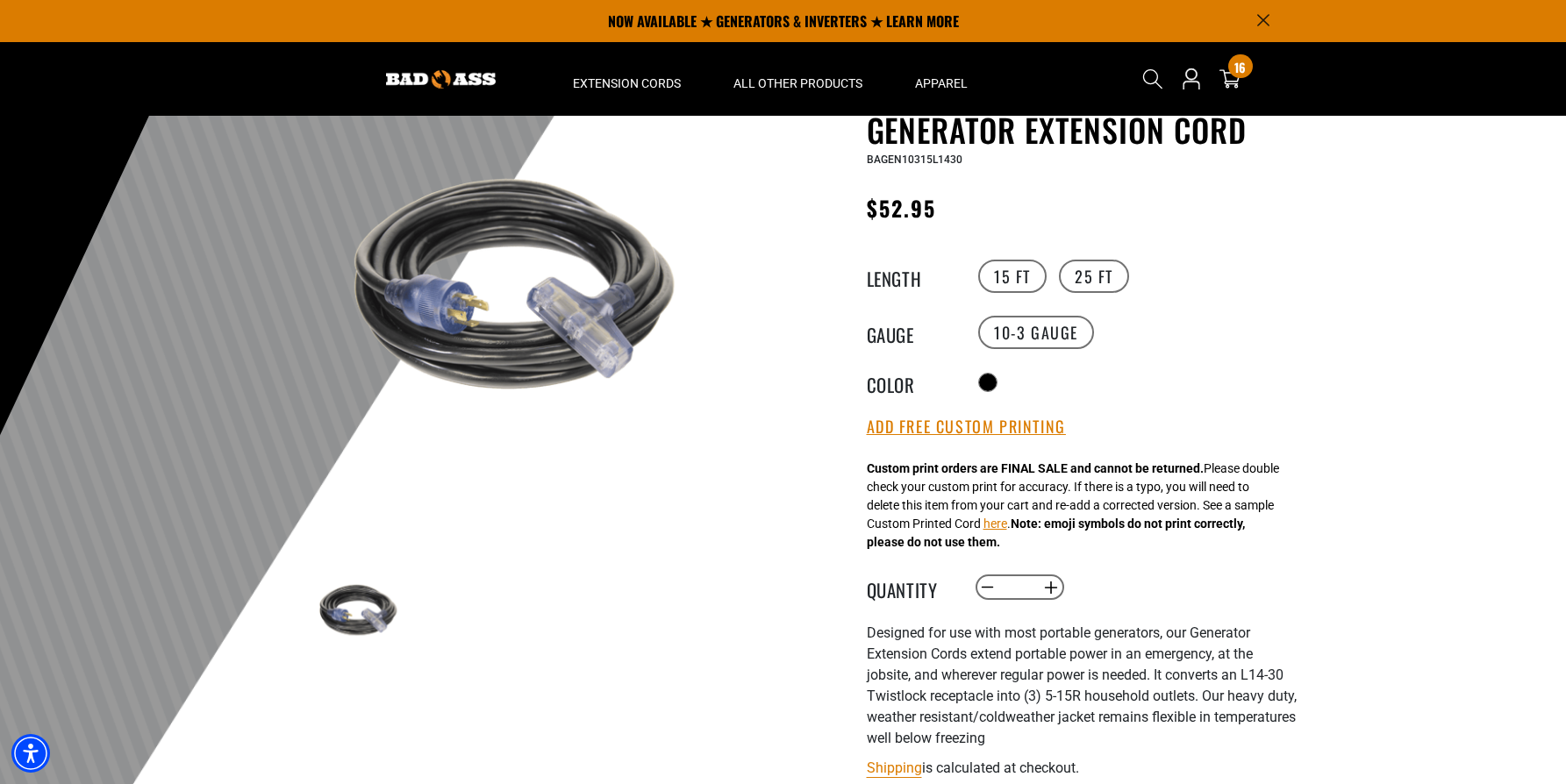
scroll to position [108, 0]
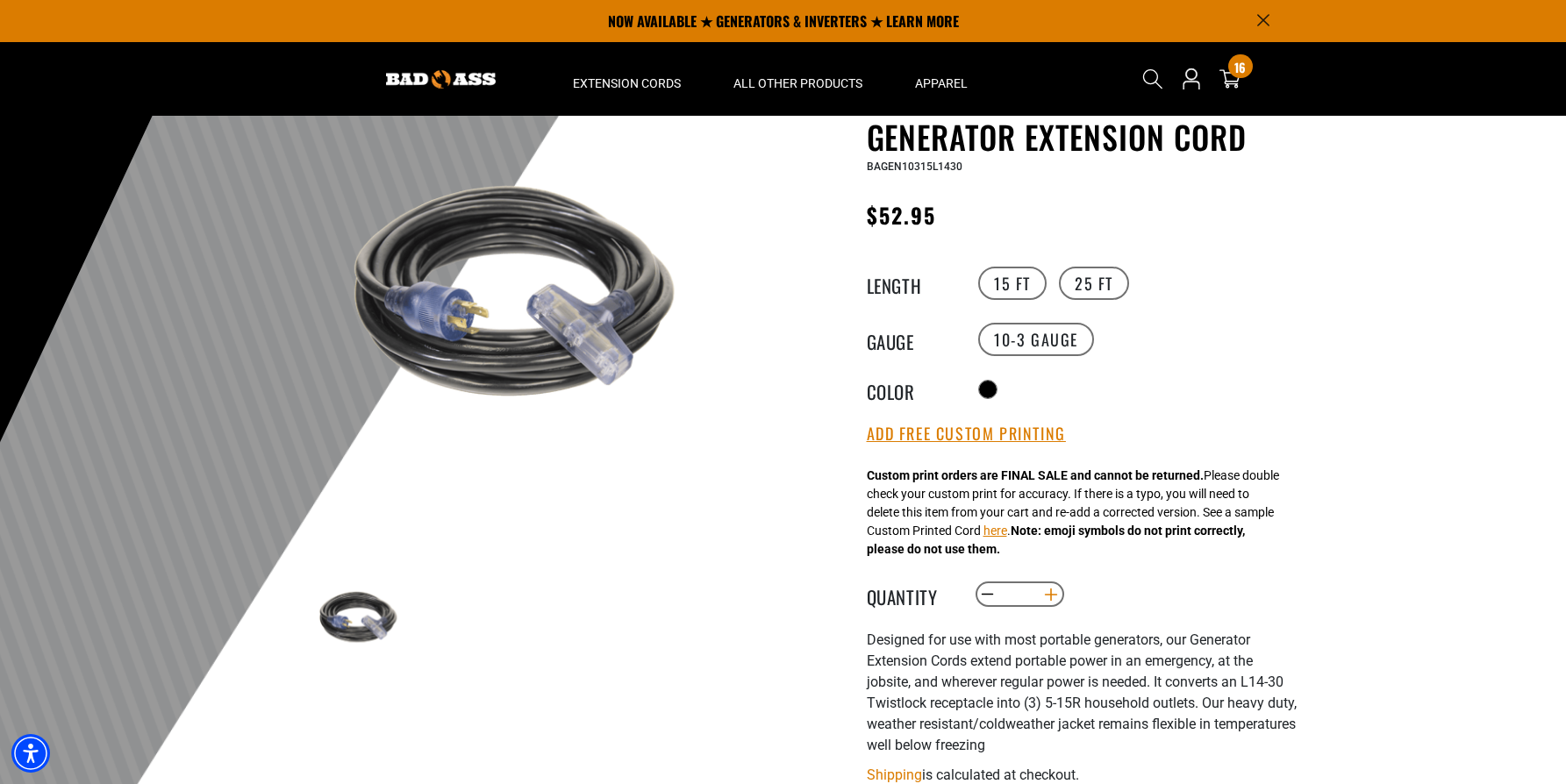
click at [1056, 592] on button "Increase quantity for Bad Ass 30A Triple Tap Generator Extension Cord" at bounding box center [1051, 594] width 27 height 30
click at [1058, 597] on button "Increase quantity for Bad Ass 30A Triple Tap Generator Extension Cord" at bounding box center [1051, 594] width 27 height 30
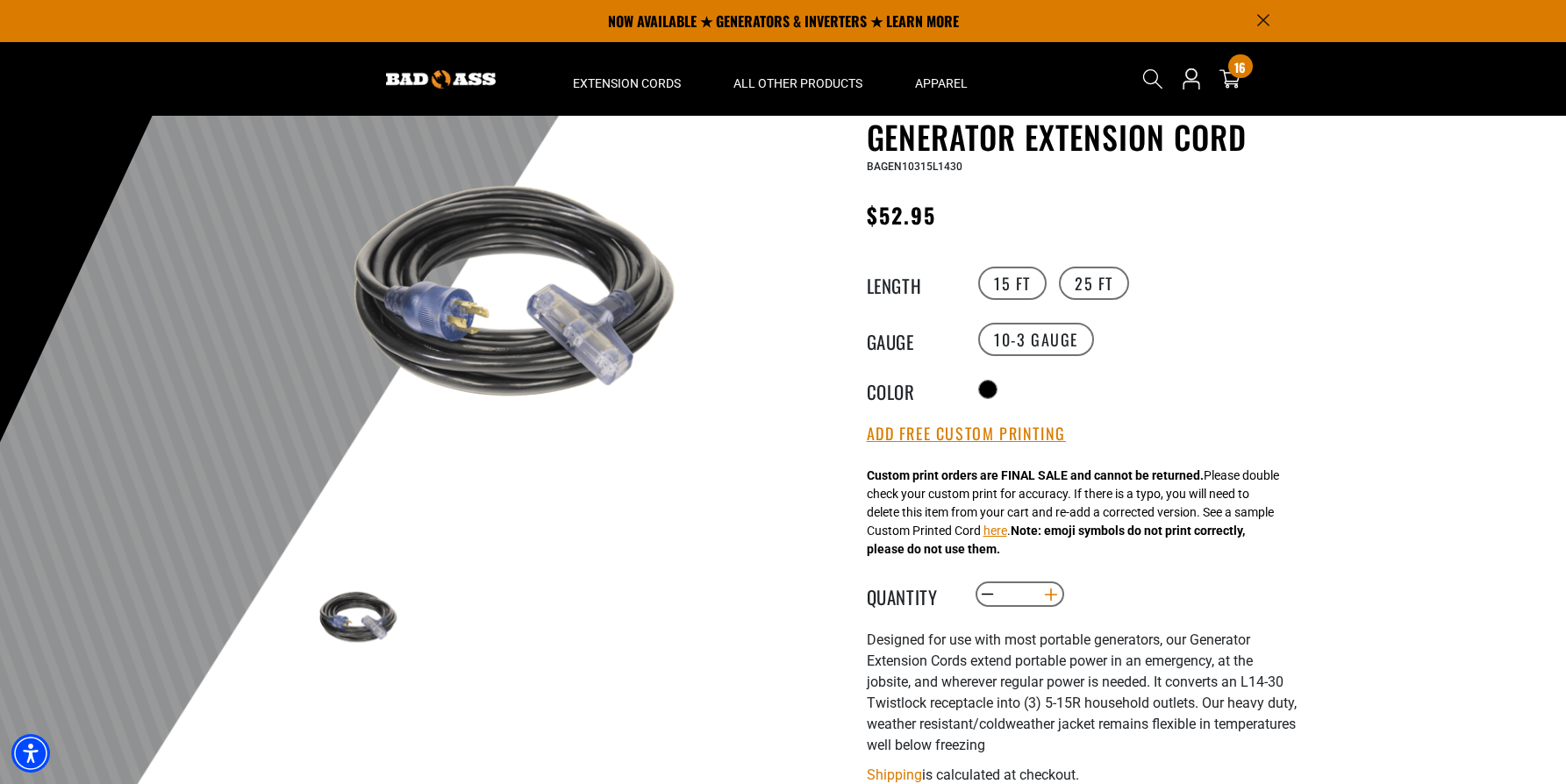
type input "*"
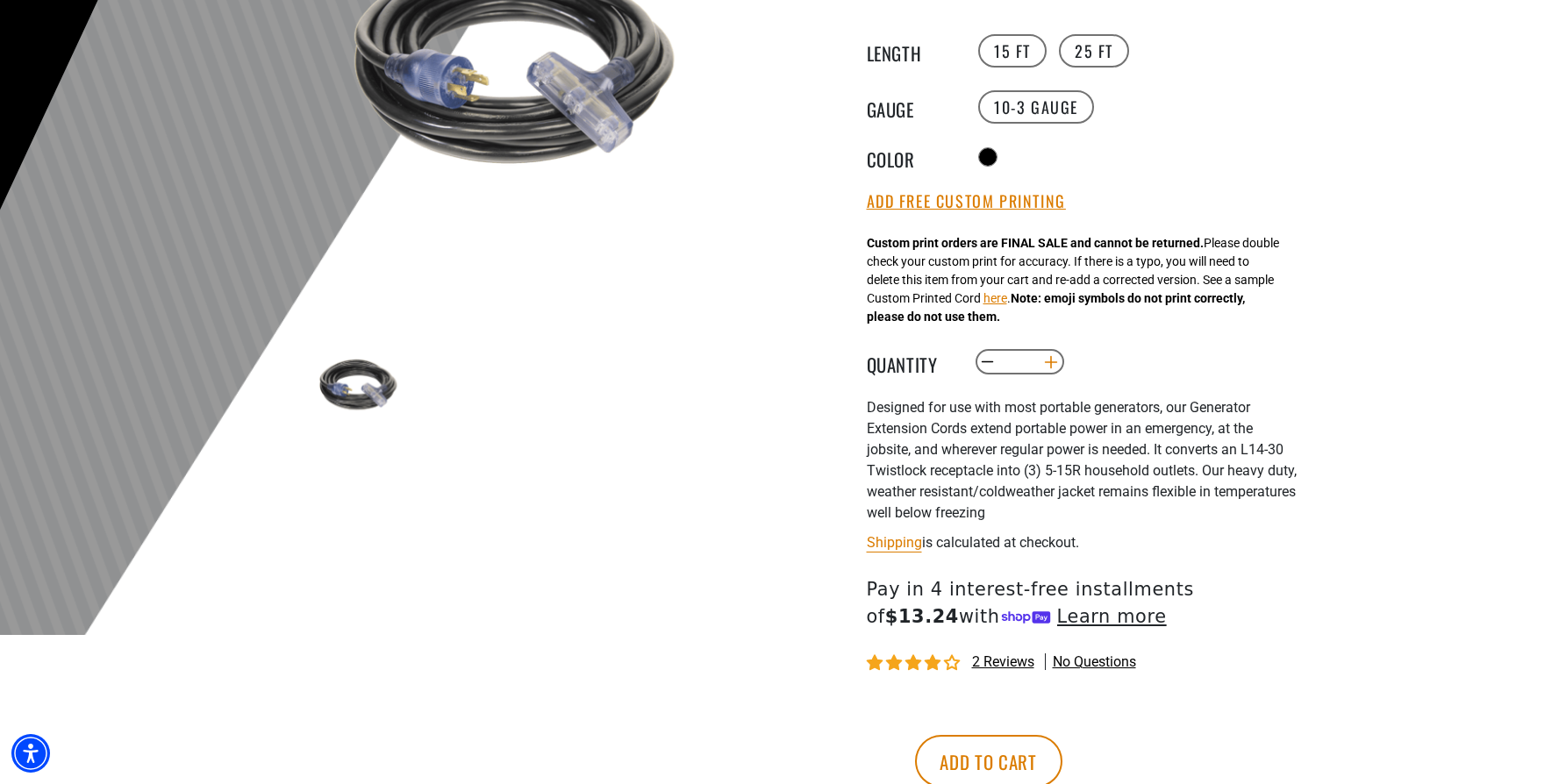
scroll to position [363, 0]
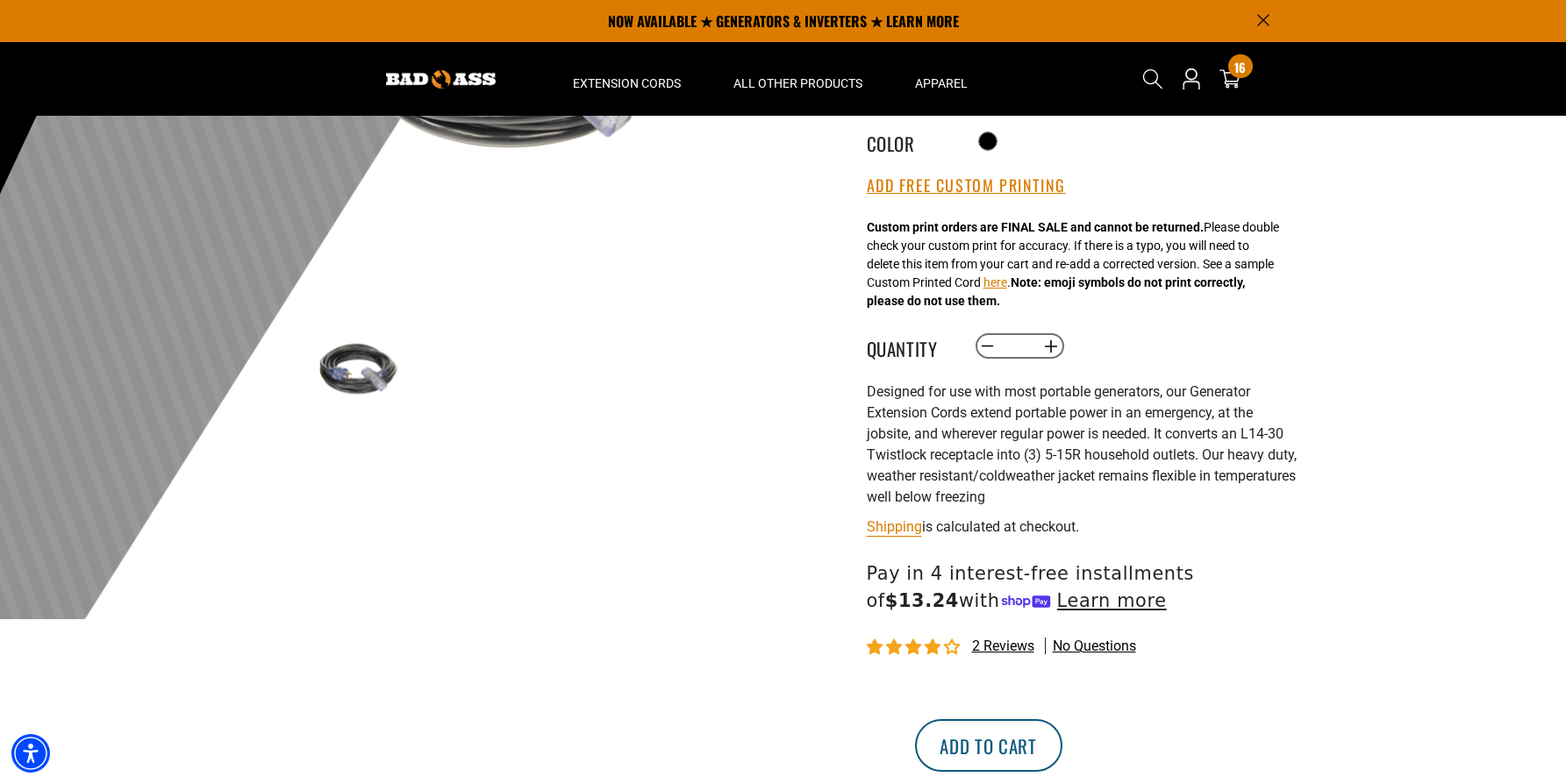
click at [1062, 731] on button "Add to cart" at bounding box center [989, 745] width 147 height 53
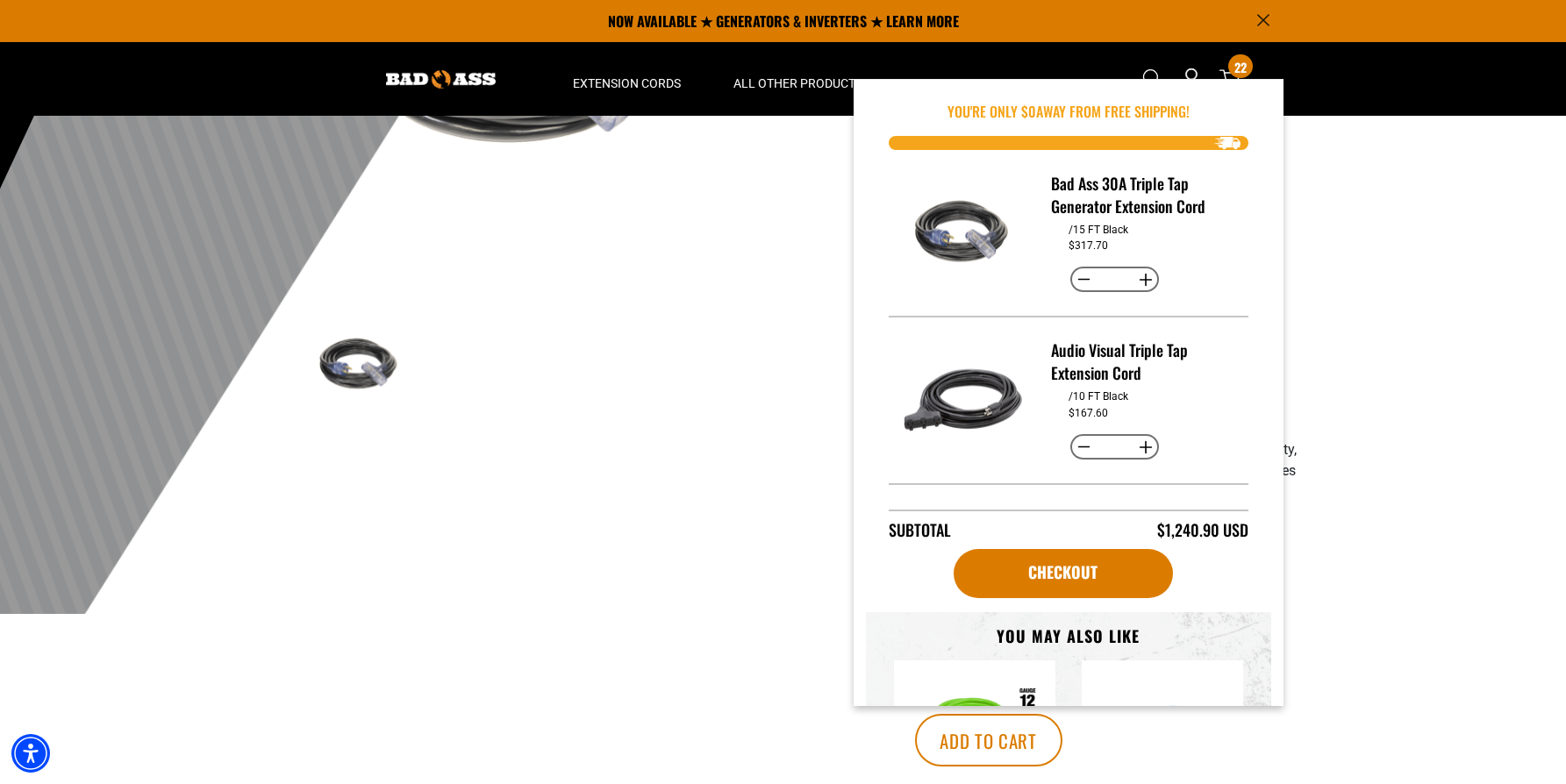
click at [669, 307] on section "1 of 1 Previous Next Previous Next" at bounding box center [521, 123] width 430 height 591
